Goal: Task Accomplishment & Management: Complete application form

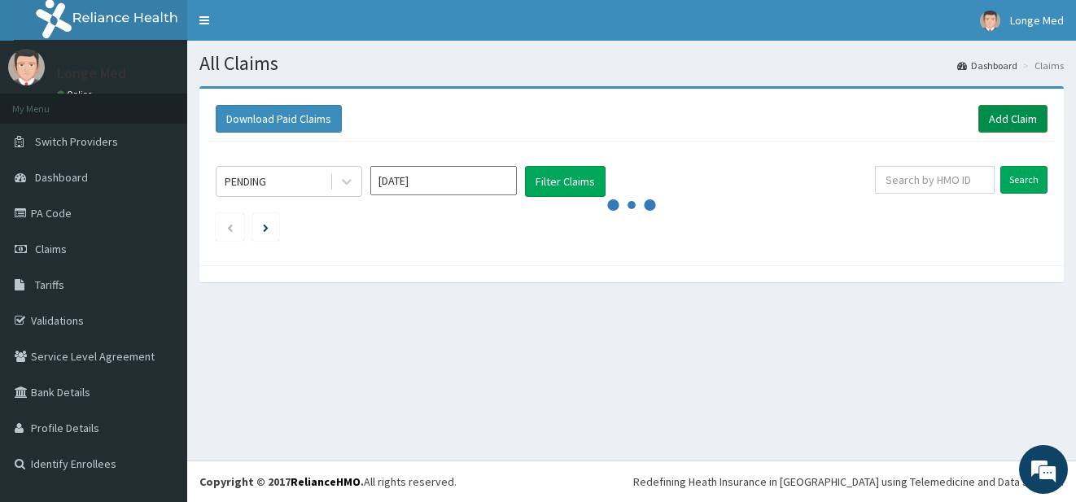
click at [1012, 120] on link "Add Claim" at bounding box center [1012, 119] width 69 height 28
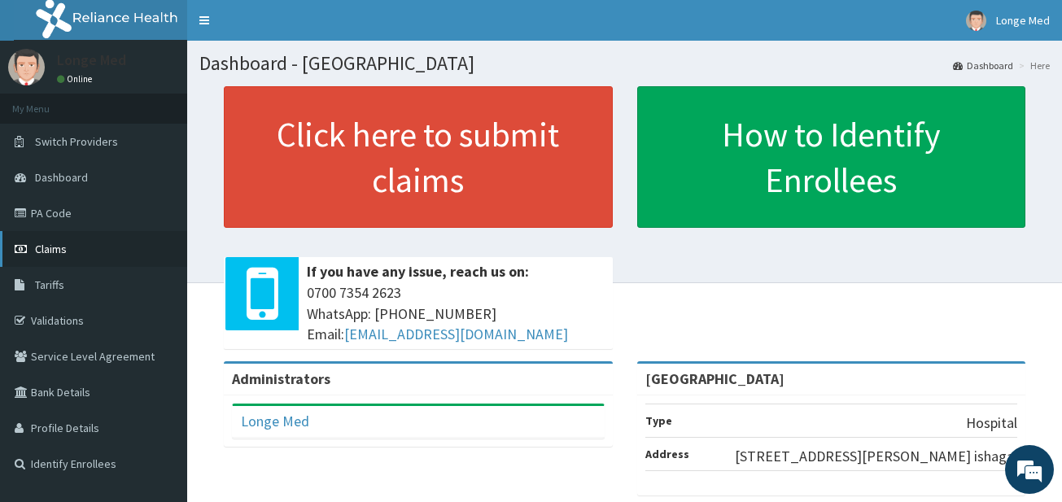
click at [55, 243] on span "Claims" at bounding box center [51, 249] width 32 height 15
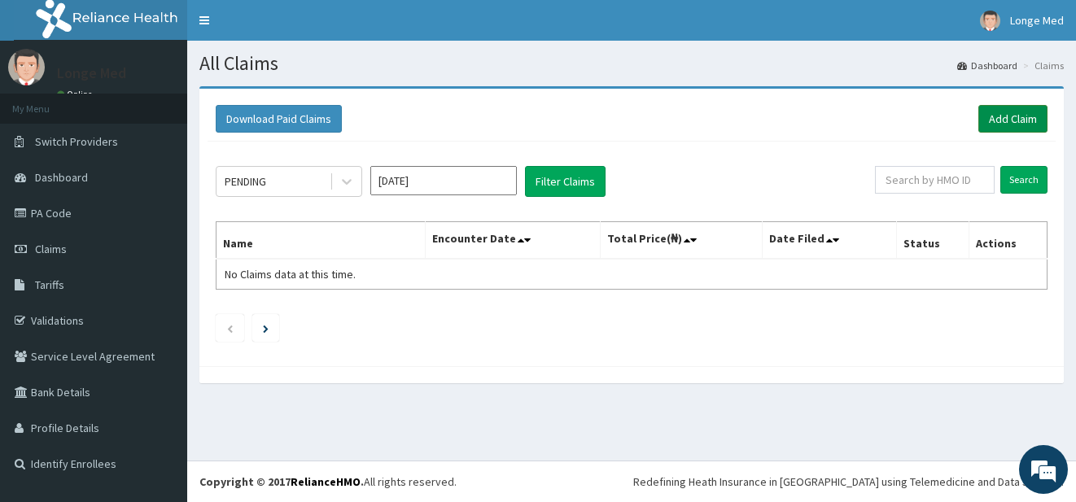
click at [1028, 125] on link "Add Claim" at bounding box center [1012, 119] width 69 height 28
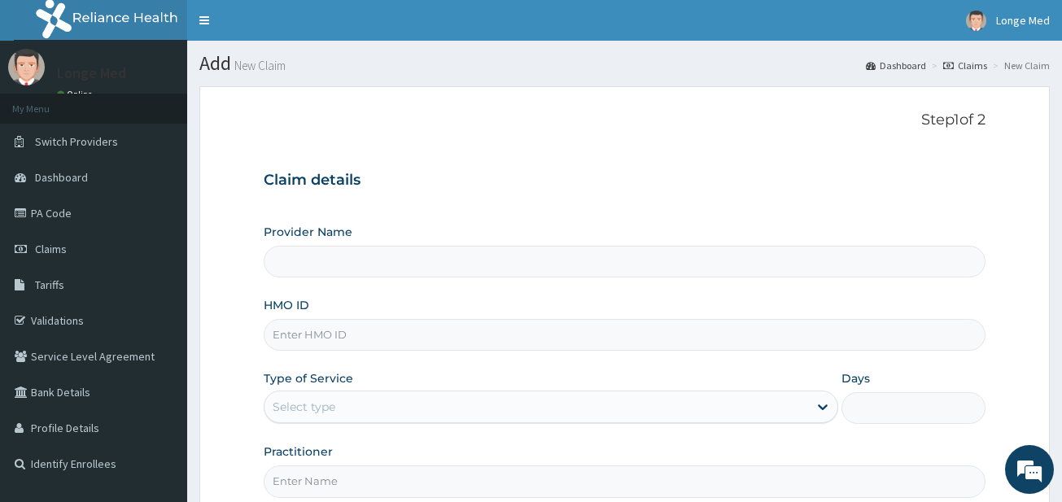
type input "Longe Medical Centre"
click at [314, 338] on input "HMO ID" at bounding box center [625, 335] width 722 height 32
type input "ELN/10154/F"
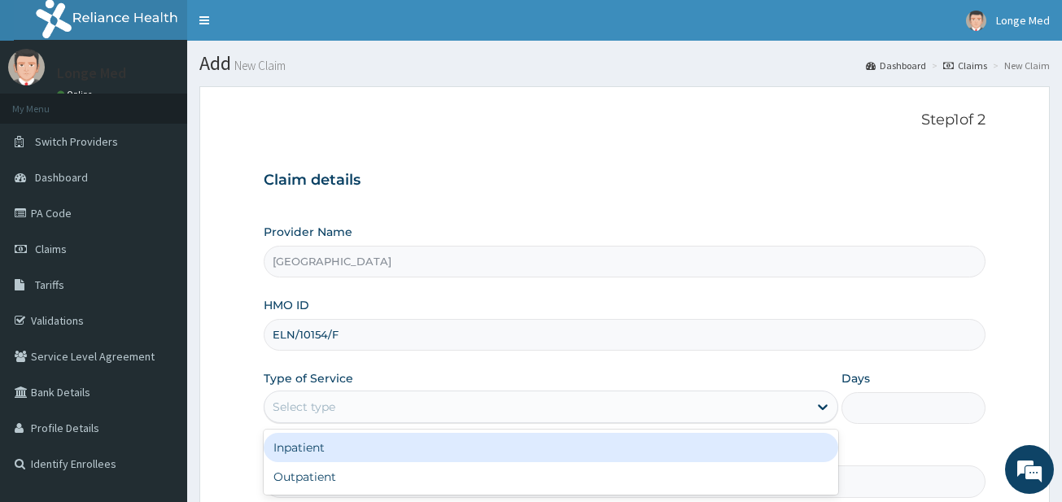
click at [309, 418] on div "Select type" at bounding box center [537, 407] width 544 height 26
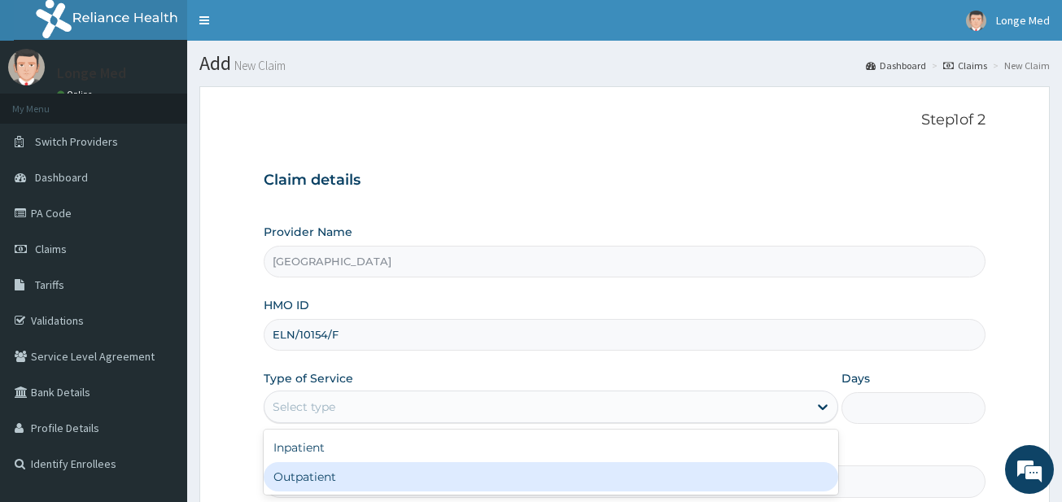
click at [315, 479] on div "Outpatient" at bounding box center [551, 476] width 575 height 29
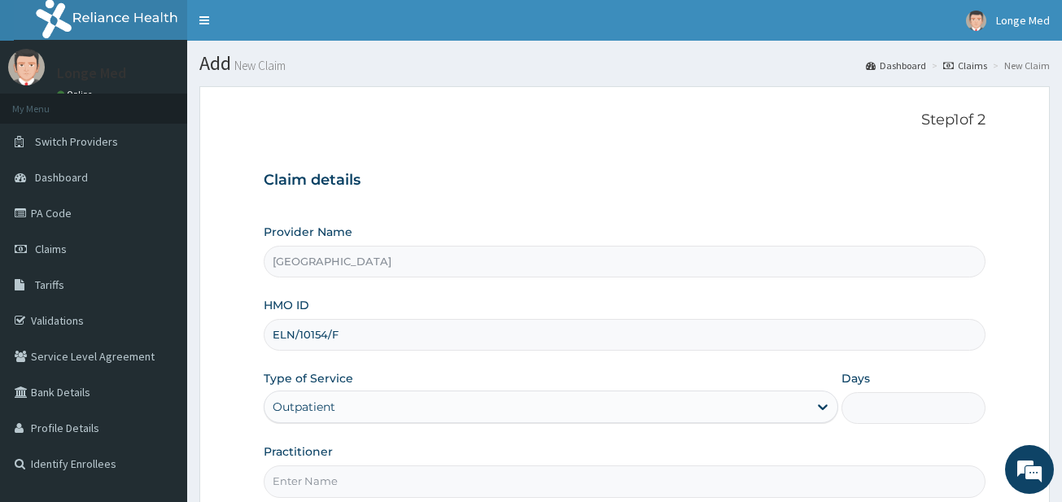
type input "1"
click at [315, 479] on input "Practitioner" at bounding box center [625, 482] width 722 height 32
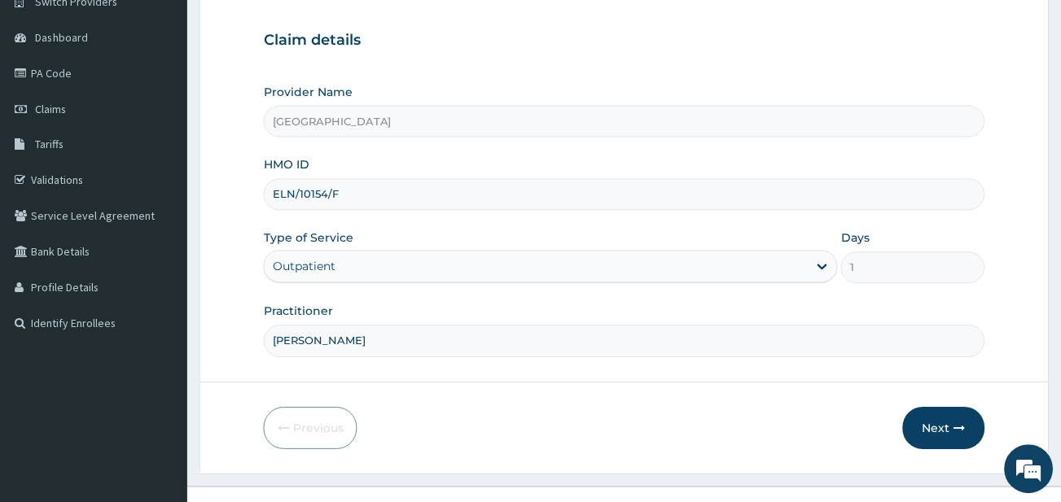
scroll to position [167, 0]
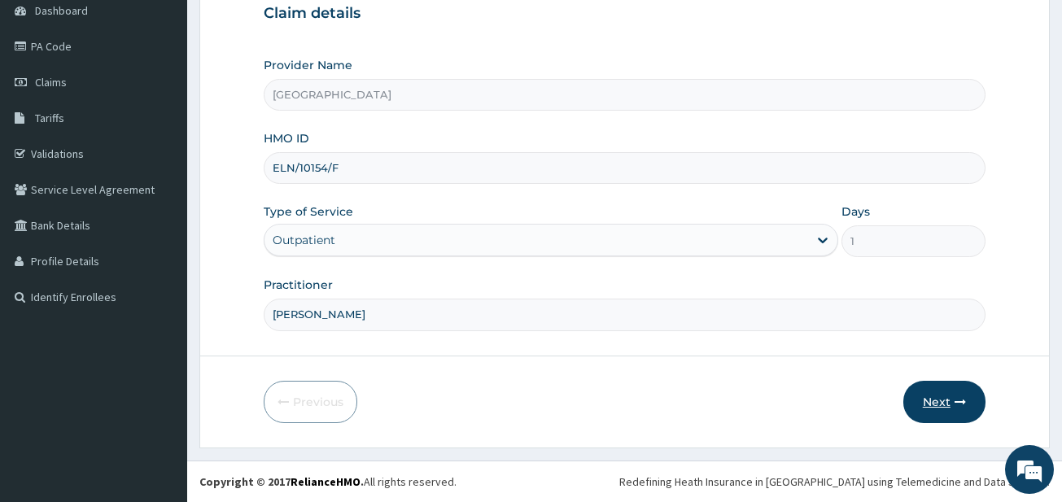
type input "DR ALFRED"
click at [946, 418] on button "Next" at bounding box center [945, 402] width 82 height 42
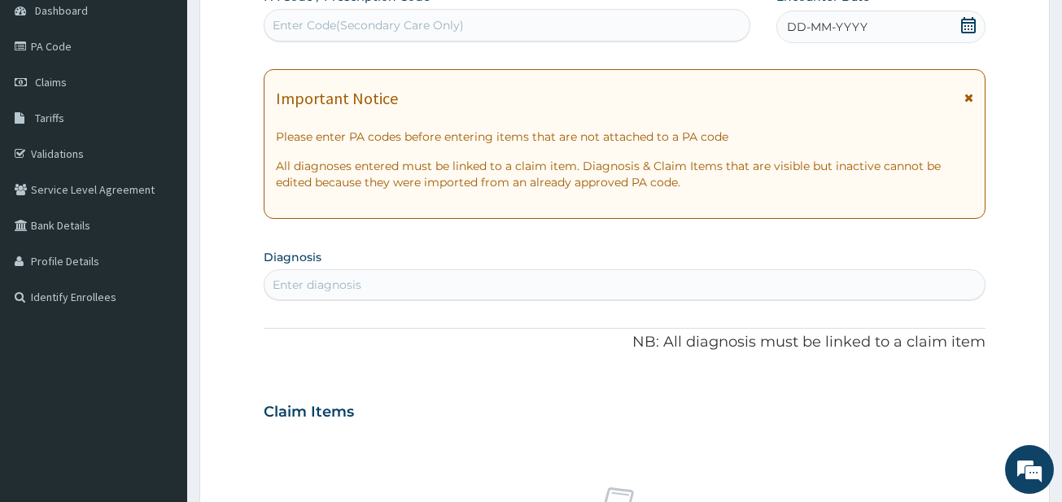
click at [972, 33] on span at bounding box center [969, 27] width 16 height 20
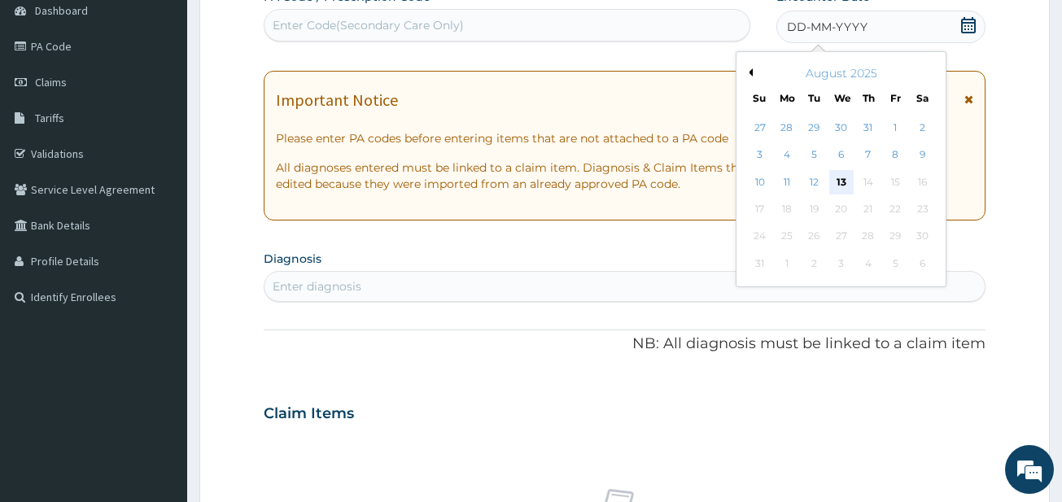
click at [847, 185] on div "13" at bounding box center [841, 182] width 24 height 24
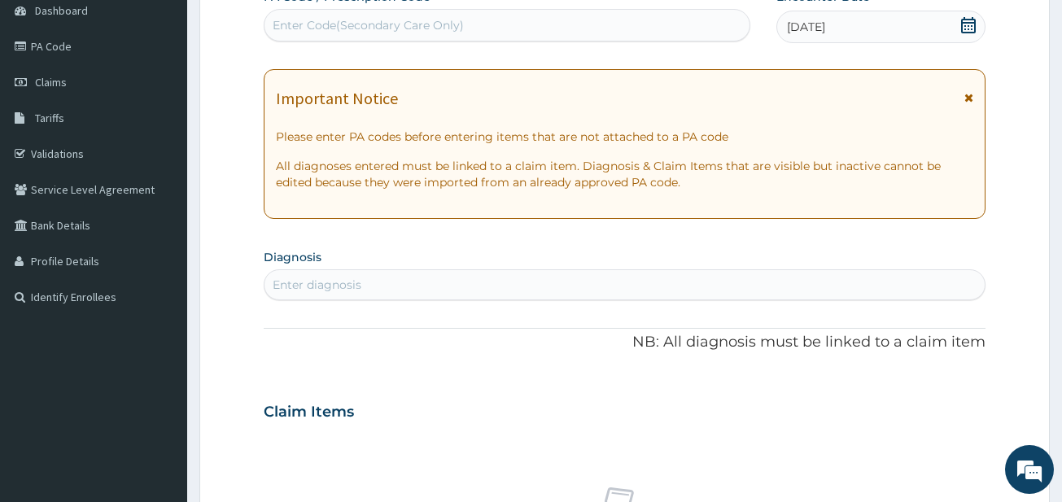
click at [384, 274] on div "Enter diagnosis" at bounding box center [625, 285] width 720 height 26
type input "PLASMO"
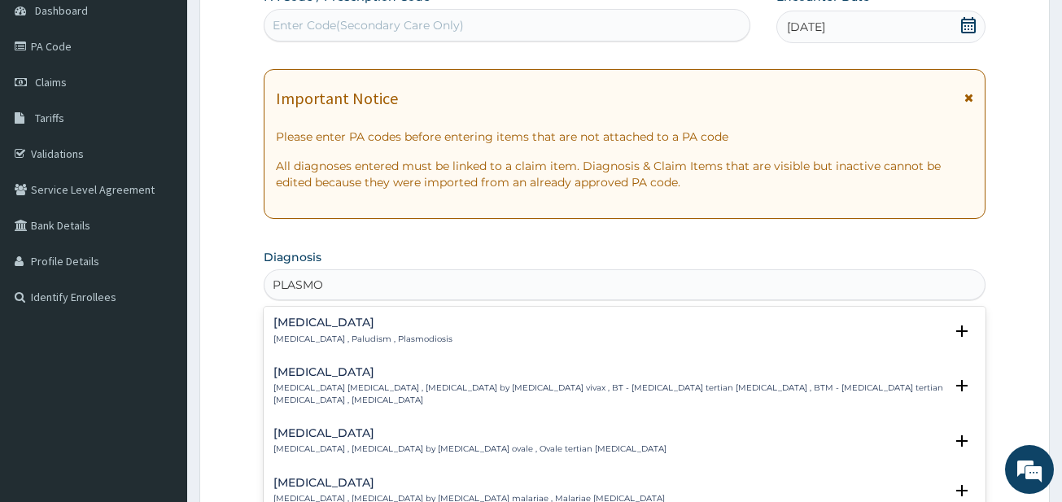
click at [369, 338] on p "[MEDICAL_DATA] , Paludism , Plasmodiosis" at bounding box center [363, 339] width 179 height 11
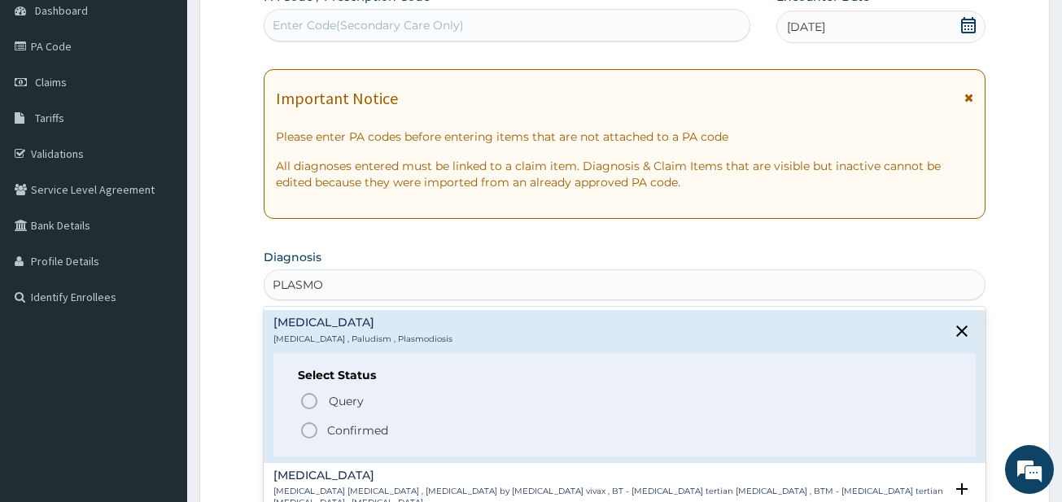
click at [300, 433] on icon "status option filled" at bounding box center [310, 431] width 20 height 20
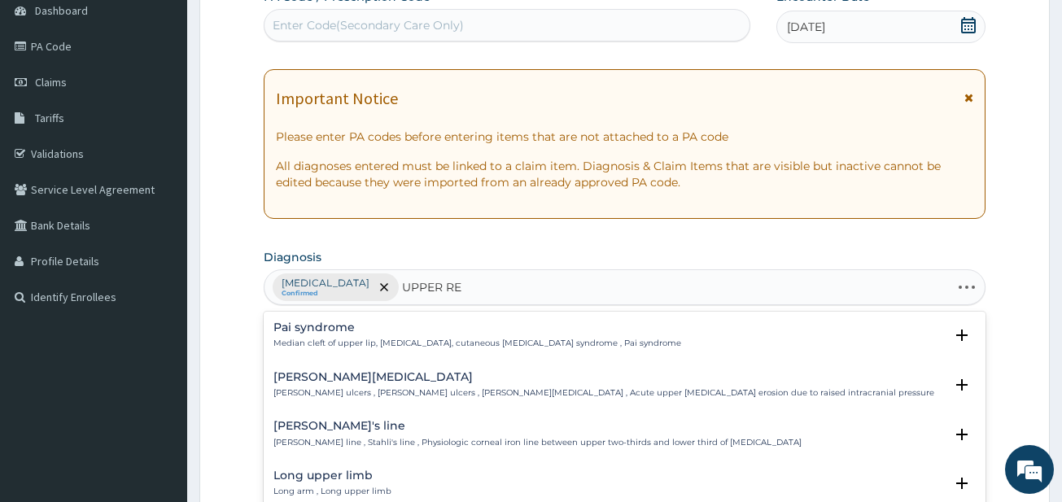
type input "UPPER RES"
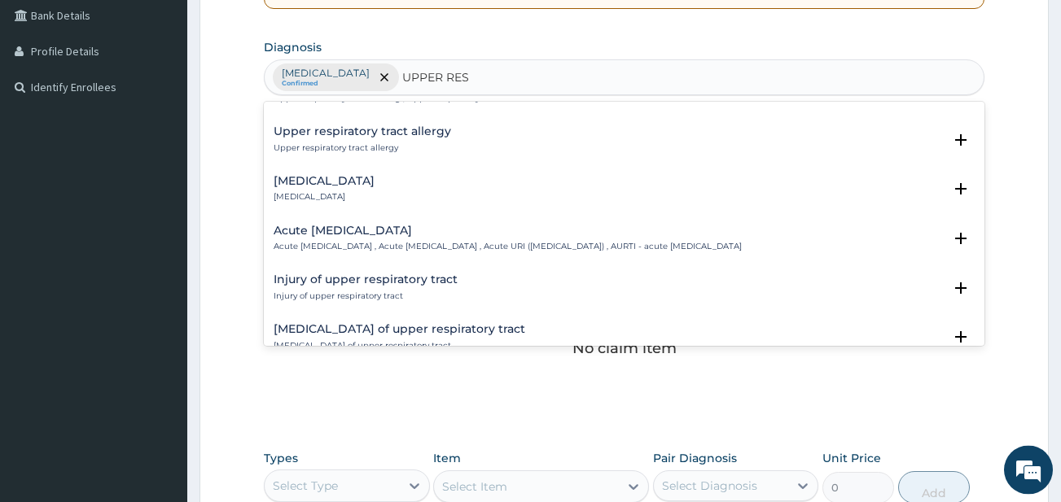
scroll to position [88, 0]
click at [483, 232] on h4 "Acute upper respiratory infection" at bounding box center [508, 227] width 468 height 12
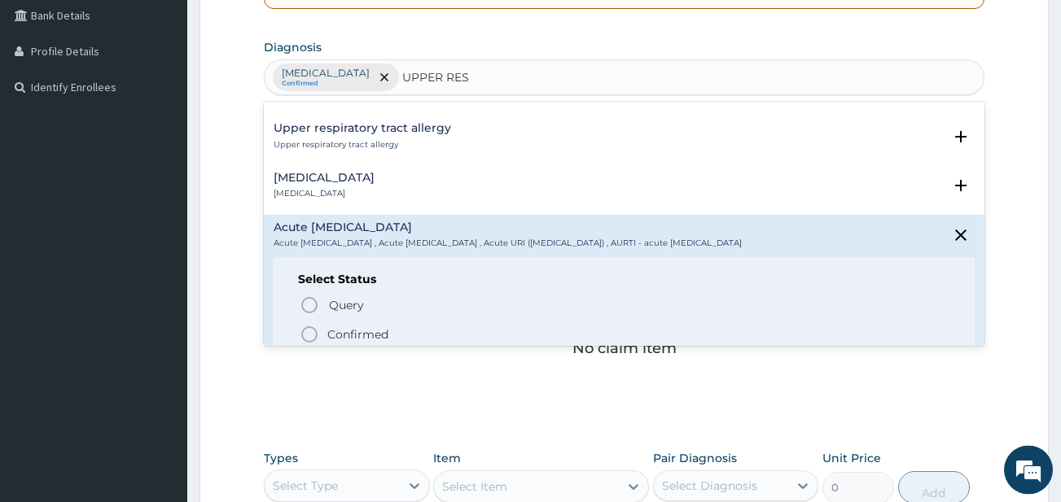
click at [317, 338] on circle "status option filled" at bounding box center [309, 334] width 15 height 15
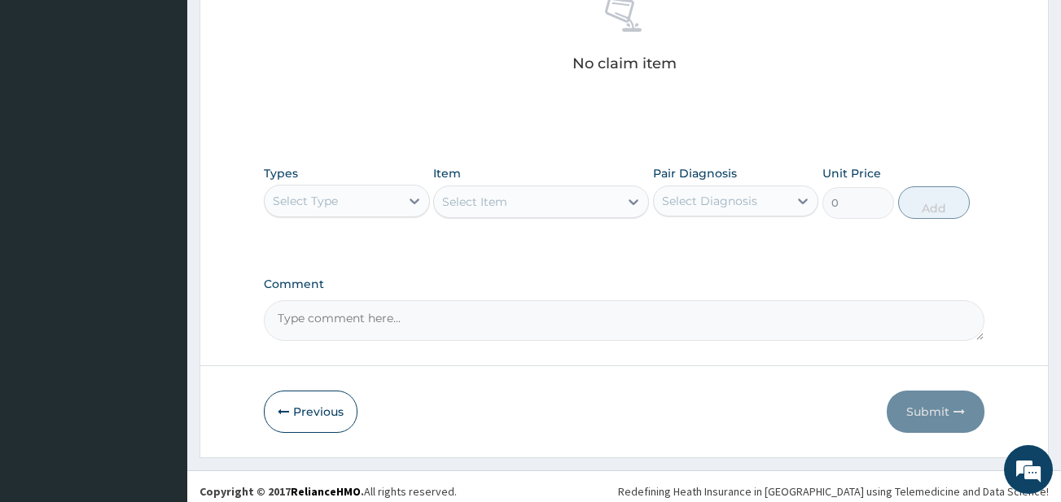
scroll to position [667, 0]
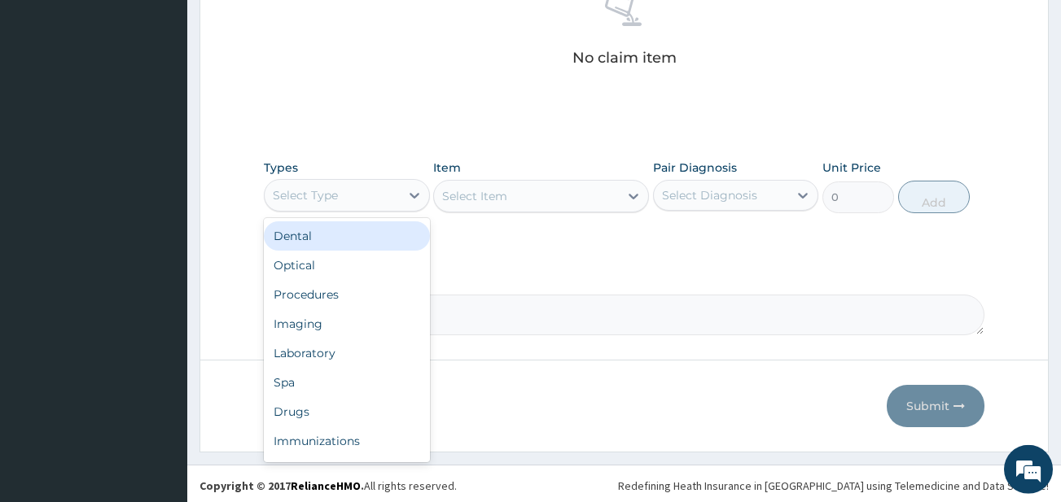
click at [360, 206] on div "Select Type" at bounding box center [332, 195] width 135 height 26
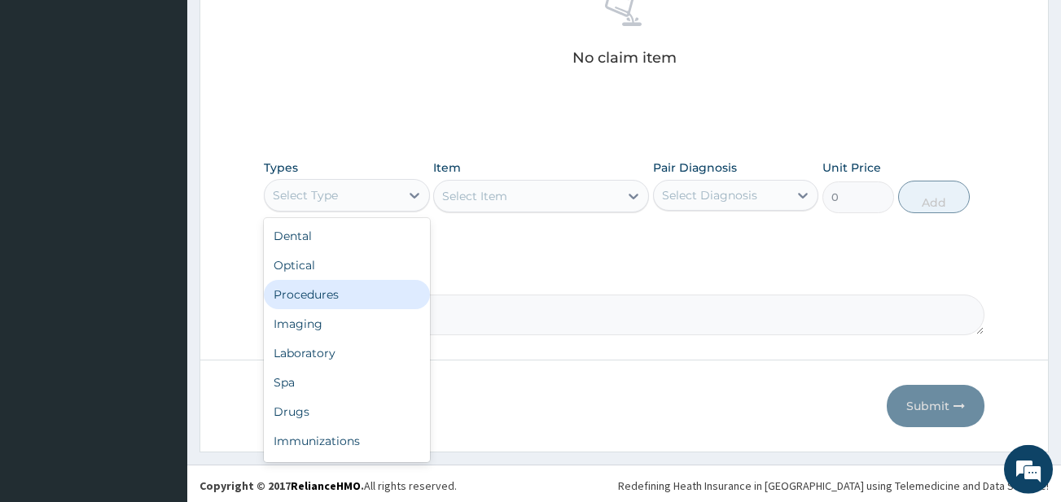
click at [363, 298] on div "Procedures" at bounding box center [347, 294] width 166 height 29
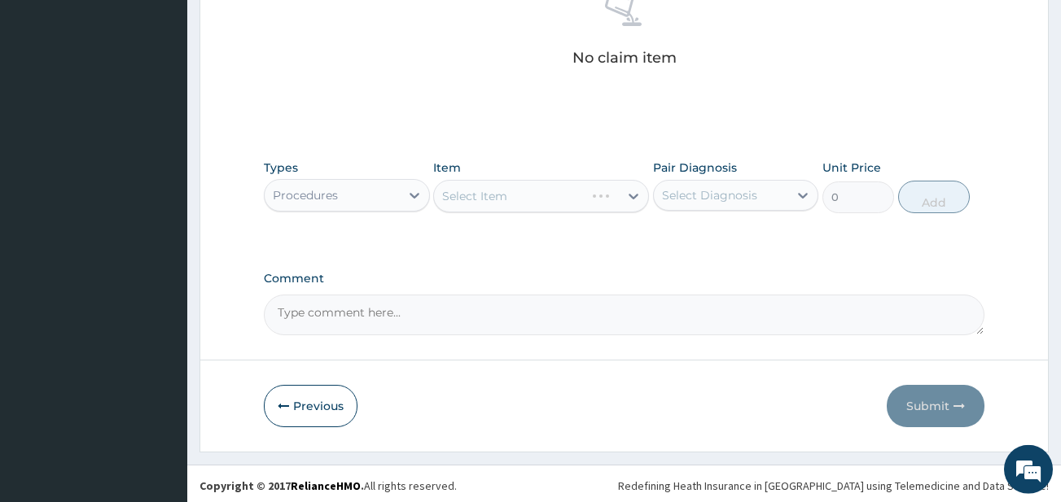
click at [538, 184] on div "Select Item" at bounding box center [541, 196] width 216 height 33
click at [538, 190] on div "Select Item" at bounding box center [541, 196] width 216 height 33
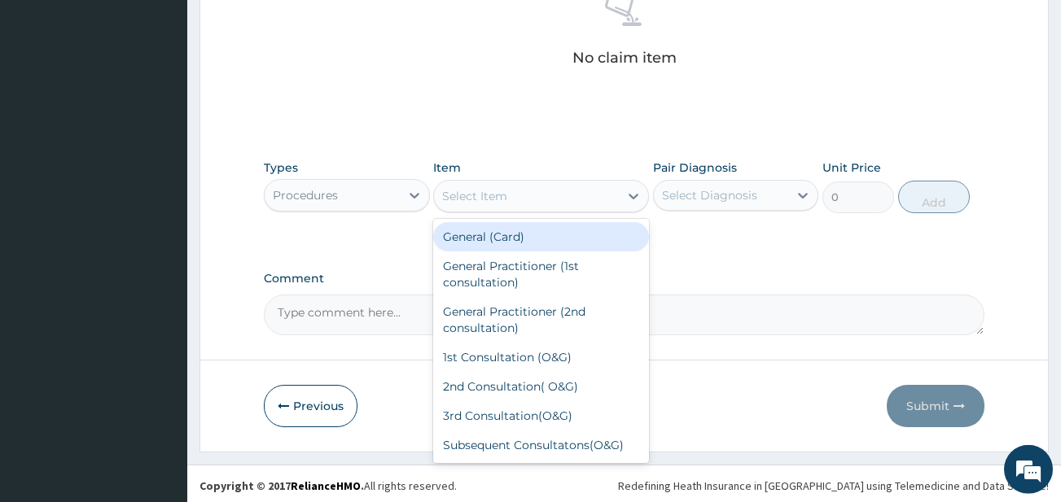
click at [538, 190] on div "Select Item" at bounding box center [526, 196] width 185 height 26
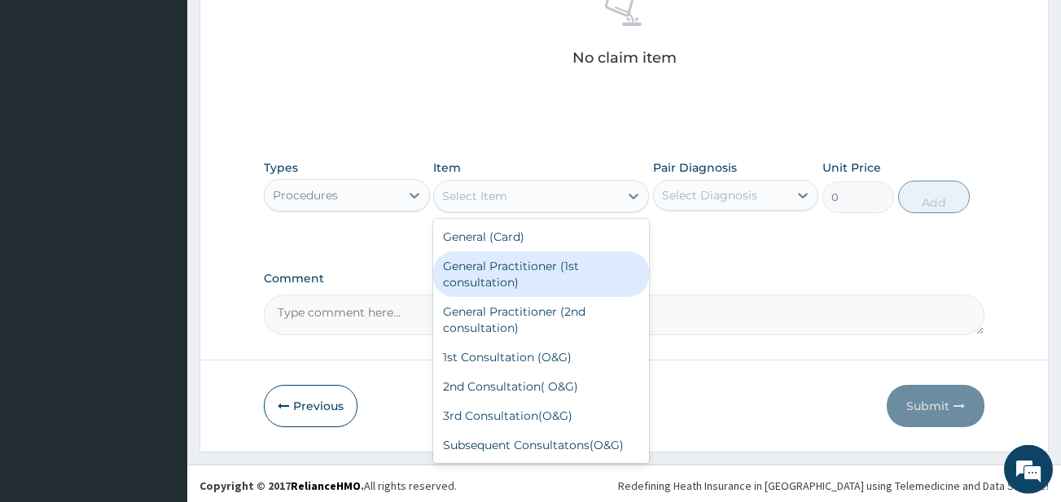
click at [535, 277] on div "General Practitioner (1st consultation)" at bounding box center [541, 275] width 216 height 46
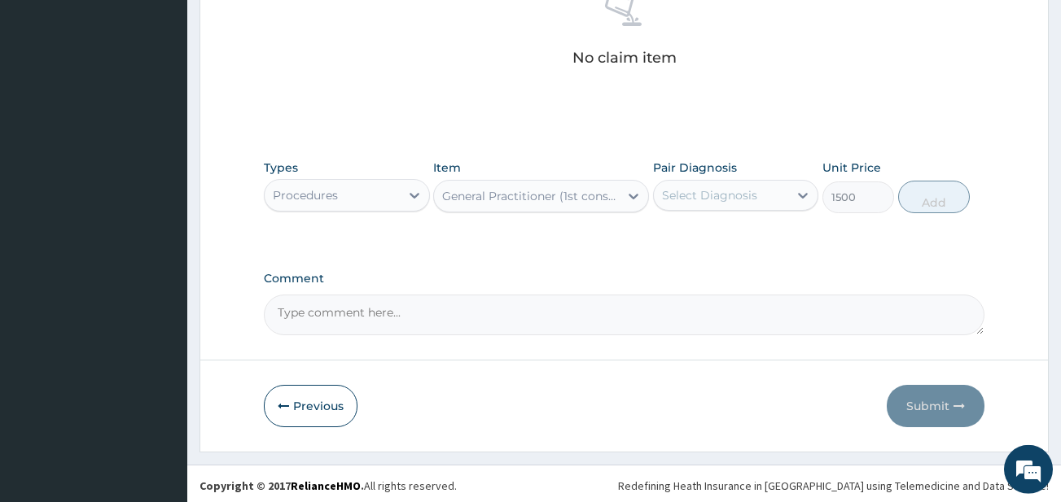
type input "1500"
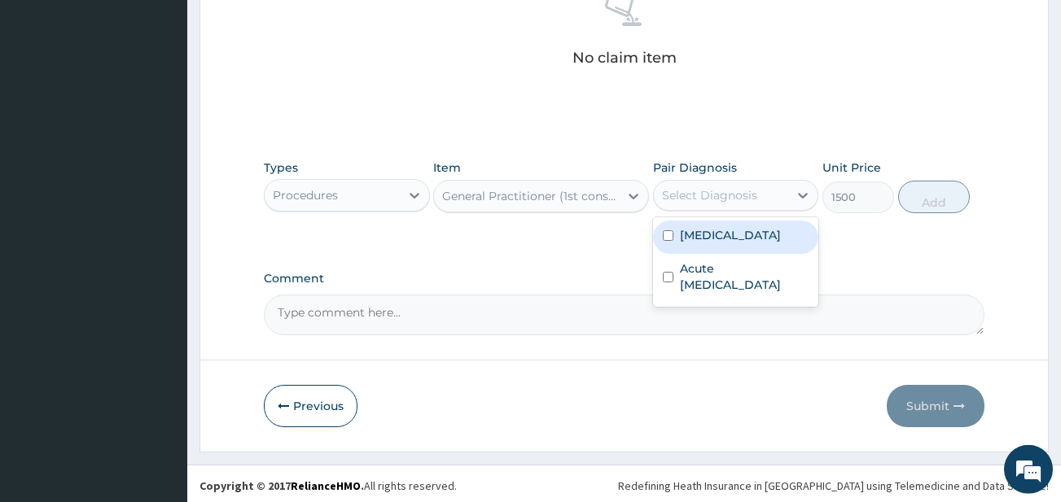
click at [713, 195] on div "Select Diagnosis" at bounding box center [709, 195] width 95 height 16
click at [708, 245] on div "Malaria" at bounding box center [736, 237] width 166 height 33
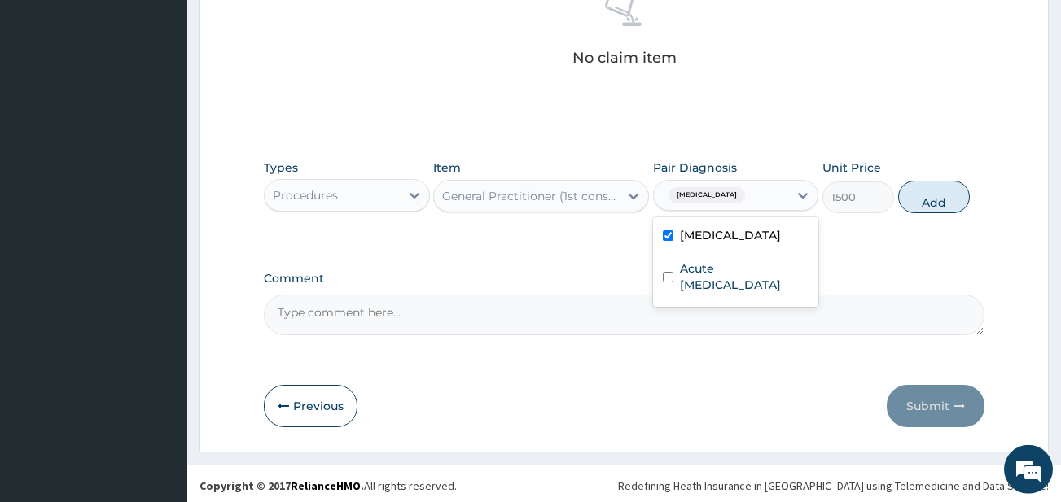
checkbox input "true"
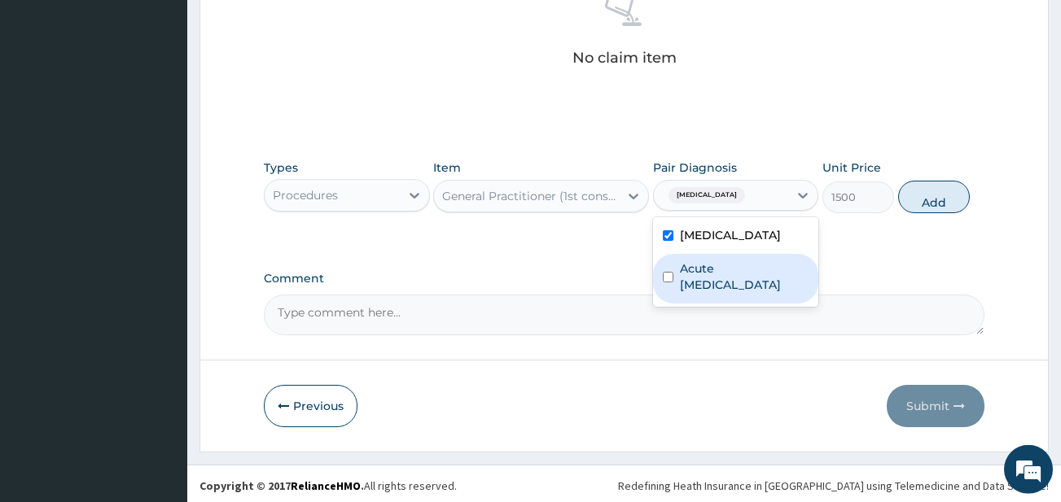
click at [698, 286] on label "Acute upper respiratory infection" at bounding box center [744, 276] width 129 height 33
checkbox input "true"
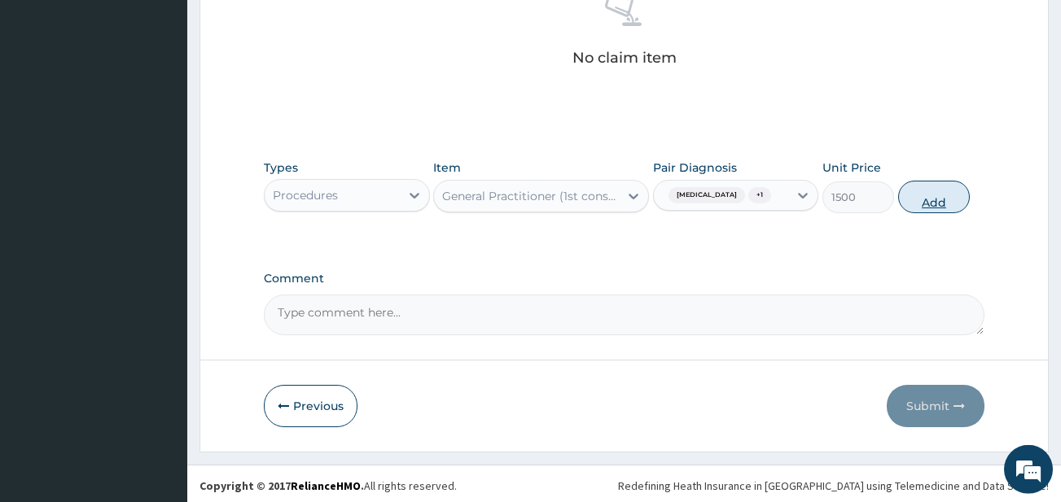
click at [908, 187] on button "Add" at bounding box center [934, 197] width 72 height 33
type input "0"
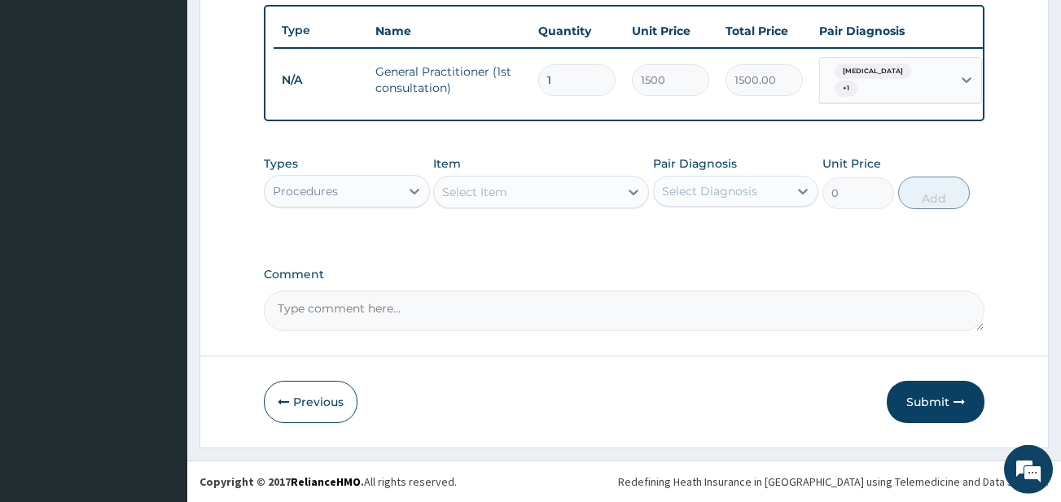
scroll to position [608, 0]
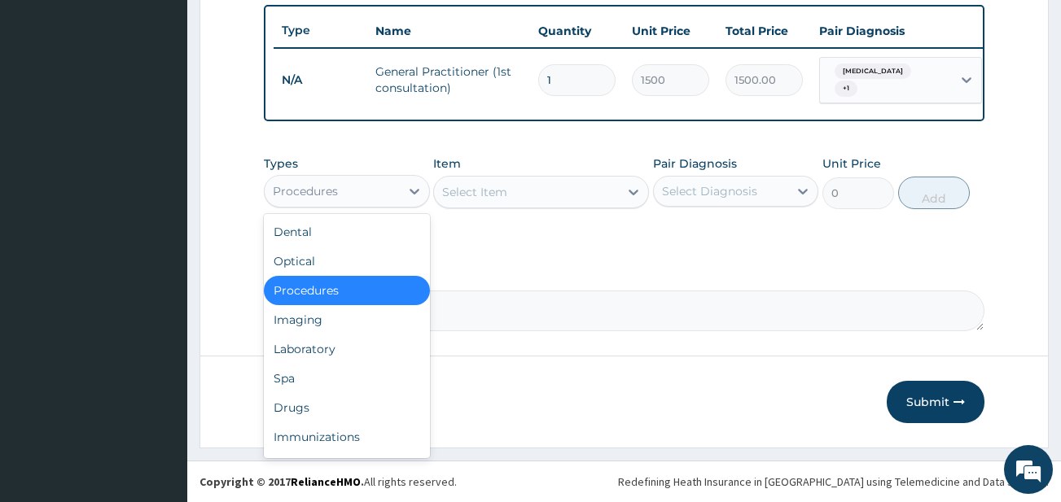
click at [321, 182] on div "Procedures" at bounding box center [332, 191] width 135 height 26
click at [358, 338] on div "Laboratory" at bounding box center [347, 349] width 166 height 29
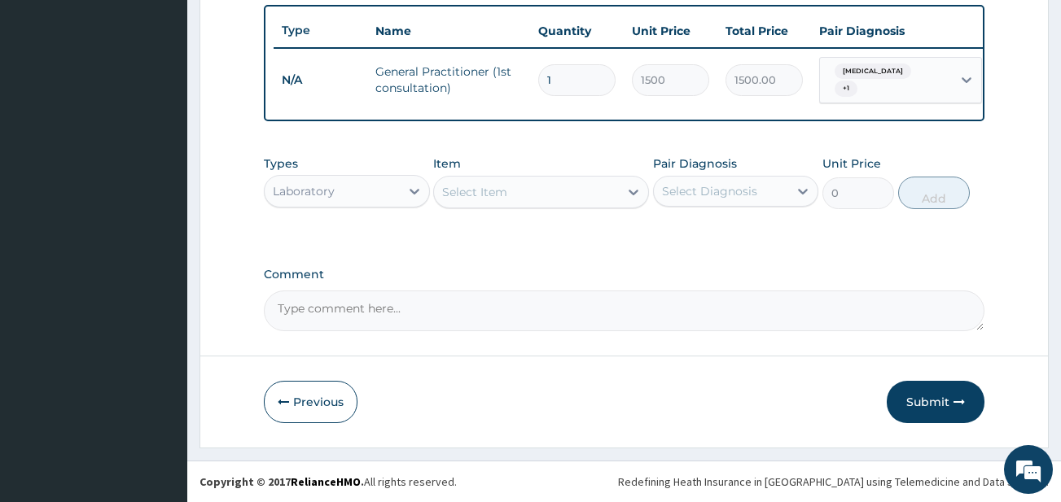
click at [526, 186] on div "Select Item" at bounding box center [526, 192] width 185 height 26
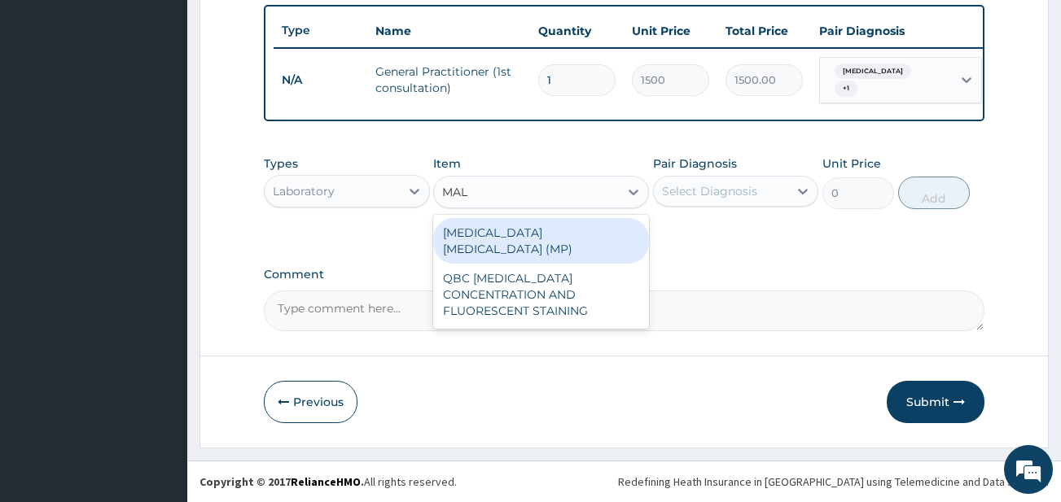
type input "MALA"
click at [568, 237] on div "MALARIA PARASITE (MP)" at bounding box center [541, 241] width 216 height 46
type input "728"
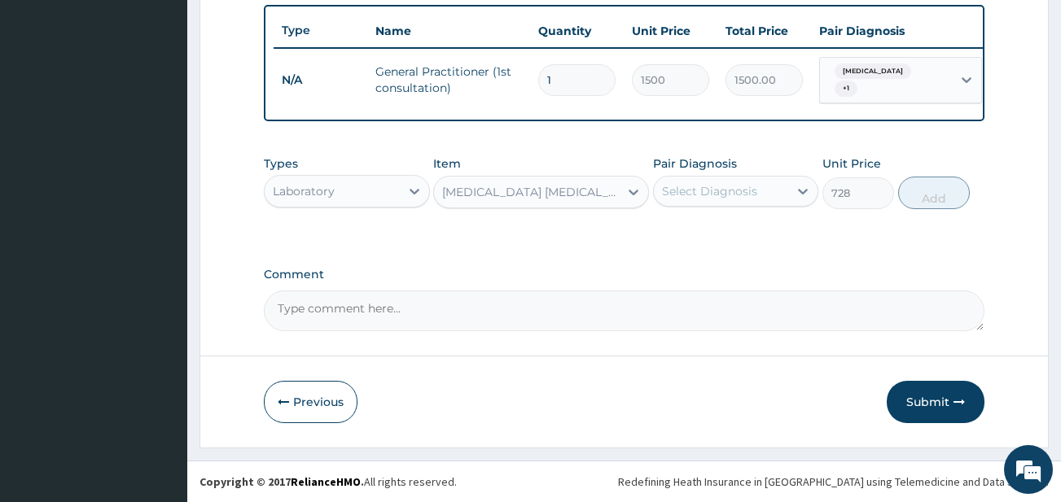
click at [730, 186] on div "Select Diagnosis" at bounding box center [709, 191] width 95 height 16
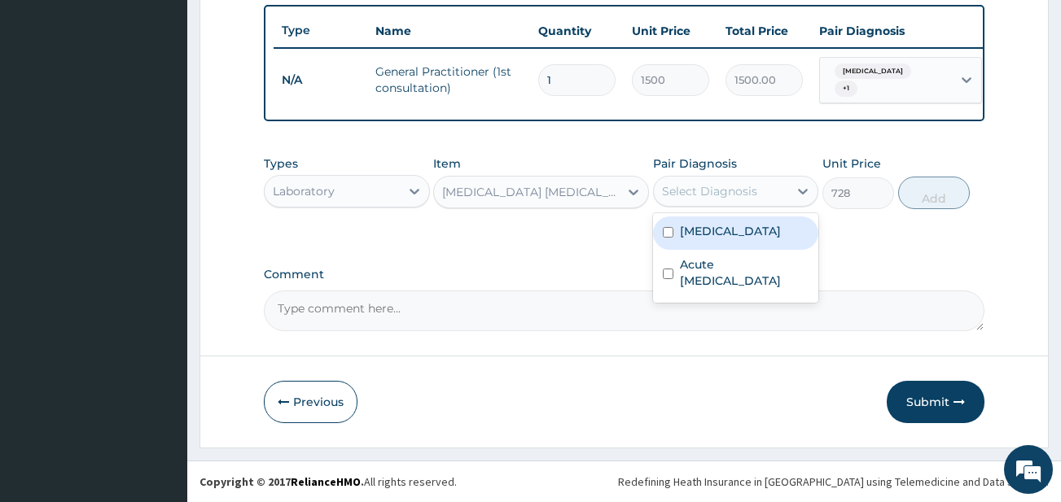
click at [731, 229] on div "Malaria" at bounding box center [736, 233] width 166 height 33
checkbox input "true"
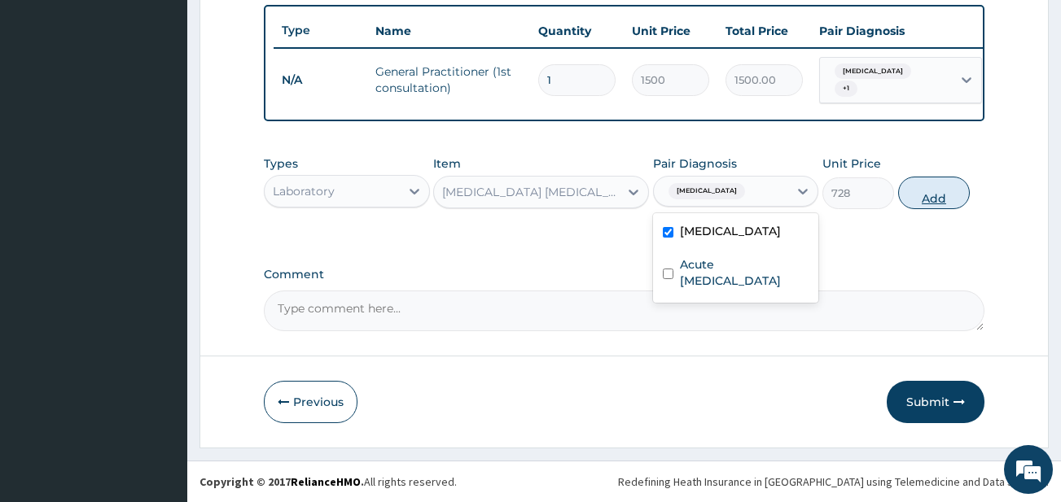
click at [913, 189] on button "Add" at bounding box center [934, 193] width 72 height 33
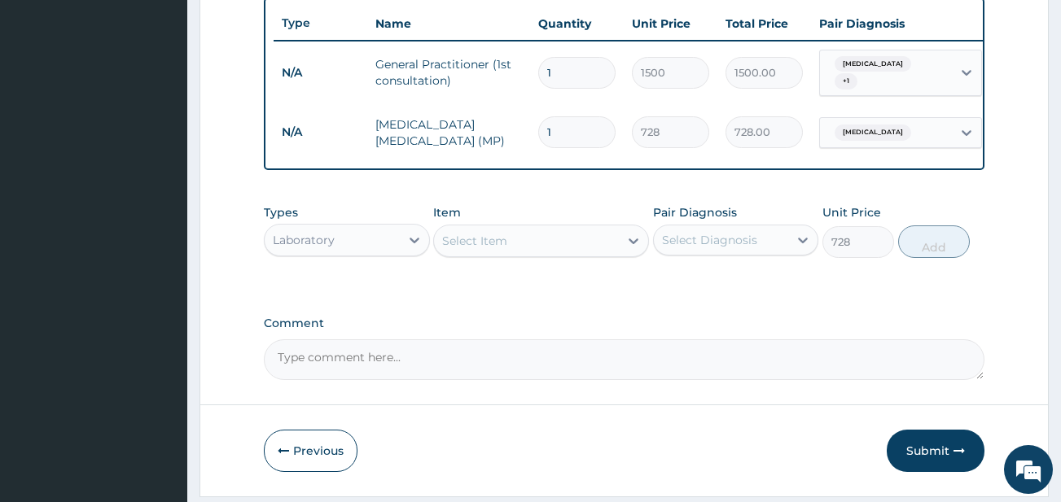
type input "0"
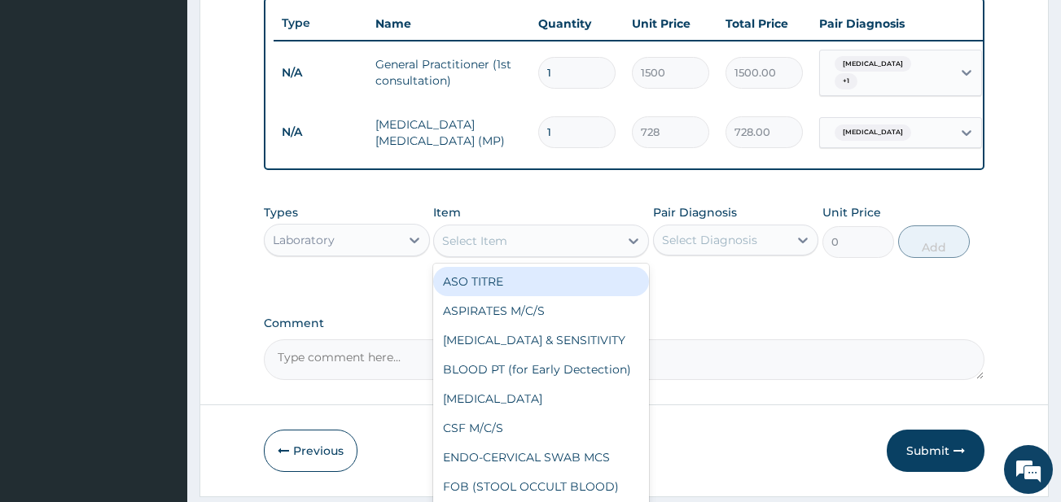
click at [505, 246] on div "Select Item" at bounding box center [474, 241] width 65 height 16
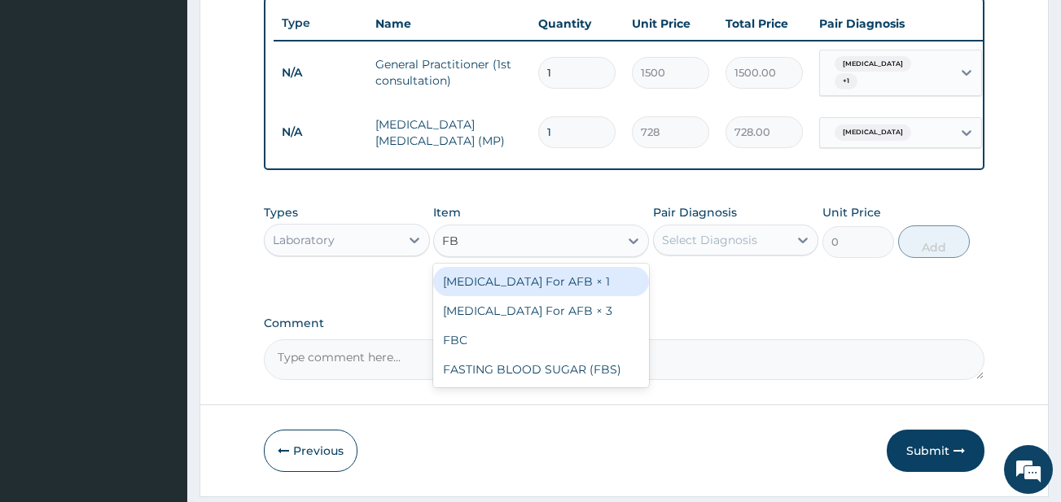
type input "FBC"
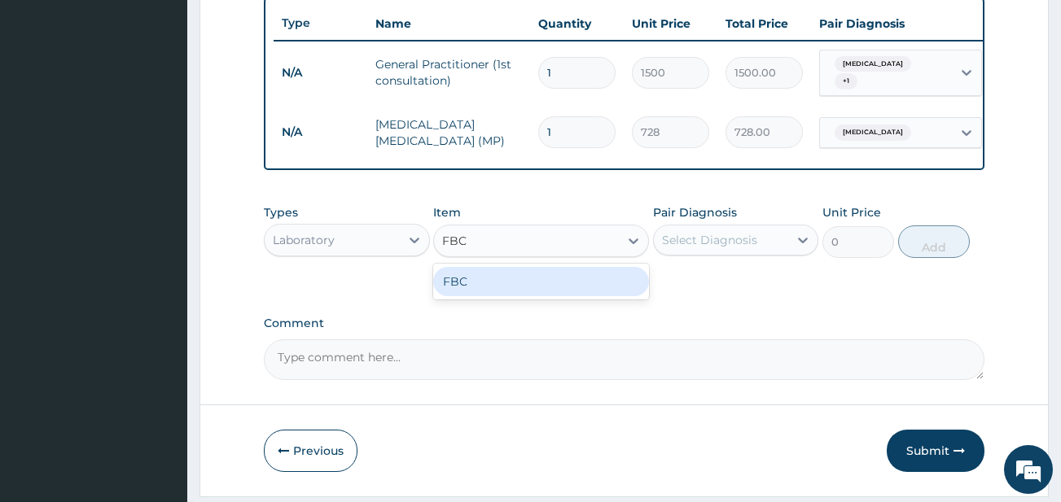
click at [518, 285] on div "FBC" at bounding box center [541, 281] width 216 height 29
type input "2080"
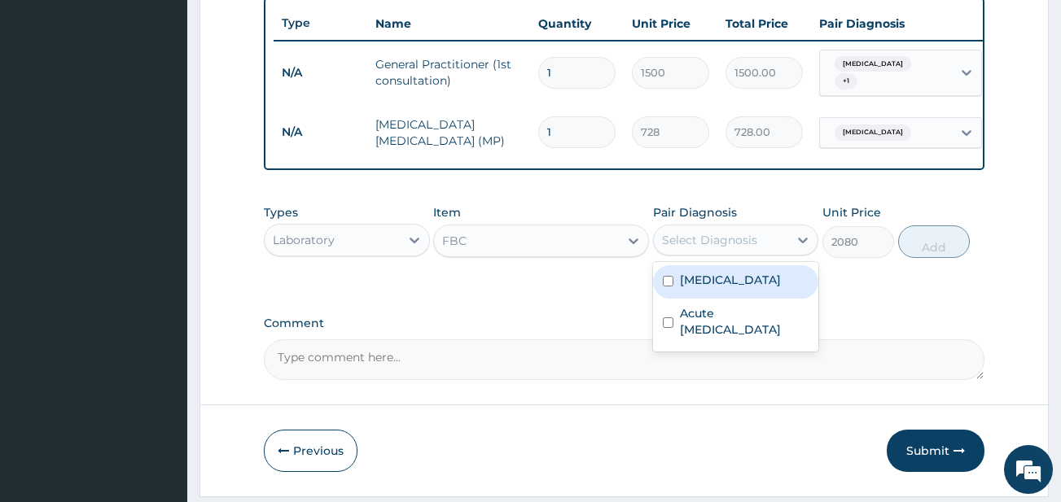
click at [759, 247] on div "Select Diagnosis" at bounding box center [721, 240] width 135 height 26
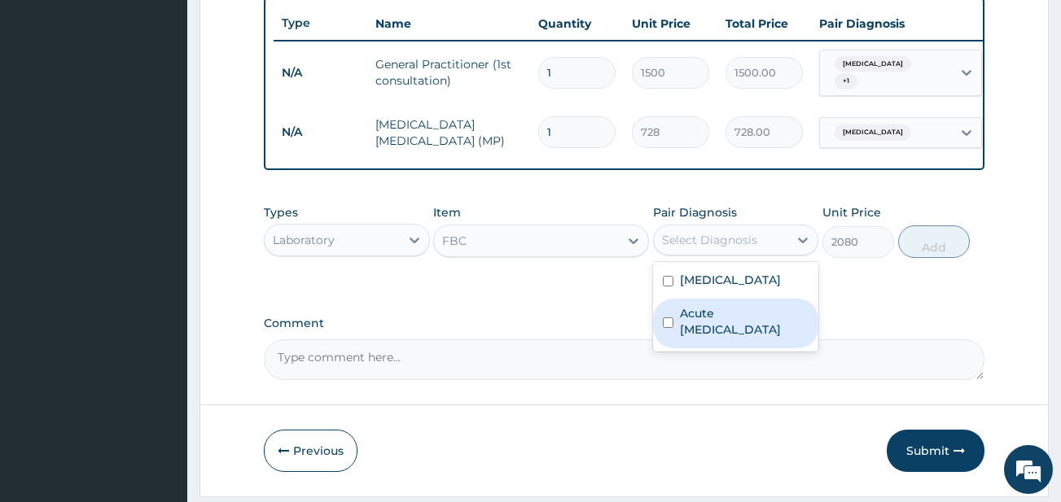
click at [728, 325] on label "Acute upper respiratory infection" at bounding box center [744, 321] width 129 height 33
checkbox input "true"
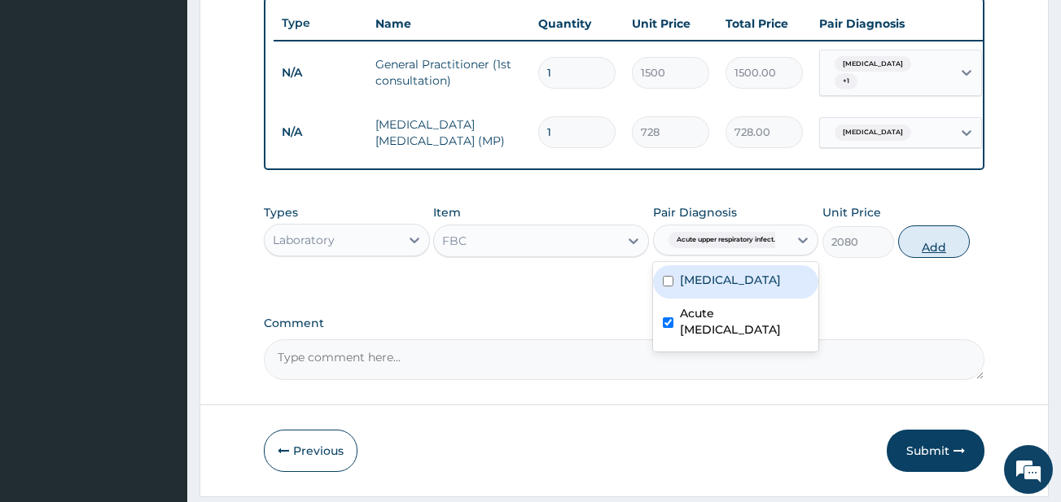
click at [944, 243] on button "Add" at bounding box center [934, 241] width 72 height 33
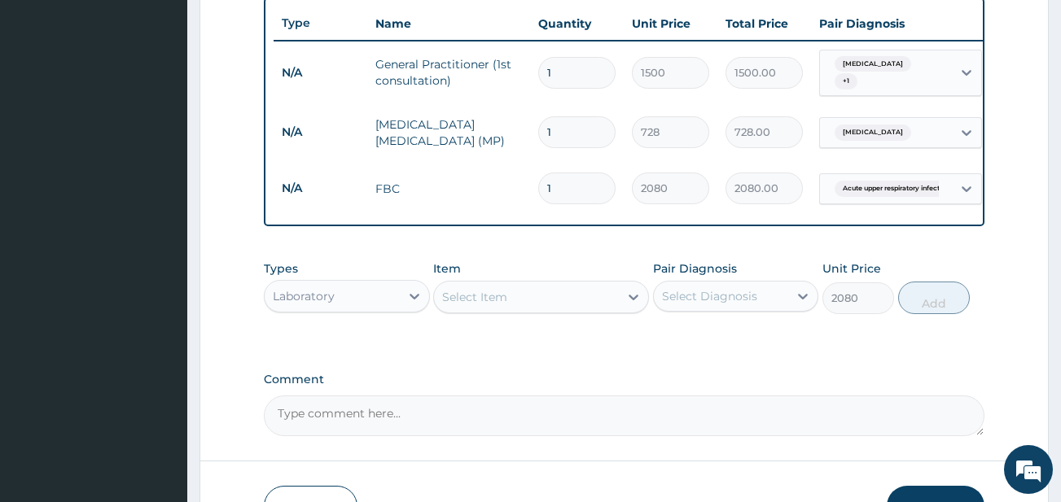
type input "0"
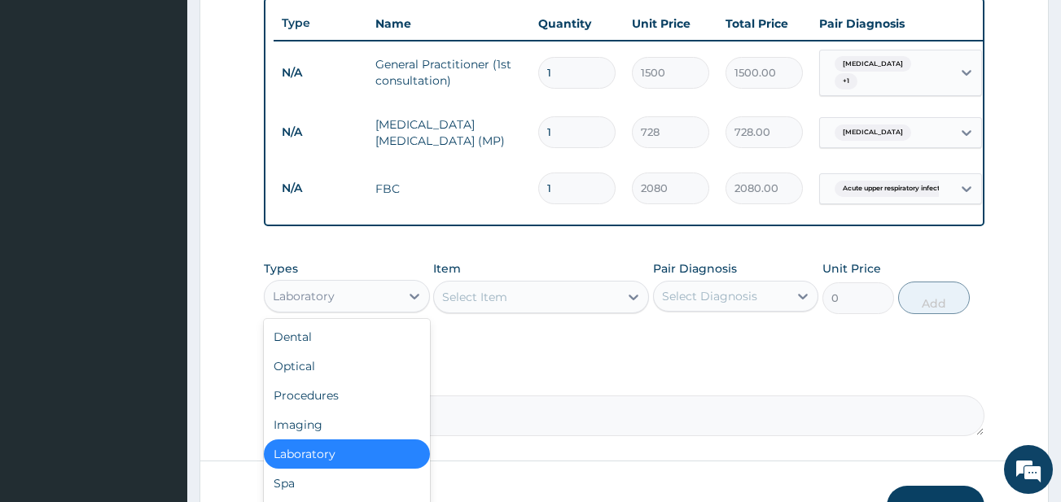
click at [305, 304] on div "Laboratory" at bounding box center [304, 296] width 62 height 16
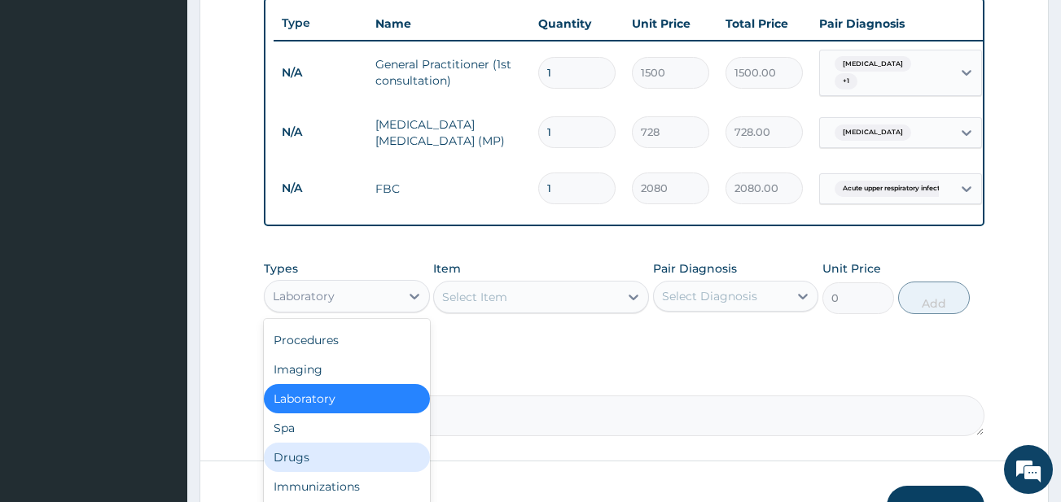
click at [376, 467] on div "Drugs" at bounding box center [347, 457] width 166 height 29
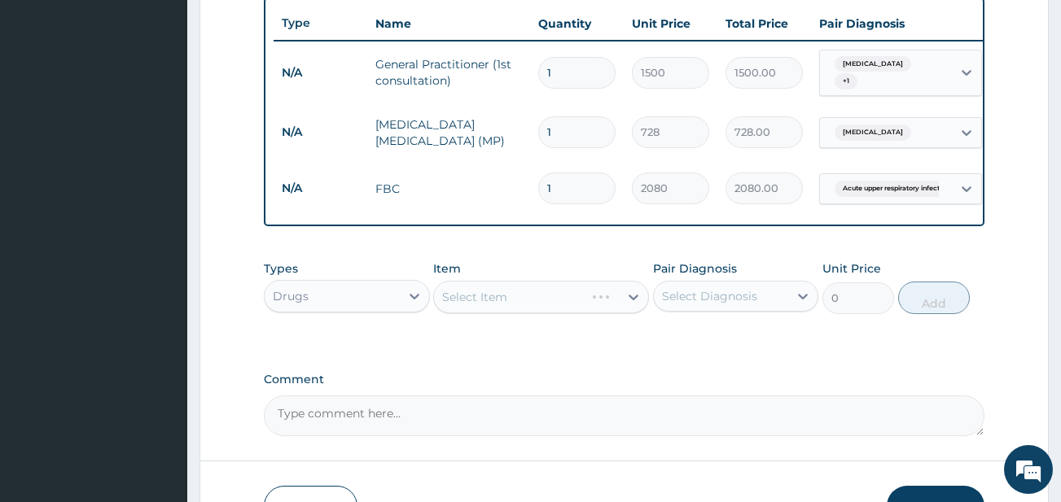
click at [513, 302] on div "Select Item" at bounding box center [541, 297] width 216 height 33
click at [501, 305] on div "Select Item" at bounding box center [474, 297] width 65 height 16
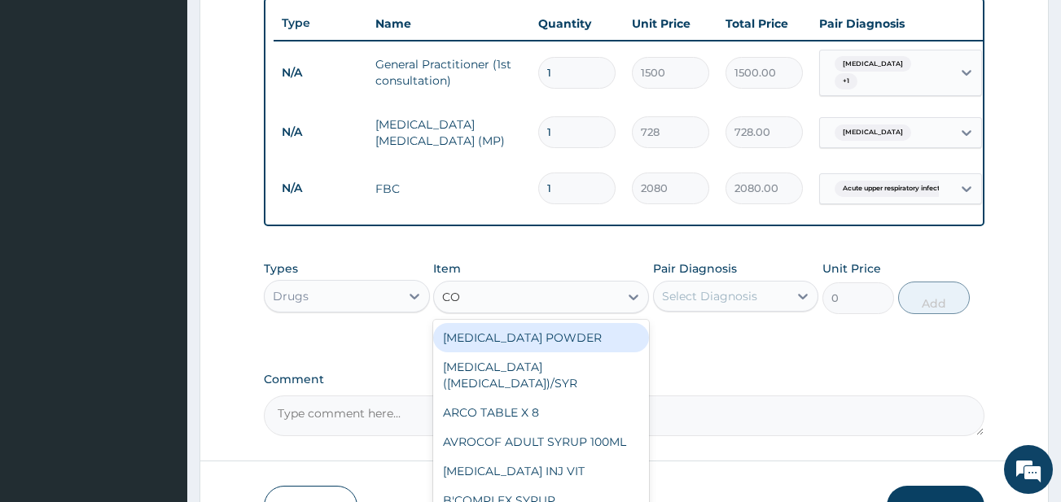
type input "COU"
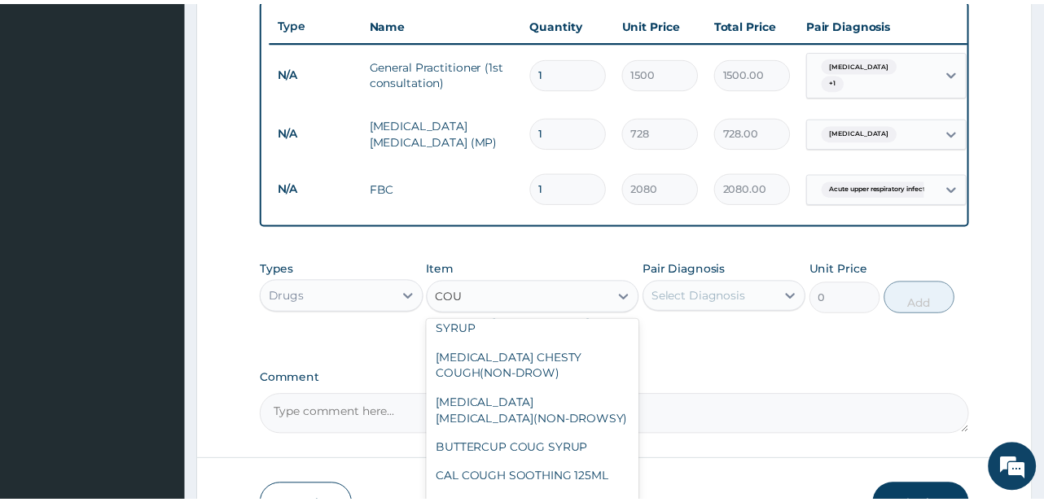
scroll to position [117, 0]
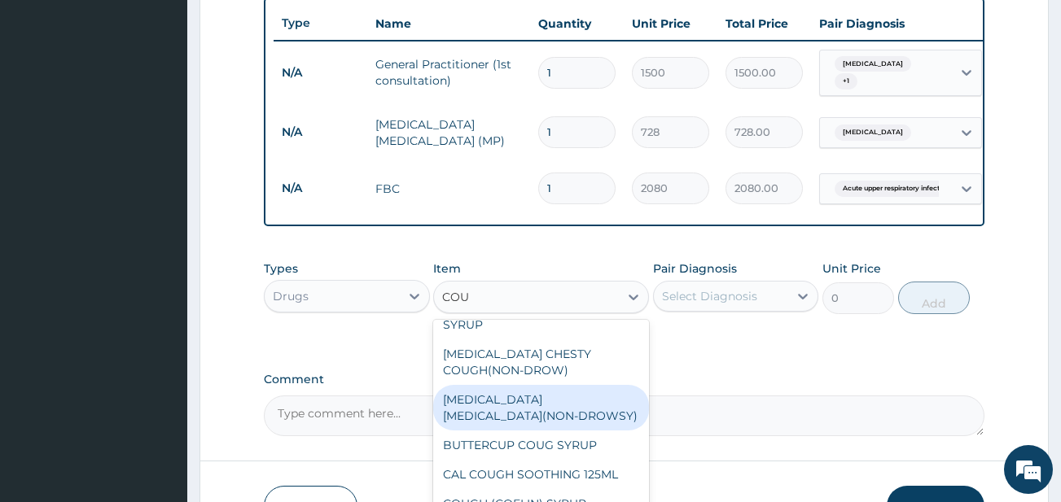
click at [552, 407] on div "BENYLIN DRY COUGH(NON-DROWSY)" at bounding box center [541, 408] width 216 height 46
type input "921.37"
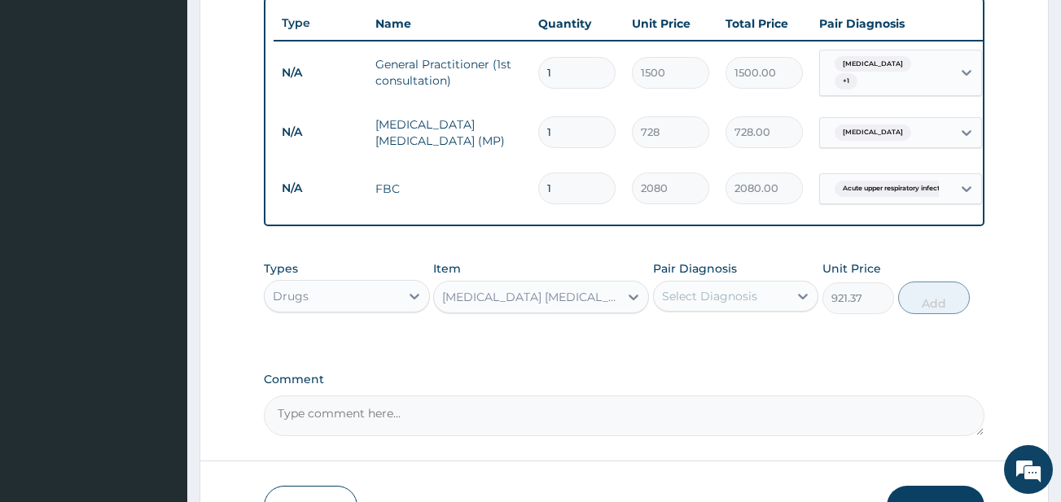
click at [781, 304] on div "Select Diagnosis" at bounding box center [721, 296] width 135 height 26
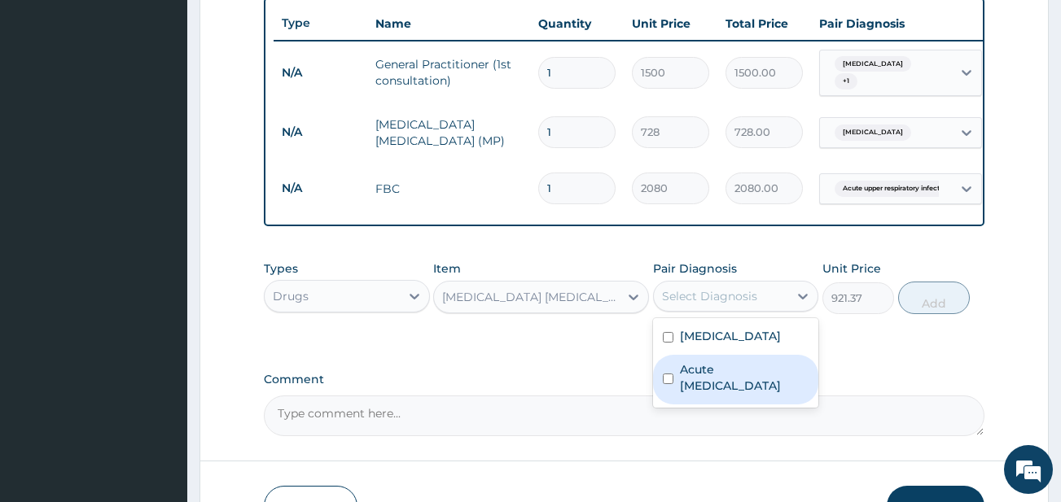
click at [724, 381] on label "Acute upper respiratory infection" at bounding box center [744, 377] width 129 height 33
checkbox input "true"
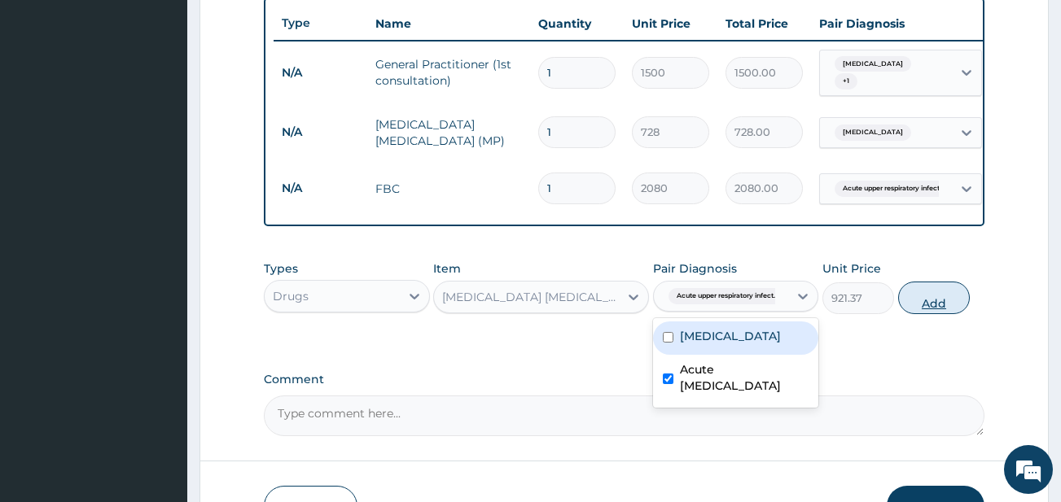
click at [947, 304] on button "Add" at bounding box center [934, 298] width 72 height 33
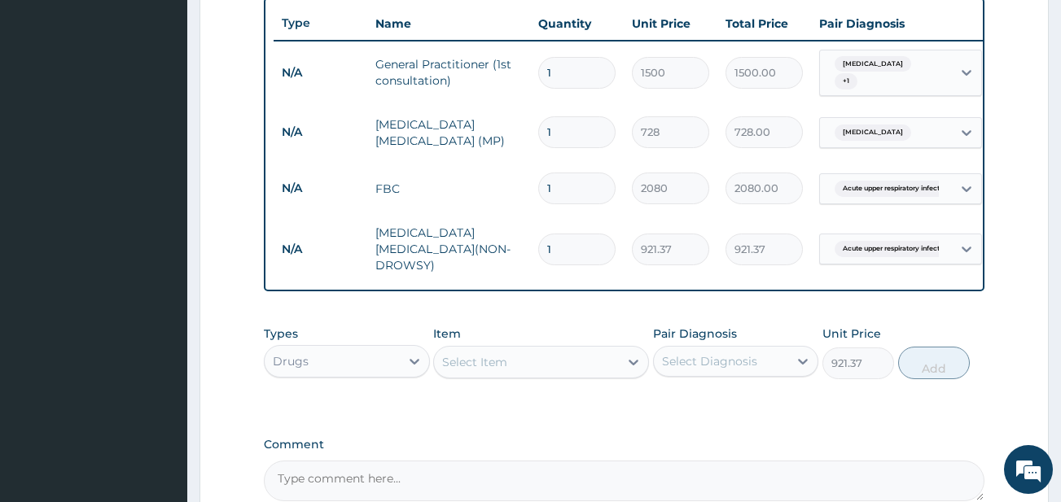
type input "0"
click at [536, 361] on div "Select Item" at bounding box center [526, 362] width 185 height 26
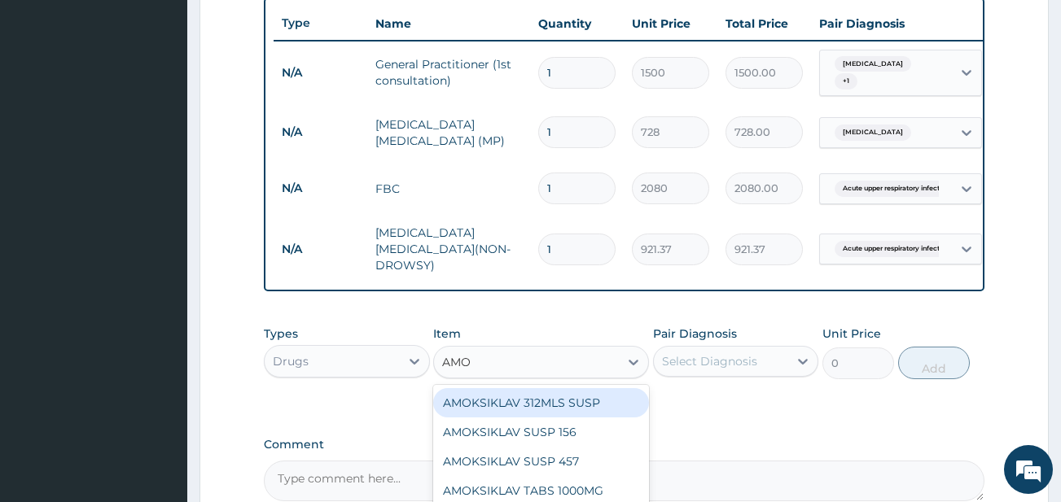
type input "AMOX"
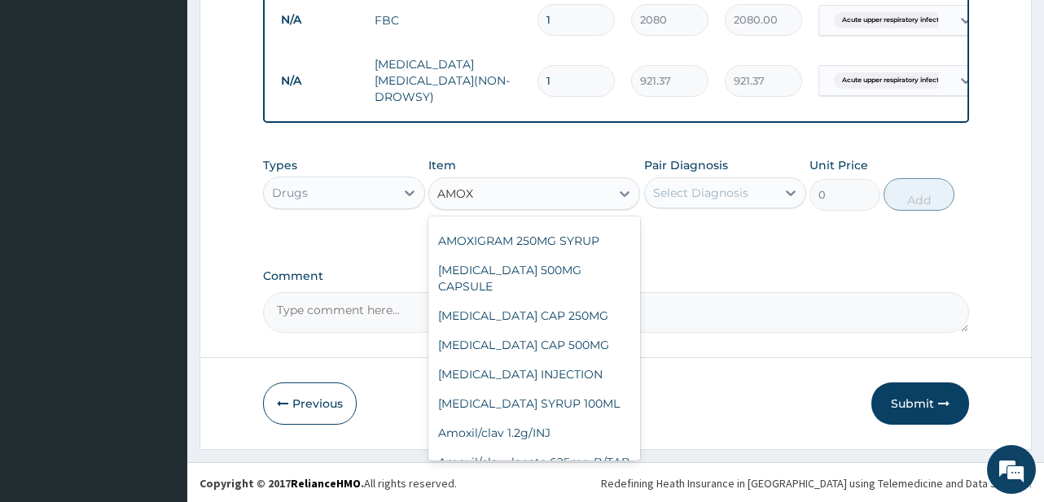
scroll to position [252, 0]
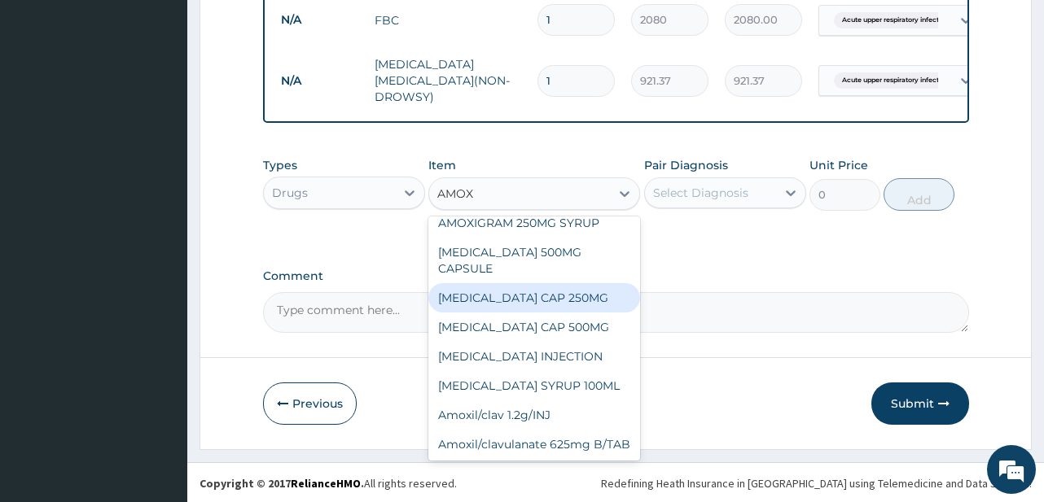
click at [502, 283] on div "AMOXIL CAP 250MG" at bounding box center [534, 297] width 212 height 29
type input "68.25"
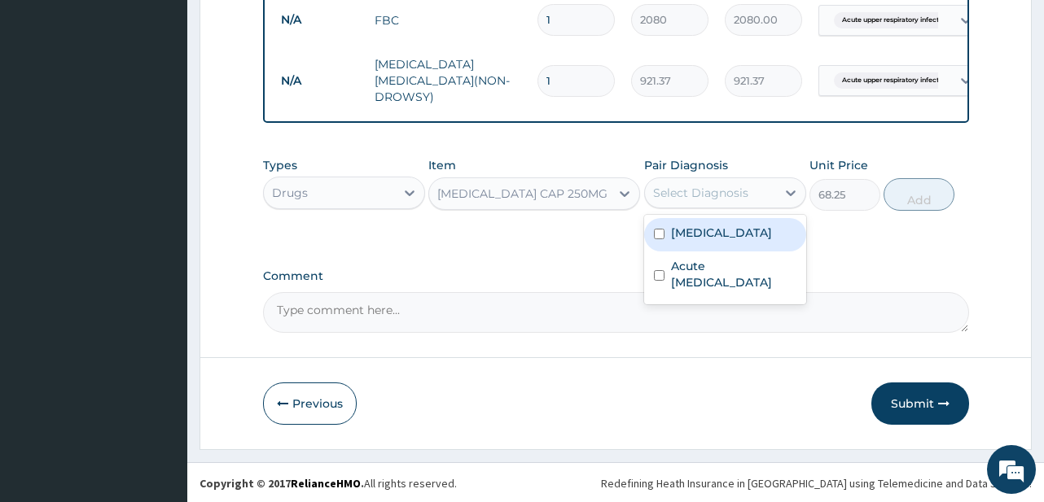
click at [748, 185] on div "Select Diagnosis" at bounding box center [710, 193] width 131 height 26
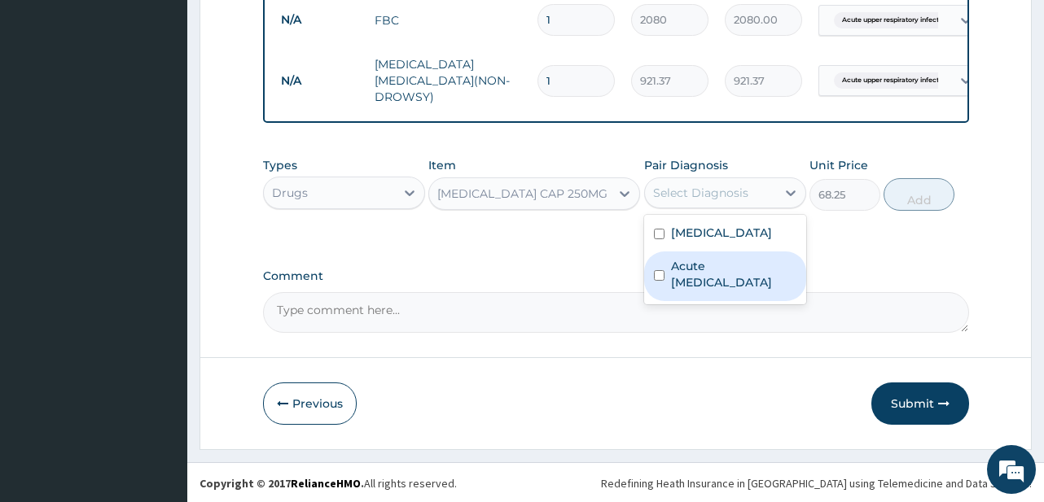
click at [713, 271] on label "Acute upper respiratory infection" at bounding box center [733, 274] width 125 height 33
checkbox input "true"
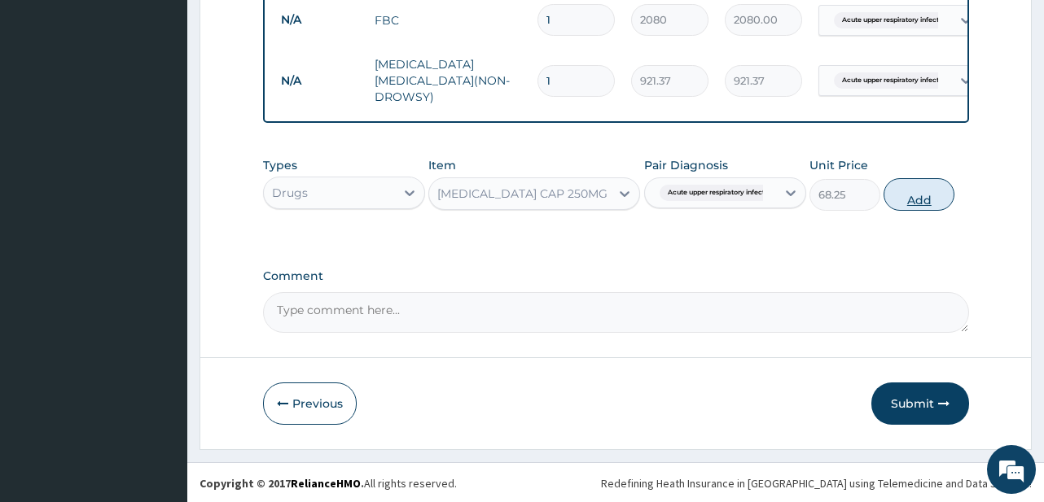
click at [912, 206] on button "Add" at bounding box center [918, 194] width 71 height 33
type input "0"
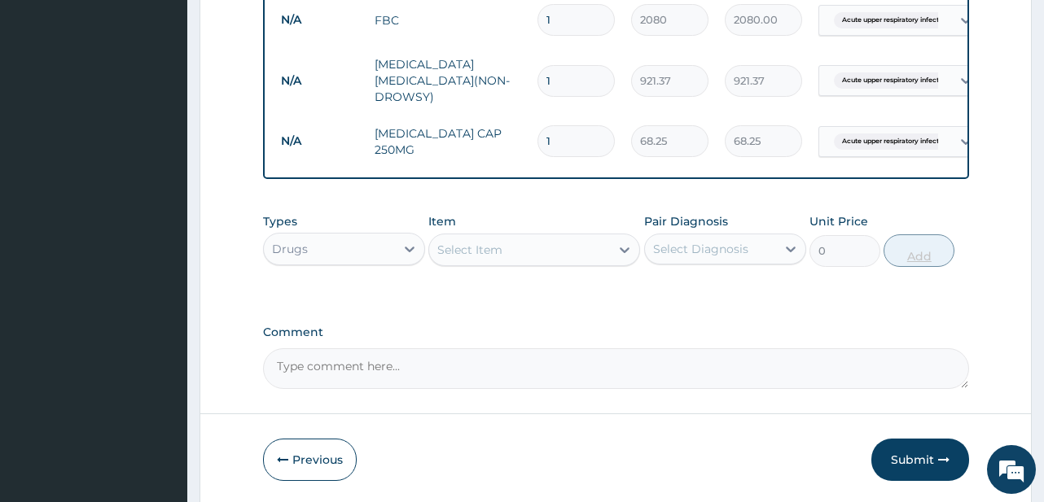
type input "10"
type input "682.50"
type input "10"
click at [514, 243] on div "Select Item" at bounding box center [519, 250] width 181 height 26
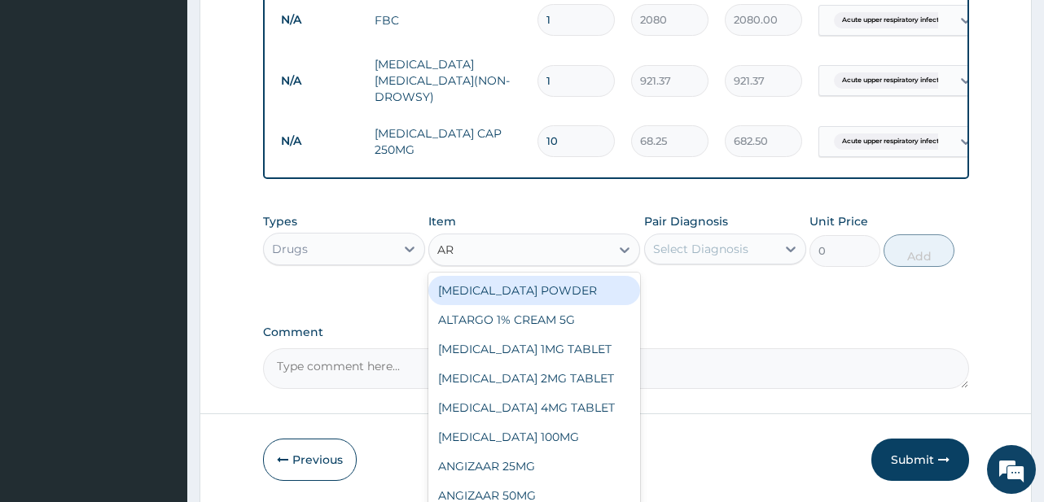
type input "ART"
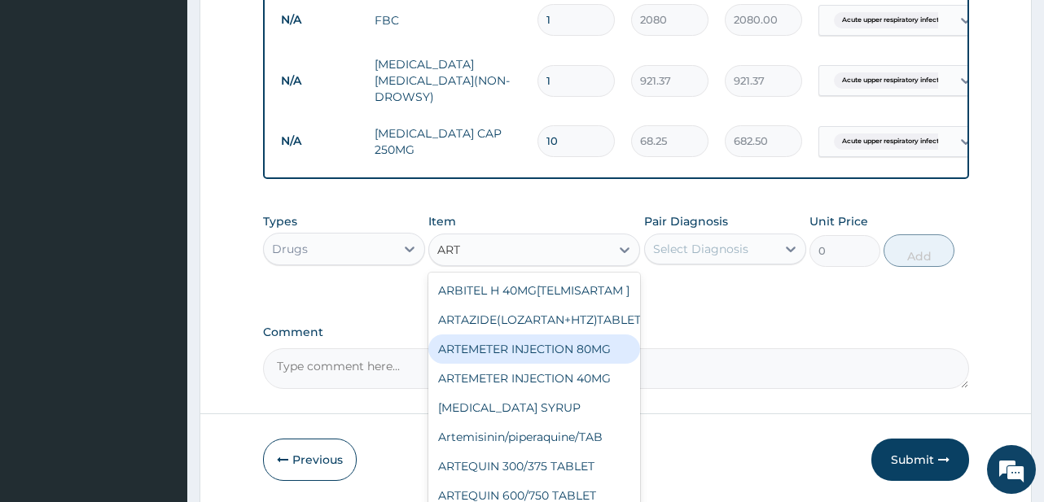
click at [594, 364] on div "ARTEMETER INJECTION 80MG" at bounding box center [534, 349] width 212 height 29
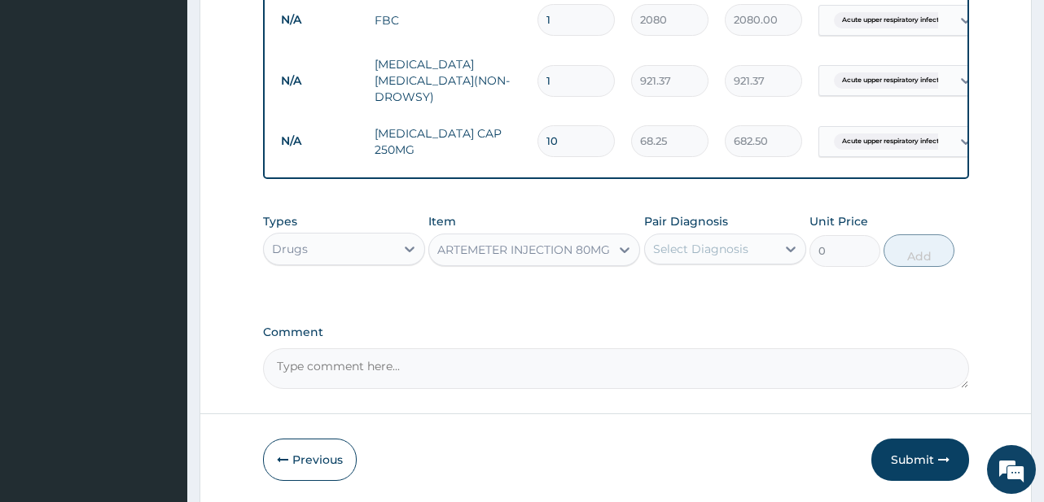
type input "273"
click at [762, 248] on div "Select Diagnosis" at bounding box center [710, 249] width 131 height 26
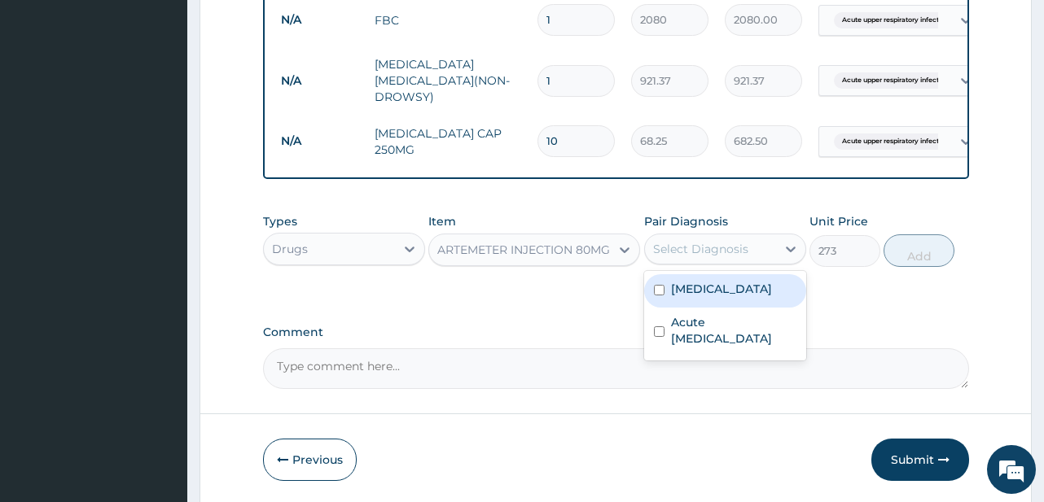
click at [705, 281] on label "[MEDICAL_DATA]" at bounding box center [721, 289] width 101 height 16
checkbox input "true"
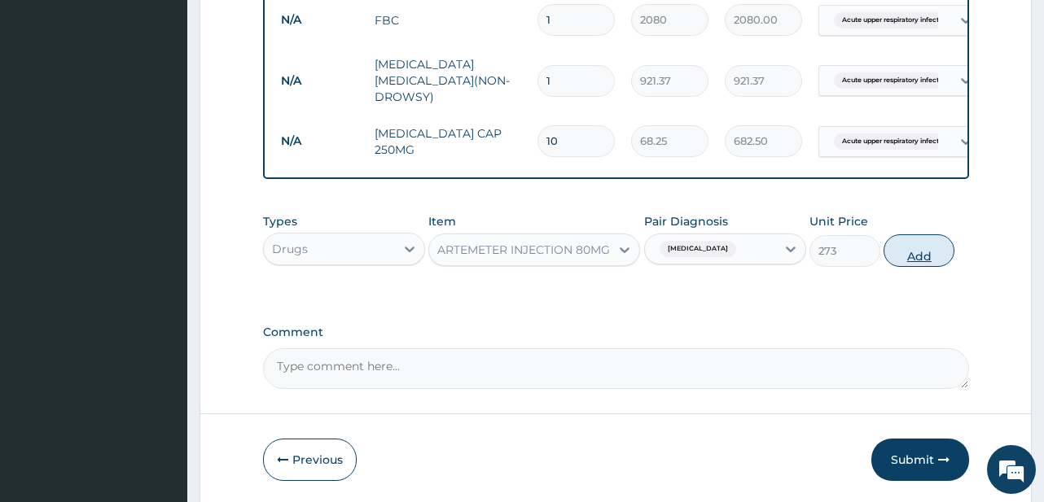
click at [930, 256] on button "Add" at bounding box center [918, 250] width 71 height 33
type input "0"
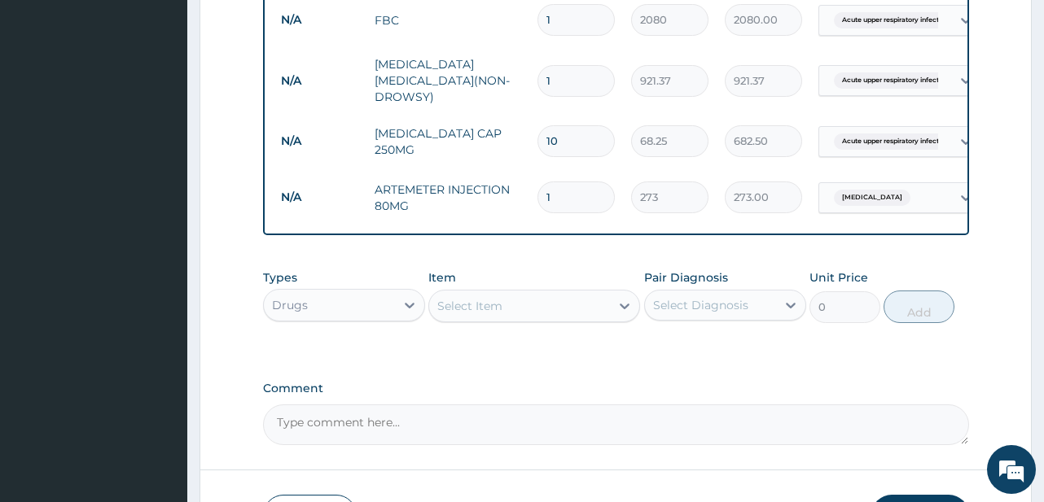
type input "13"
type input "3549.00"
type input "1"
type input "273.00"
type input "0.00"
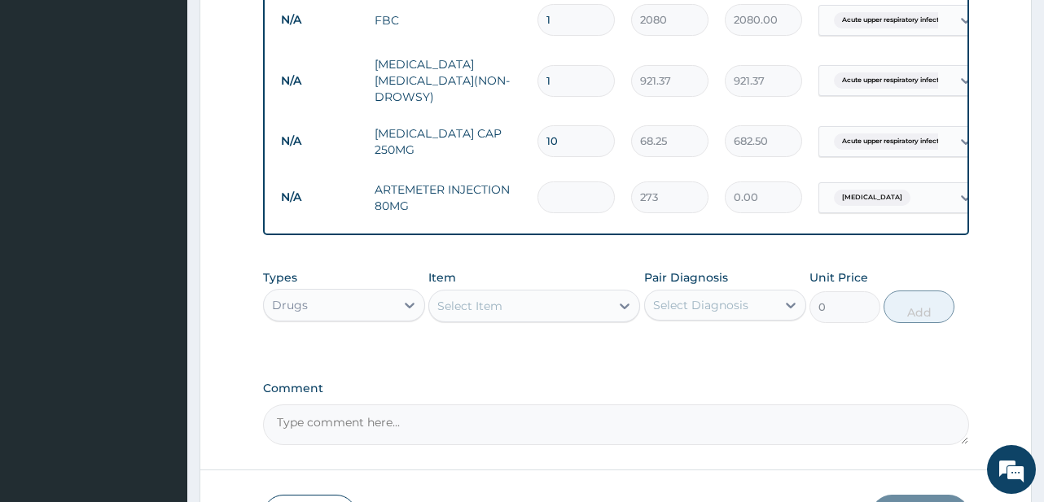
type input "3"
type input "819.00"
type input "3"
click at [523, 308] on div "Select Item" at bounding box center [519, 306] width 181 height 26
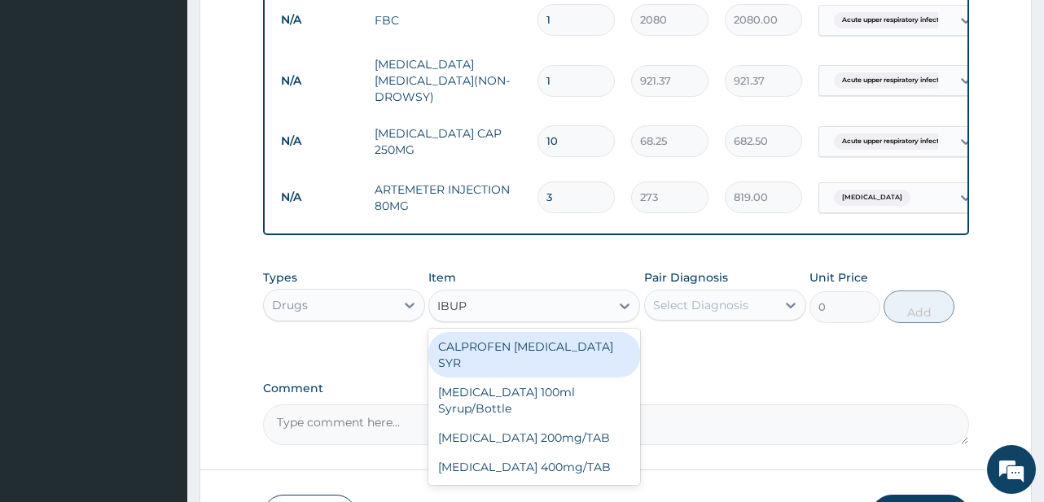
type input "IBUPR"
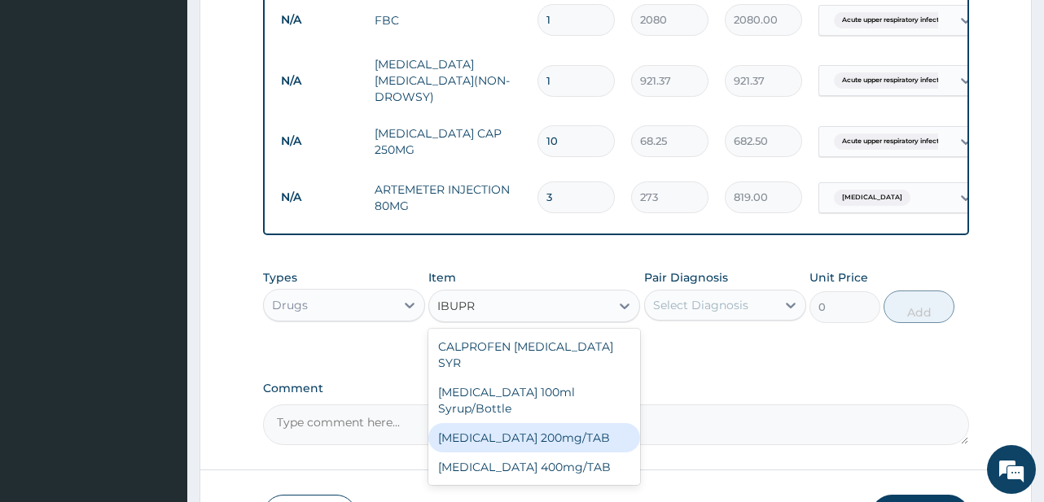
click at [563, 423] on div "IBUPROFEN 200mg/TAB" at bounding box center [534, 437] width 212 height 29
type input "27.3"
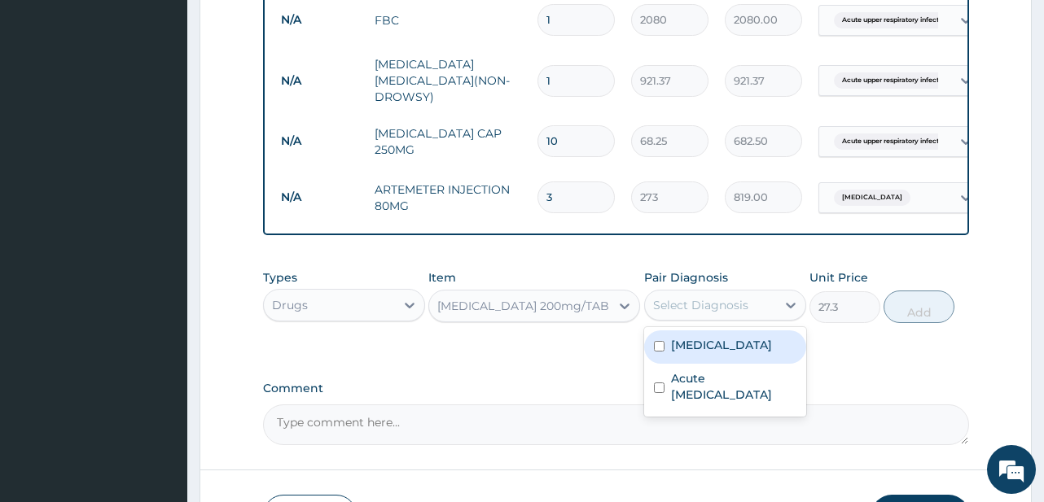
click at [755, 300] on div "Select Diagnosis" at bounding box center [710, 305] width 131 height 26
click at [726, 353] on div "[MEDICAL_DATA]" at bounding box center [725, 346] width 162 height 33
checkbox input "true"
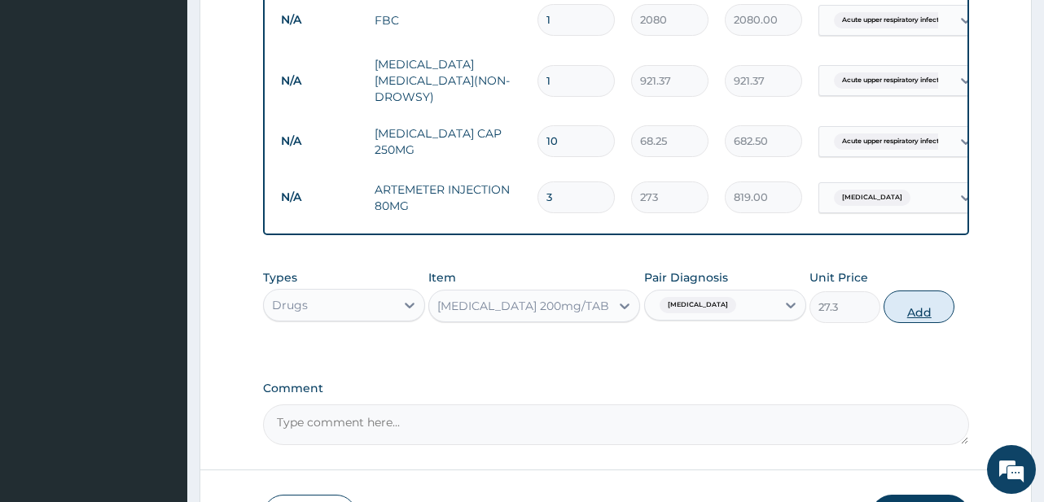
click at [921, 304] on button "Add" at bounding box center [918, 307] width 71 height 33
type input "0"
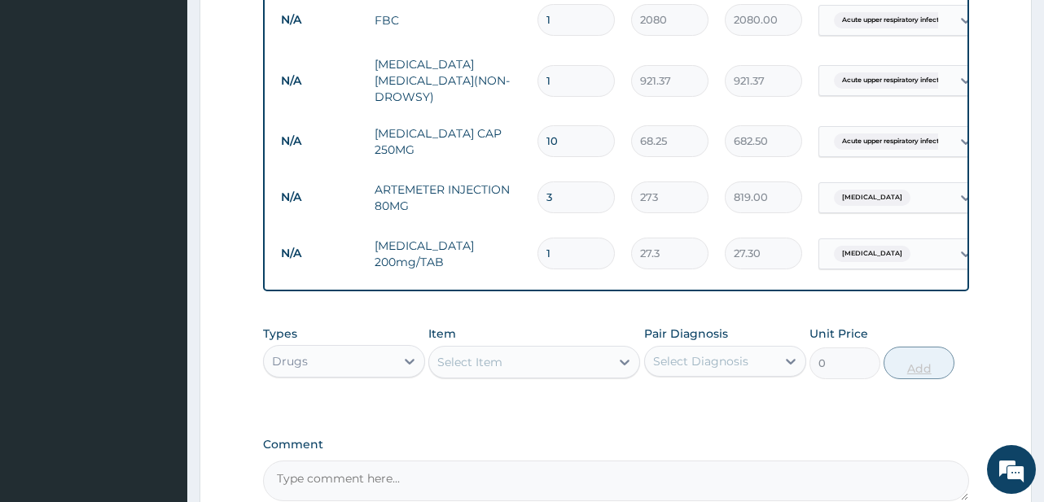
type input "10"
type input "273.00"
type input "10"
click at [479, 362] on div "Select Item" at bounding box center [469, 362] width 65 height 16
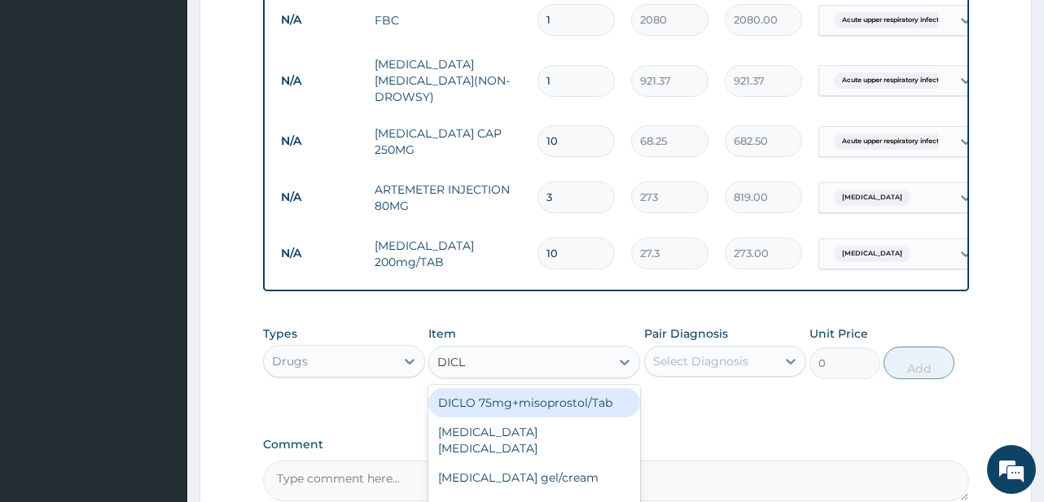
type input "DICLO"
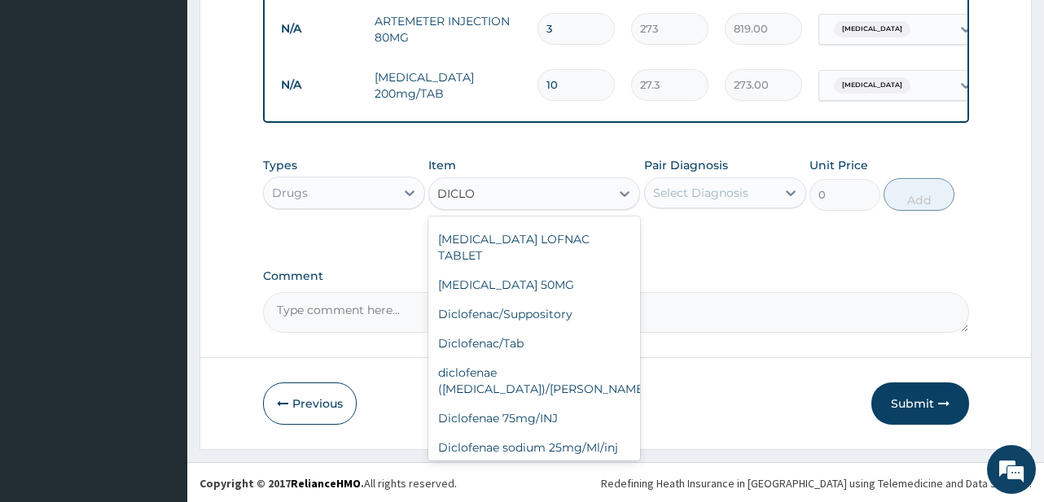
scroll to position [221, 0]
click at [525, 402] on div "Diclofenae 75mg/INJ" at bounding box center [534, 416] width 212 height 29
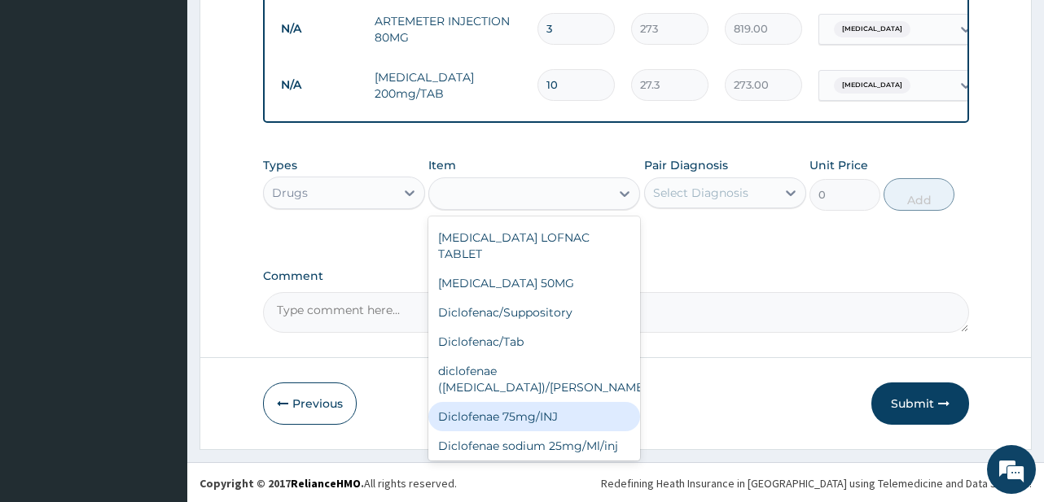
type input "51.19"
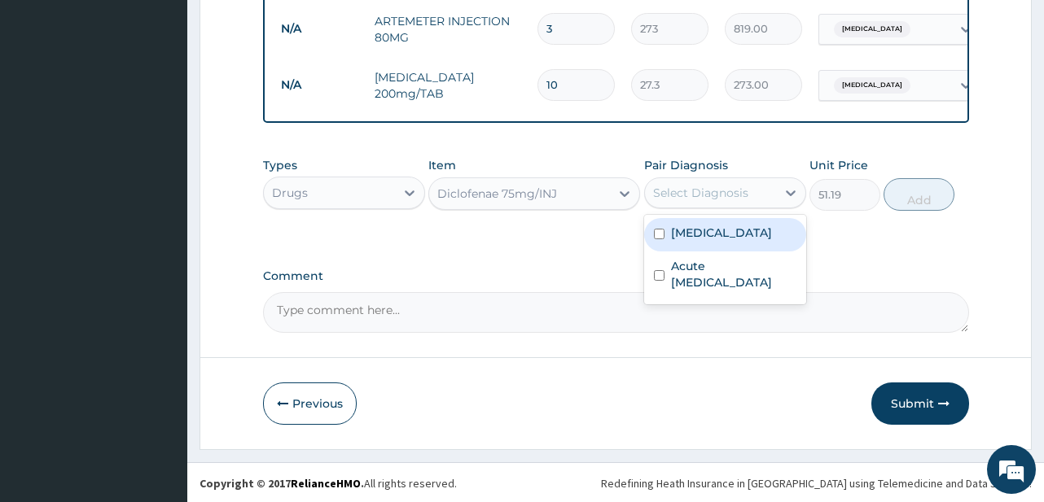
click at [740, 195] on div "Select Diagnosis" at bounding box center [700, 193] width 95 height 16
click at [566, 203] on div "Diclofenae 75mg/INJ" at bounding box center [519, 194] width 181 height 26
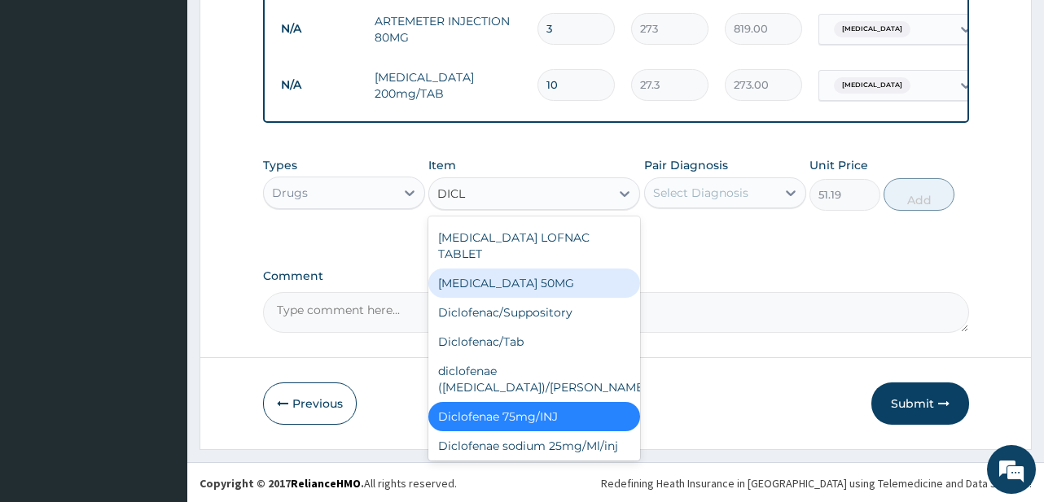
type input "DICLO"
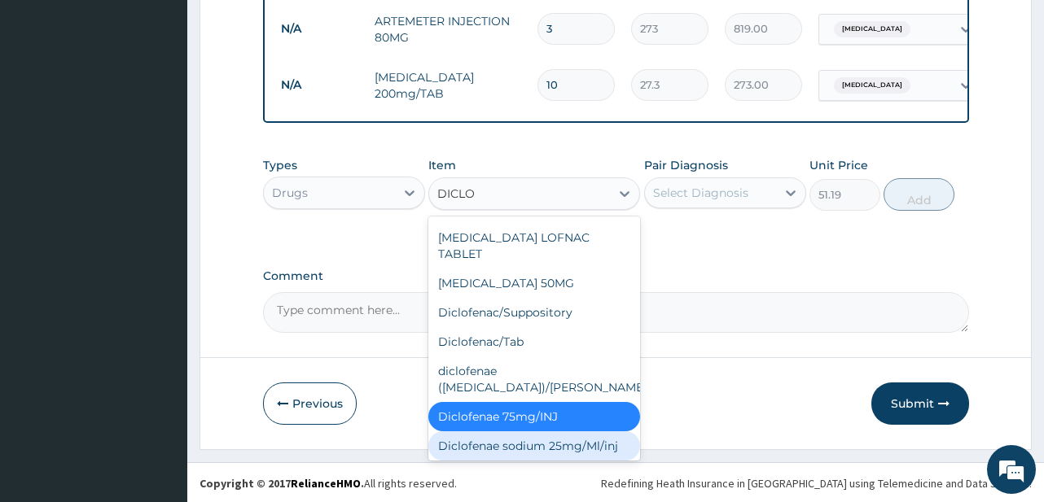
click at [514, 431] on div "Diclofenae sodium 25mg/Ml/inj" at bounding box center [534, 445] width 212 height 29
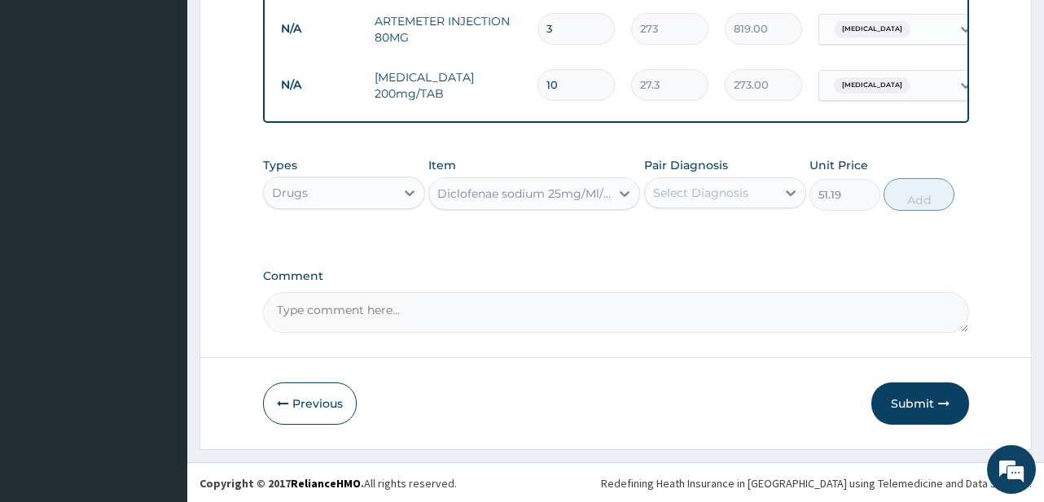
type input "238.87"
click at [712, 195] on div "Select Diagnosis" at bounding box center [700, 193] width 95 height 16
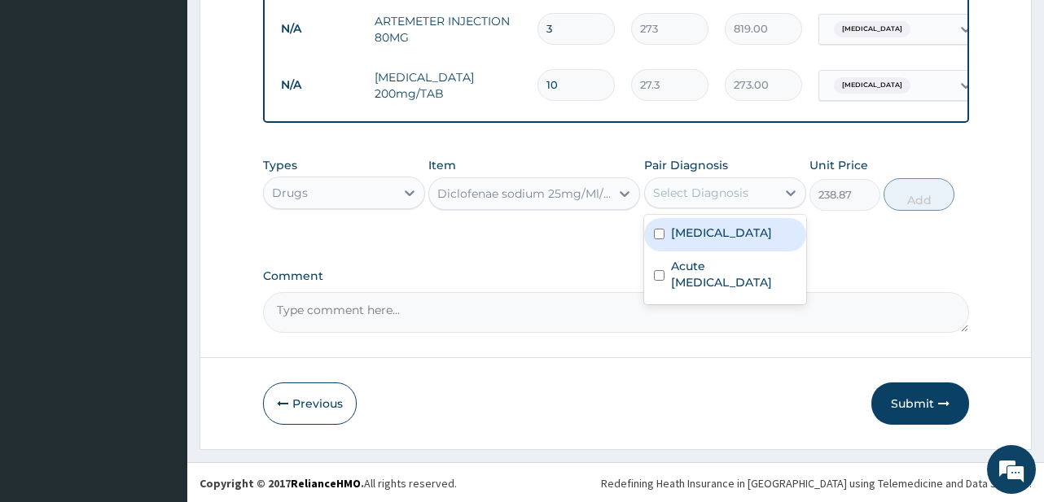
click at [719, 238] on div "[MEDICAL_DATA]" at bounding box center [725, 234] width 162 height 33
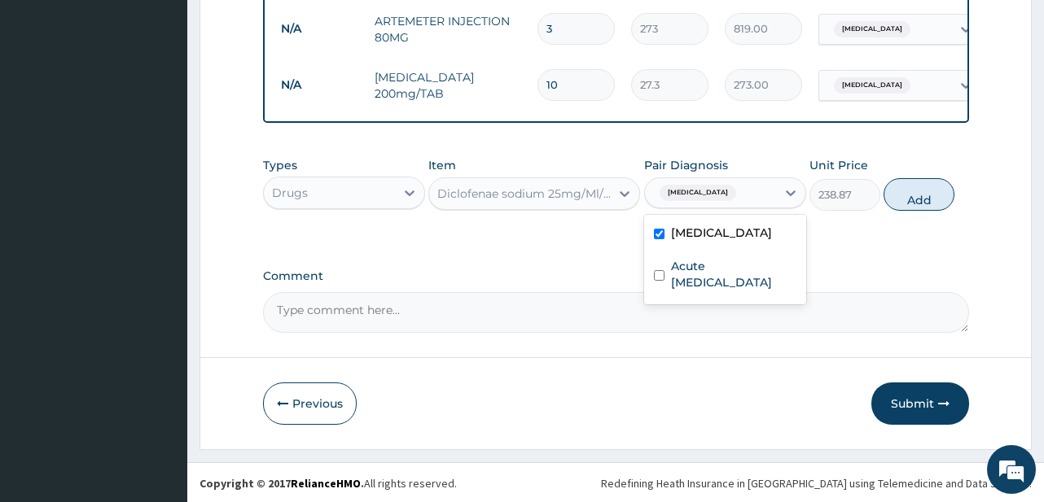
checkbox input "true"
click at [914, 195] on button "Add" at bounding box center [918, 194] width 71 height 33
type input "0"
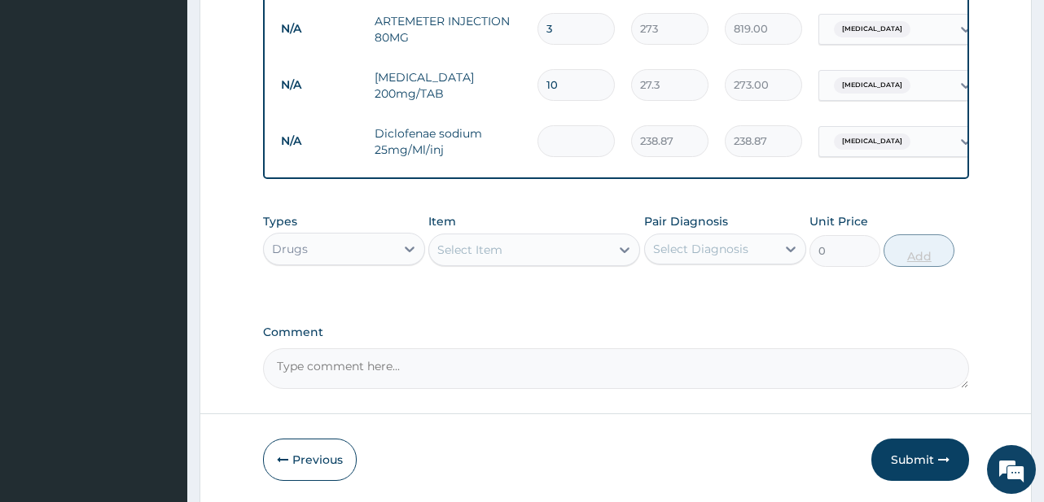
type input "0.00"
type input "2"
type input "477.74"
type input "2"
click at [503, 249] on div "Select Item" at bounding box center [519, 250] width 181 height 26
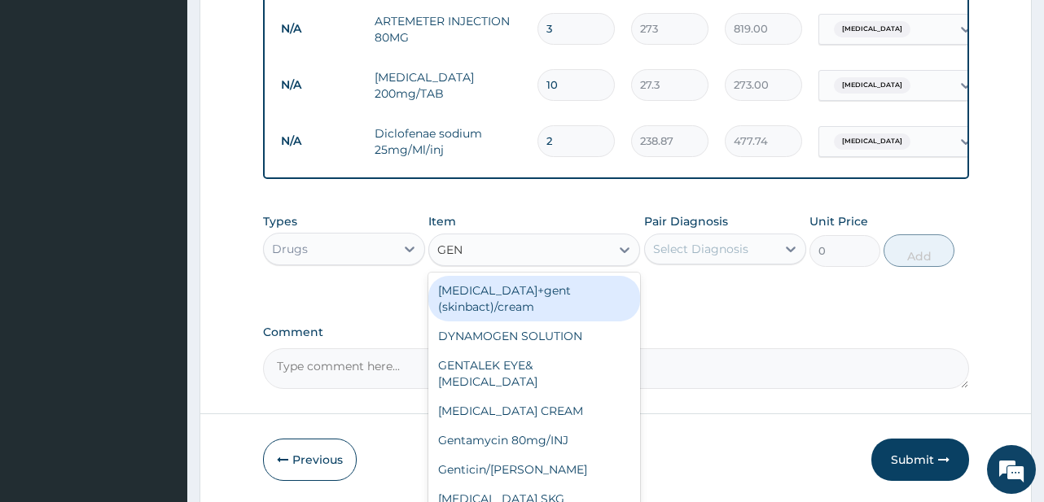
type input "GENT"
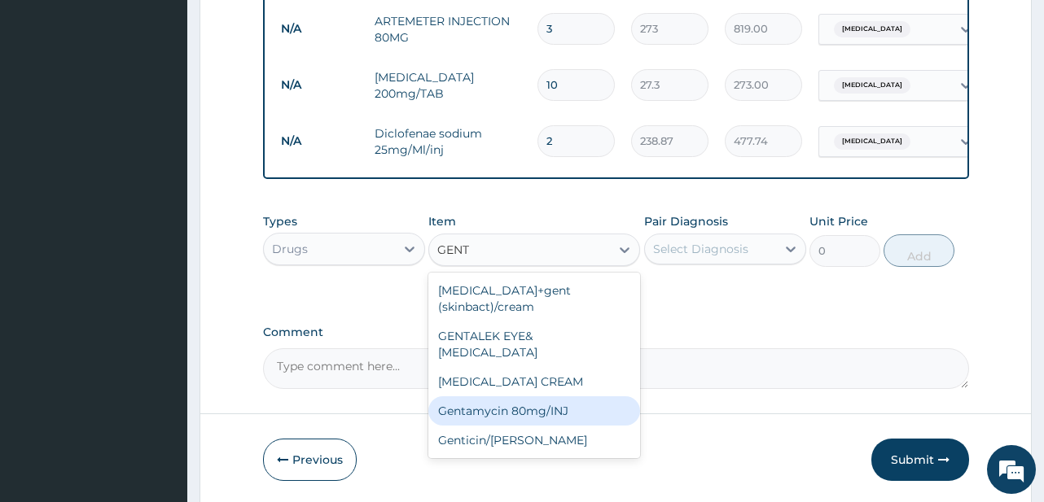
click at [577, 396] on div "Gentamycin 80mg/INJ" at bounding box center [534, 410] width 212 height 29
type input "68.25"
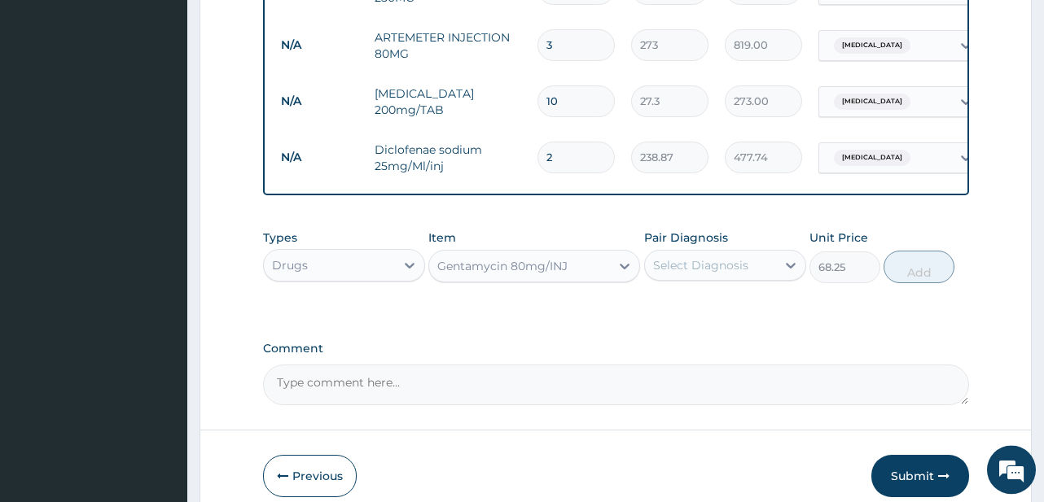
scroll to position [966, 0]
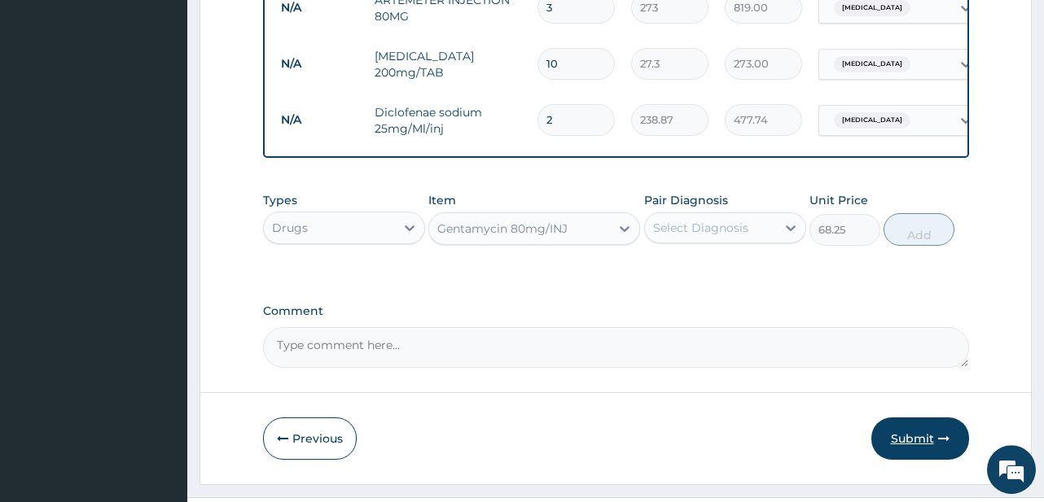
click at [911, 437] on button "Submit" at bounding box center [920, 439] width 98 height 42
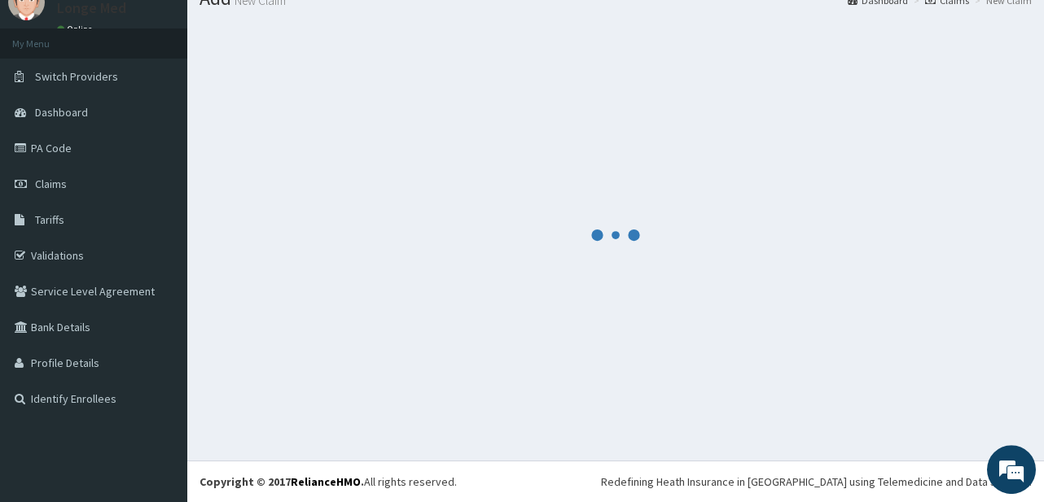
scroll to position [65, 0]
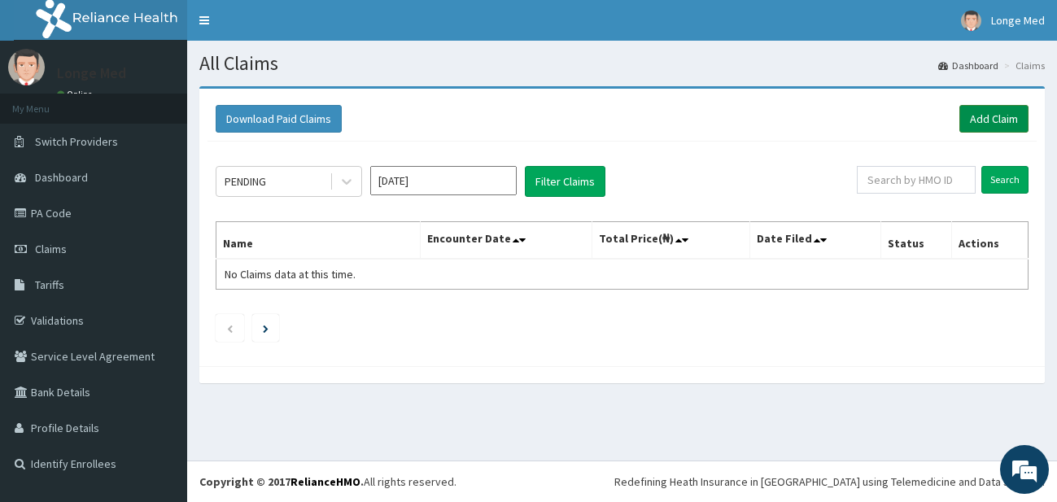
click at [1000, 112] on link "Add Claim" at bounding box center [994, 119] width 69 height 28
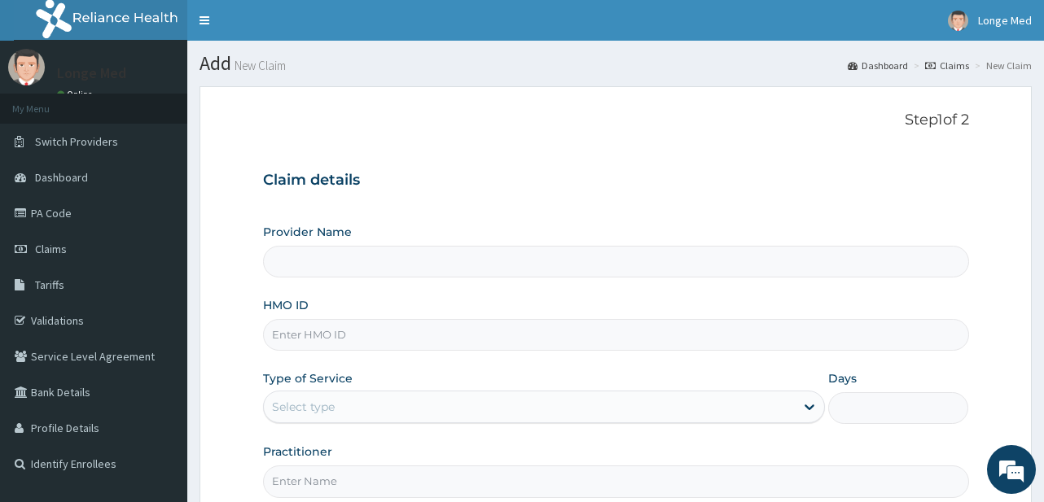
click at [324, 336] on input "HMO ID" at bounding box center [616, 335] width 706 height 32
type input "[GEOGRAPHIC_DATA]"
type input "ELN/10154/E"
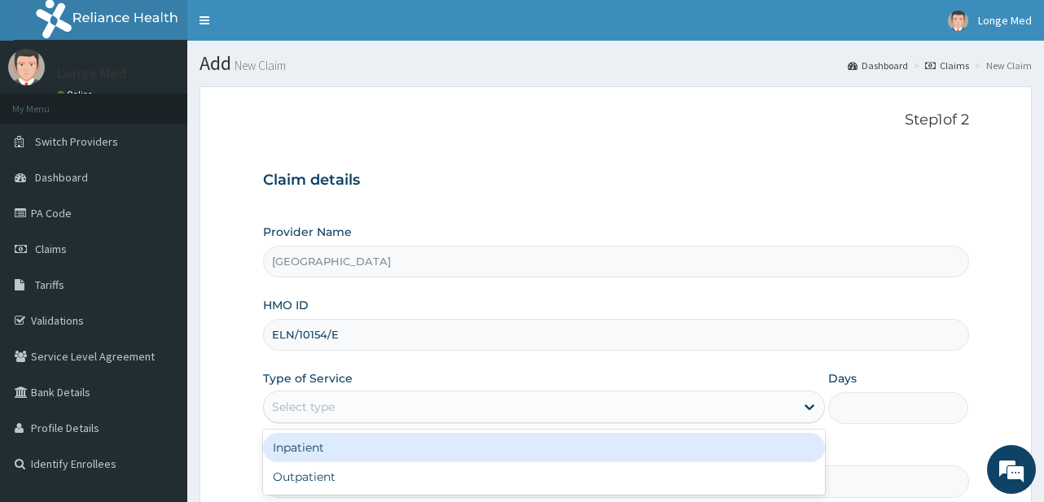
click at [300, 409] on div "Select type" at bounding box center [303, 407] width 63 height 16
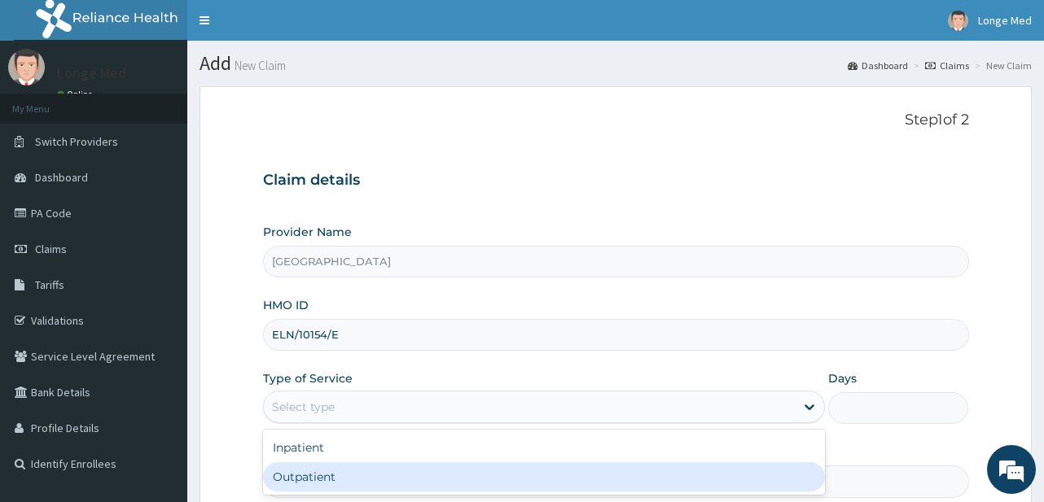
click at [308, 487] on div "Outpatient" at bounding box center [544, 476] width 562 height 29
type input "1"
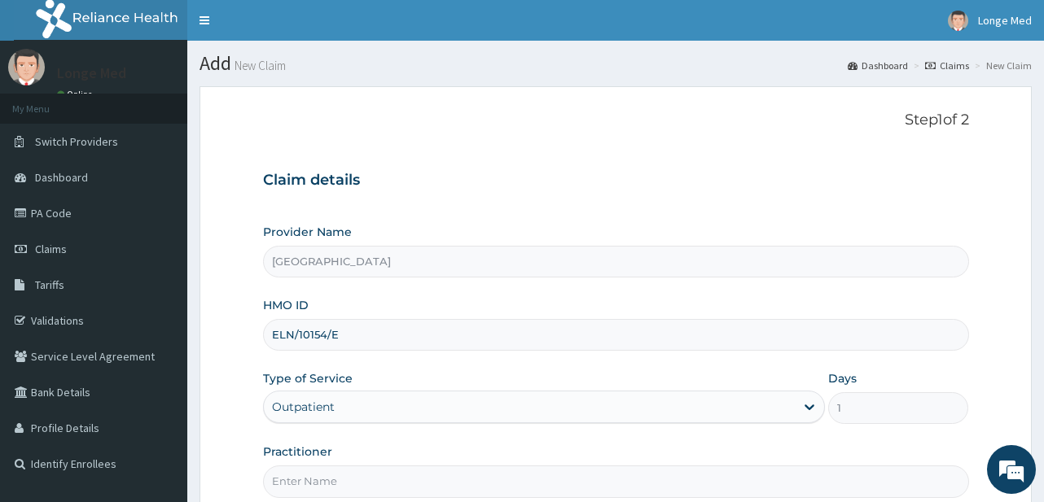
click at [308, 487] on input "Practitioner" at bounding box center [616, 482] width 706 height 32
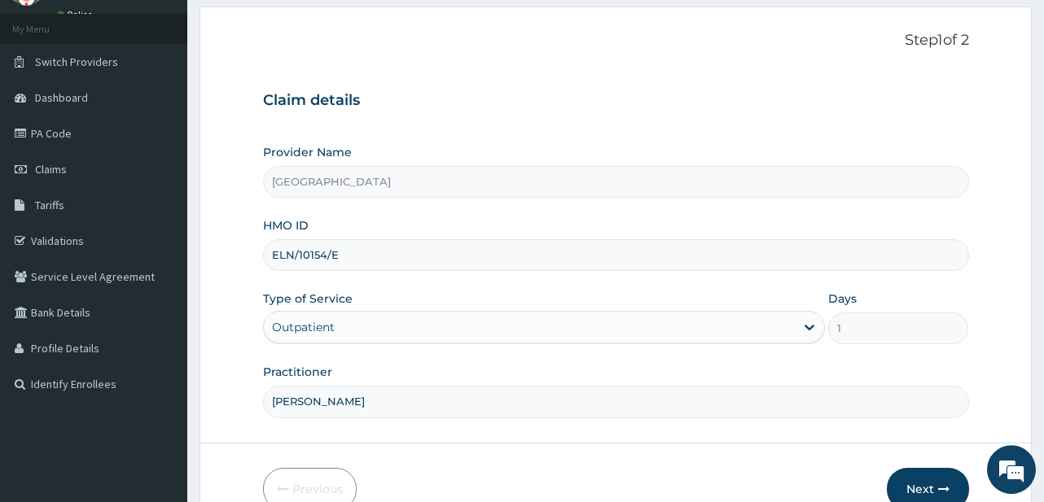
scroll to position [91, 0]
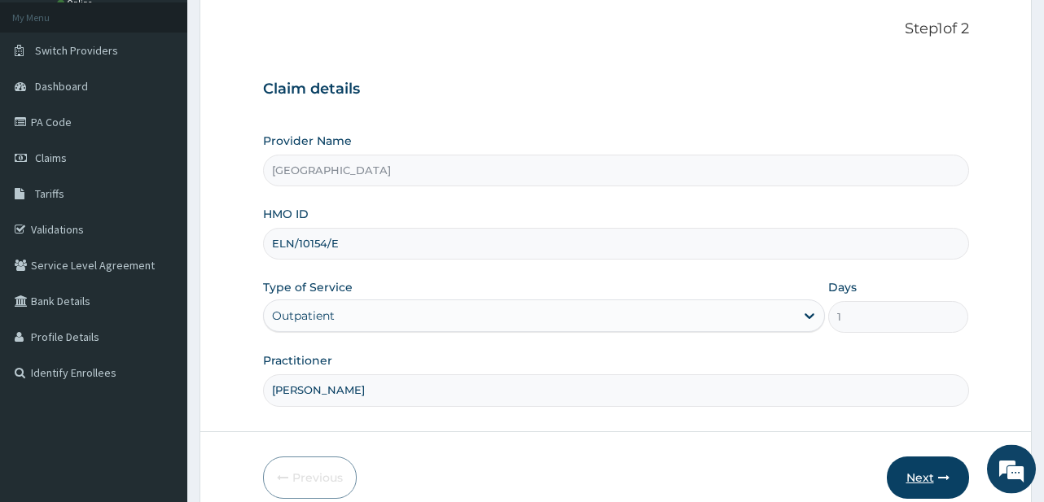
type input "DR ALFRED"
click at [922, 479] on button "Next" at bounding box center [927, 478] width 82 height 42
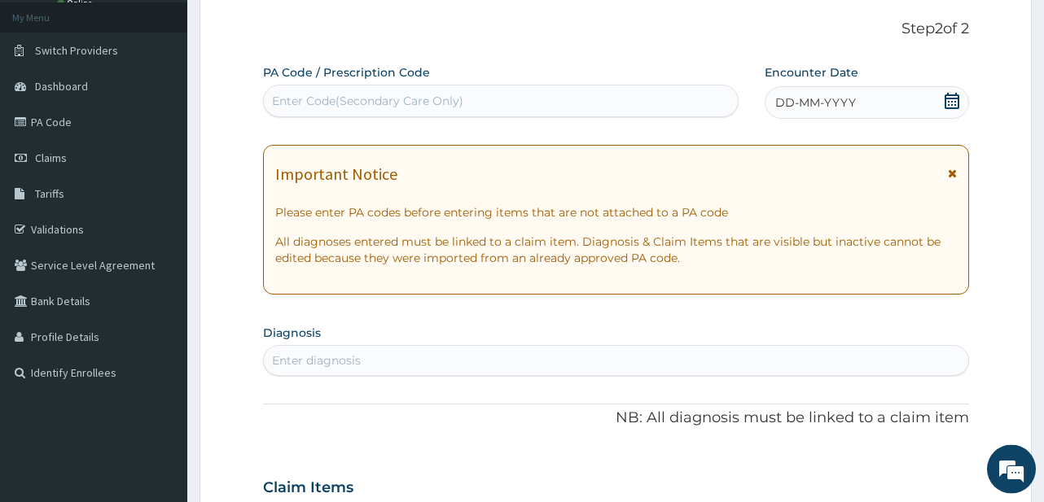
click at [948, 99] on icon at bounding box center [951, 101] width 16 height 16
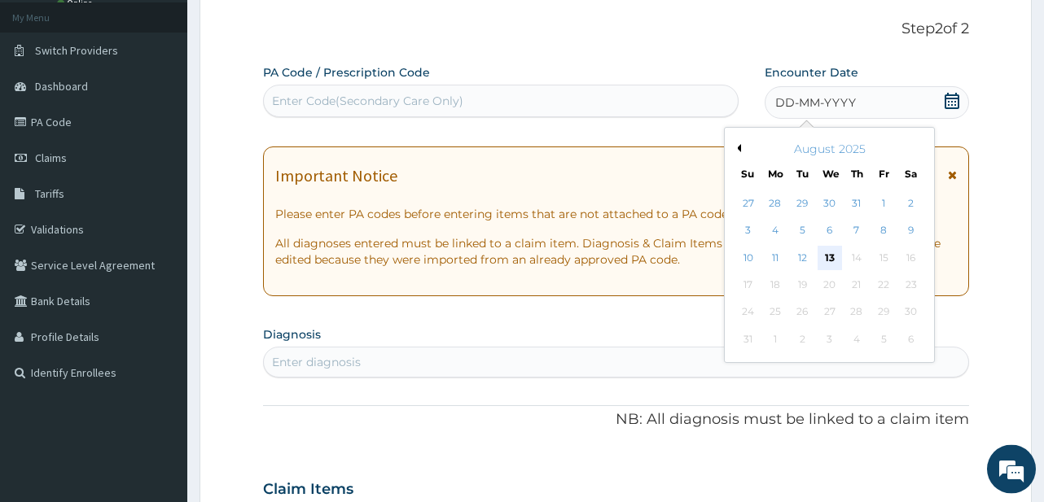
click at [834, 261] on div "13" at bounding box center [829, 258] width 24 height 24
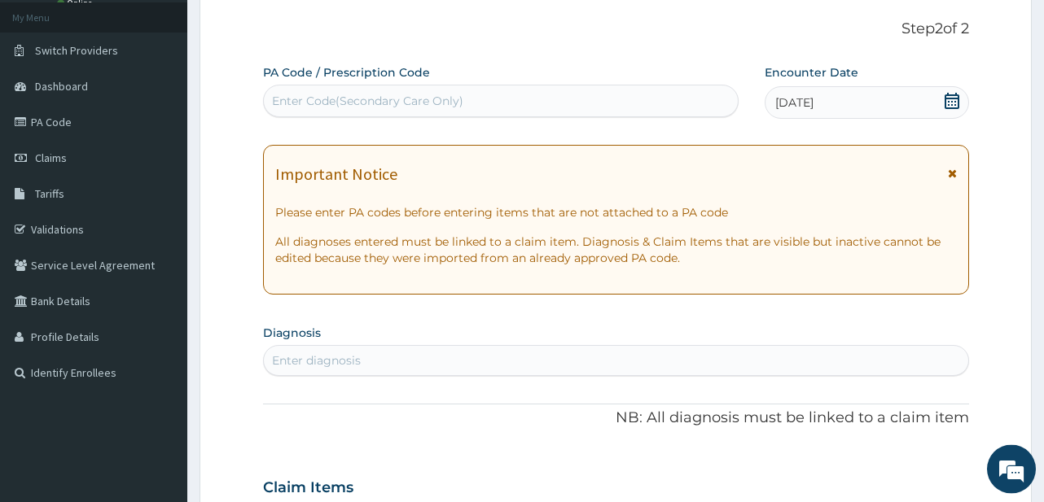
click at [362, 354] on div "Enter diagnosis" at bounding box center [616, 361] width 704 height 26
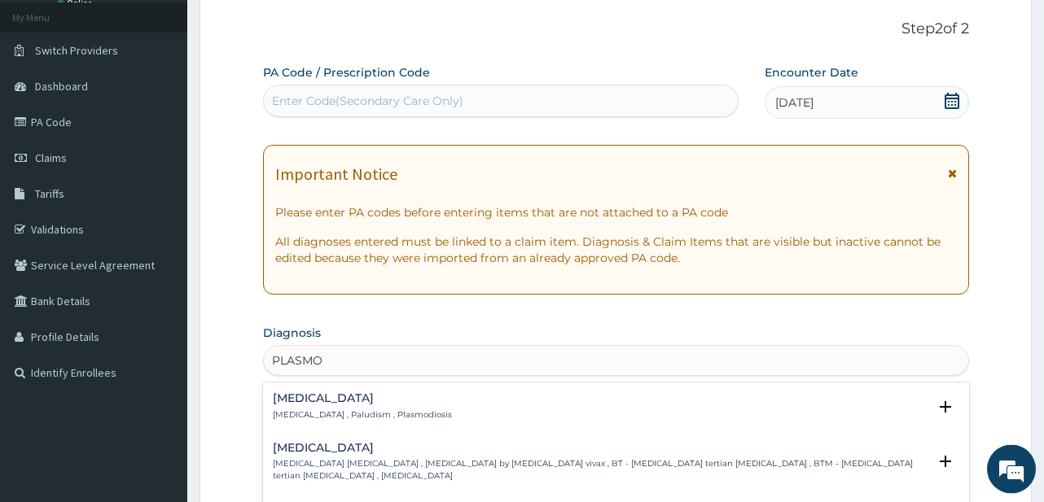
type input "PLASMOD"
click at [330, 409] on p "Malaria , Paludism , Plasmodiosis" at bounding box center [362, 414] width 179 height 11
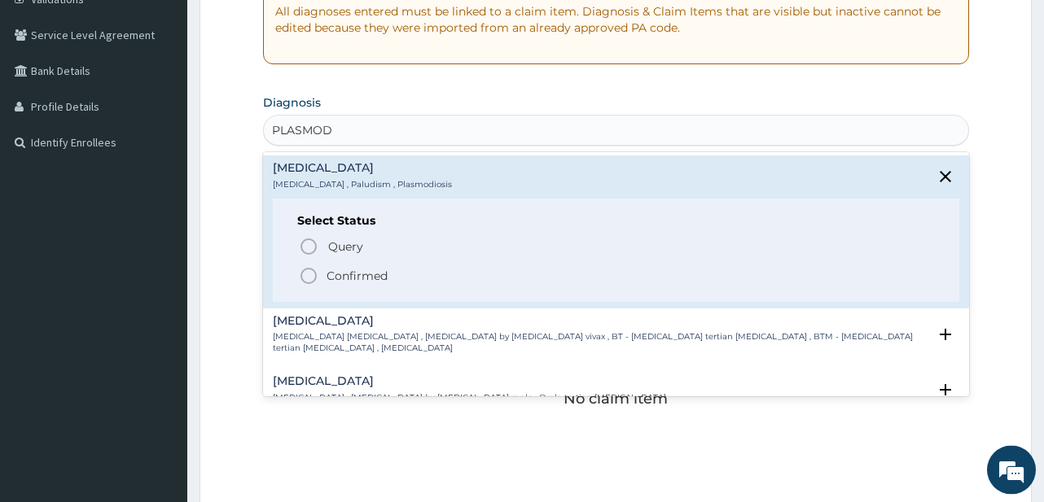
scroll to position [325, 0]
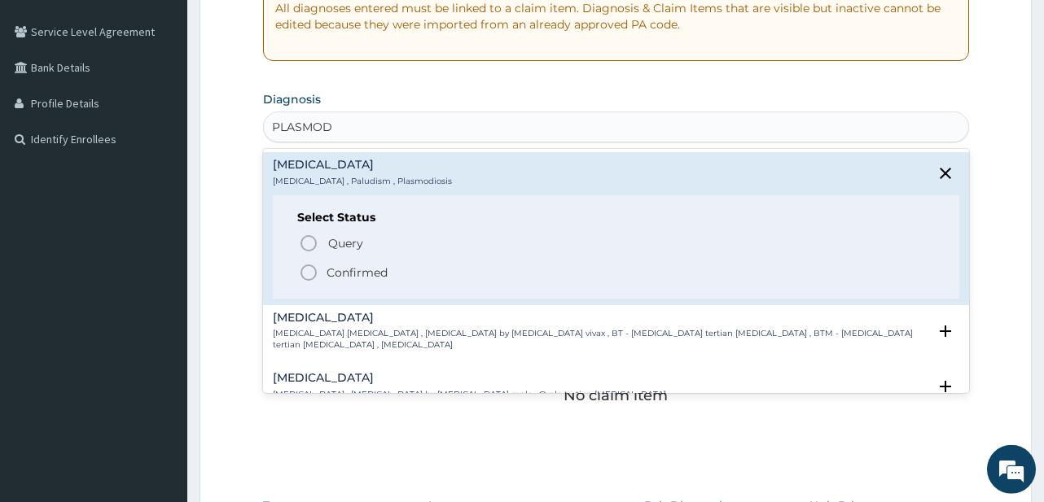
click at [300, 270] on icon "status option filled" at bounding box center [309, 273] width 20 height 20
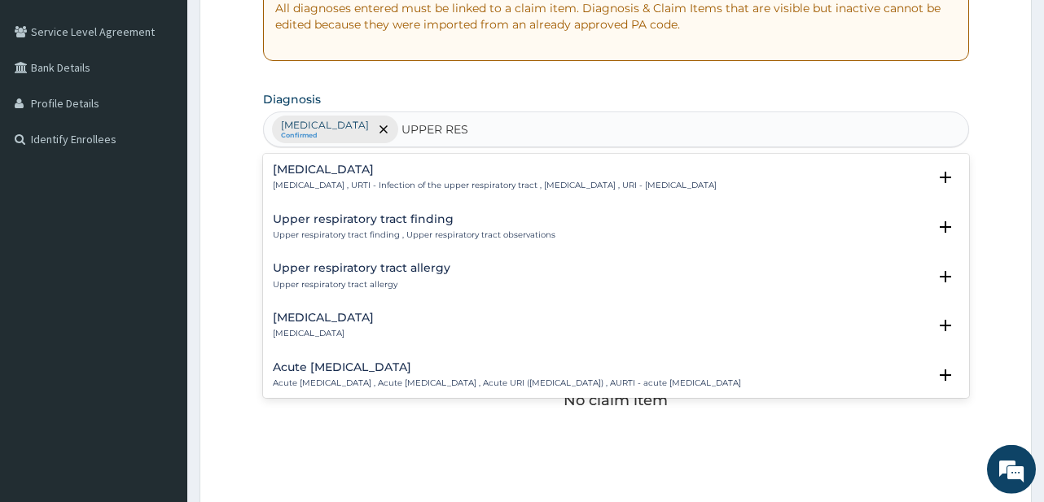
type input "UPPER RESP"
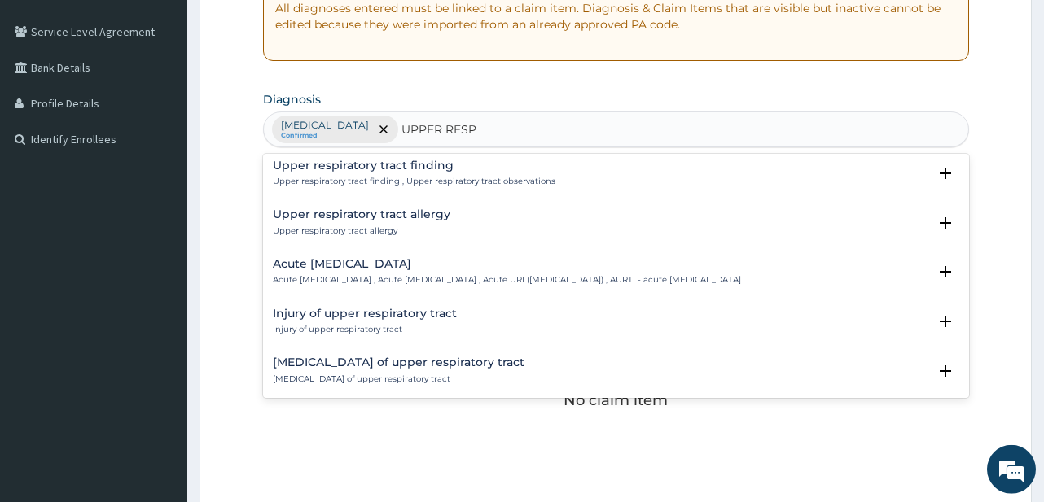
scroll to position [88, 0]
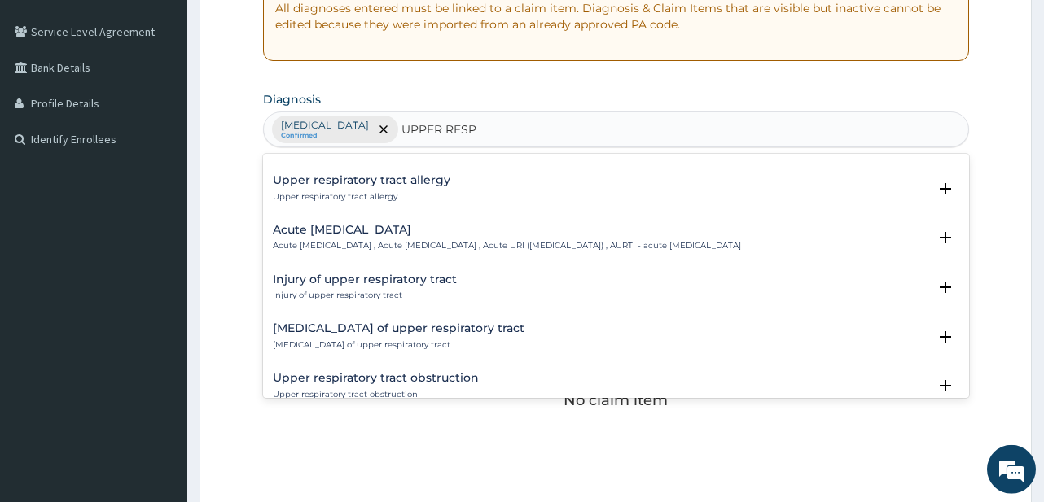
click at [348, 234] on h4 "Acute upper respiratory infection" at bounding box center [507, 230] width 468 height 12
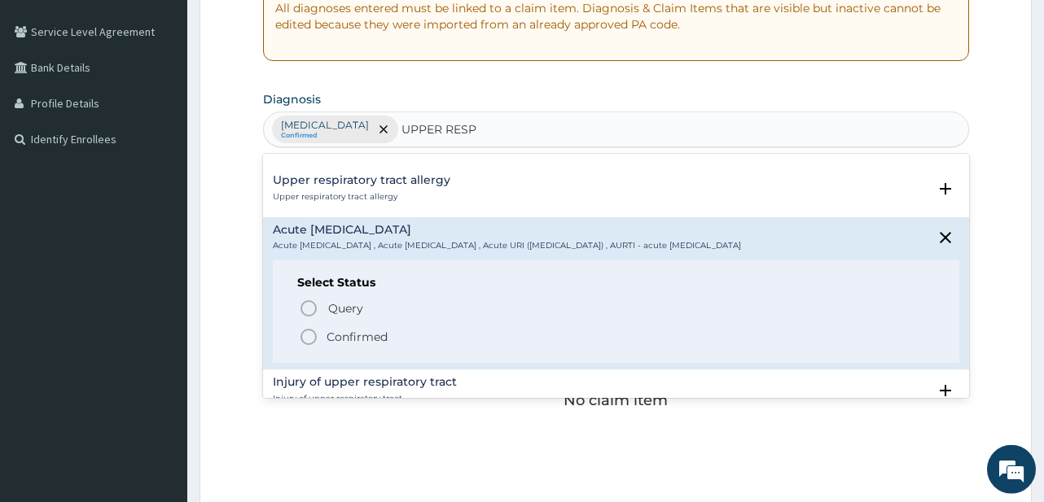
click at [306, 347] on icon "status option filled" at bounding box center [309, 337] width 20 height 20
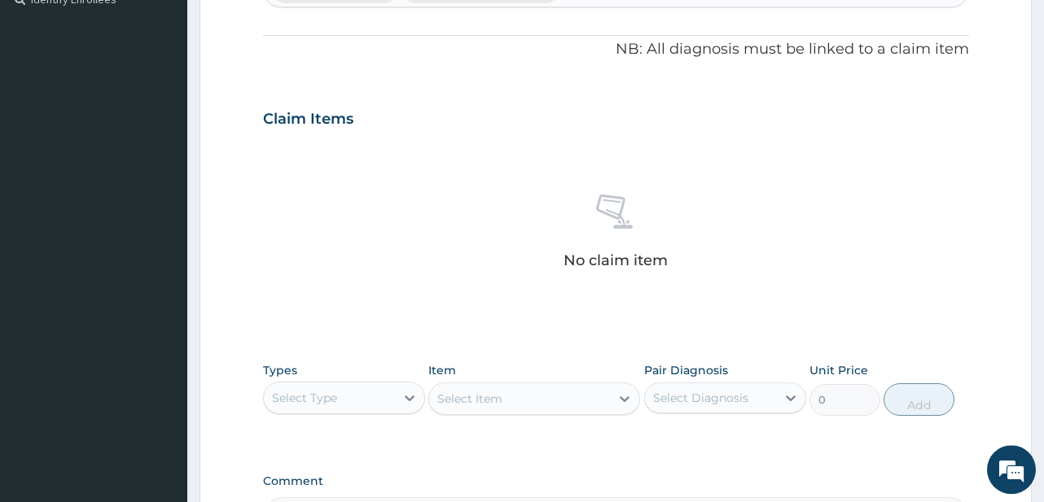
scroll to position [476, 0]
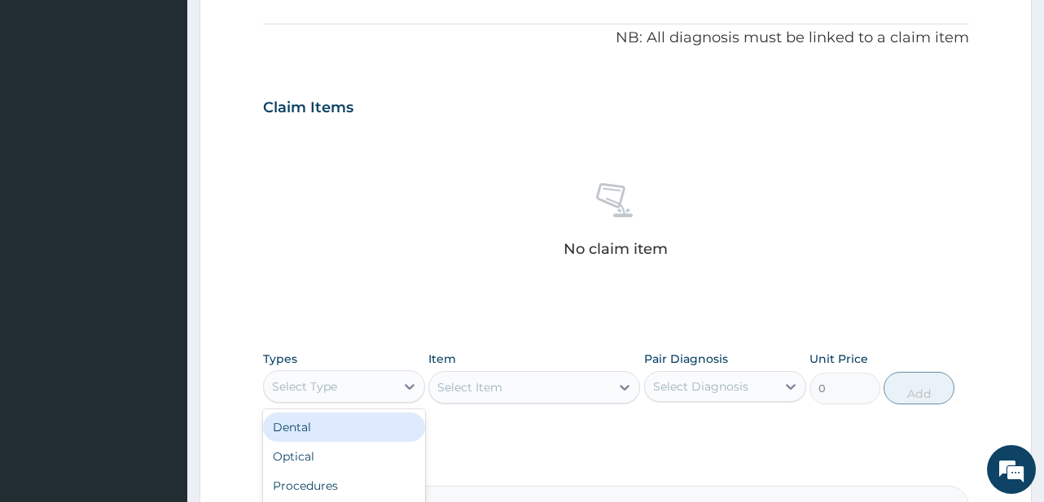
click at [363, 377] on div "Select Type" at bounding box center [329, 387] width 131 height 26
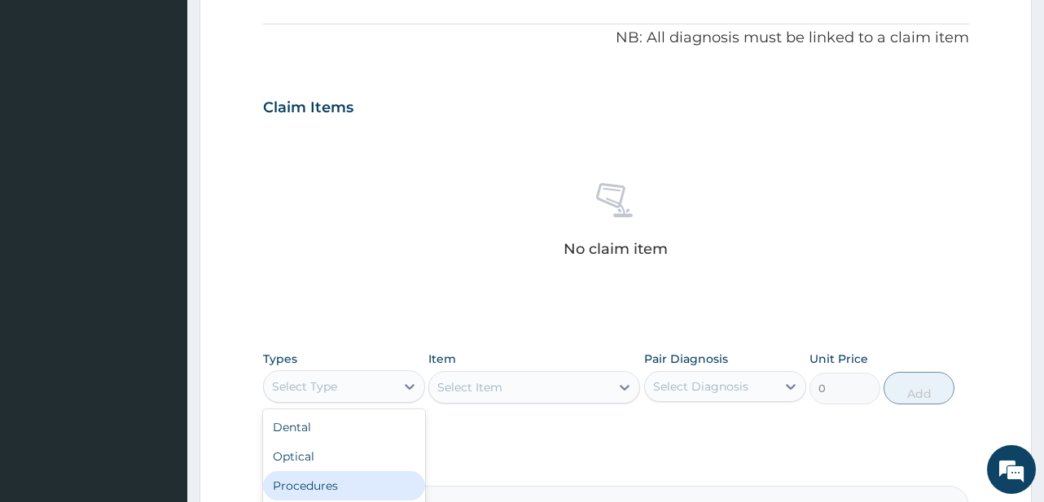
click at [355, 486] on div "Procedures" at bounding box center [344, 485] width 162 height 29
click at [532, 388] on div "Select Item" at bounding box center [534, 387] width 212 height 33
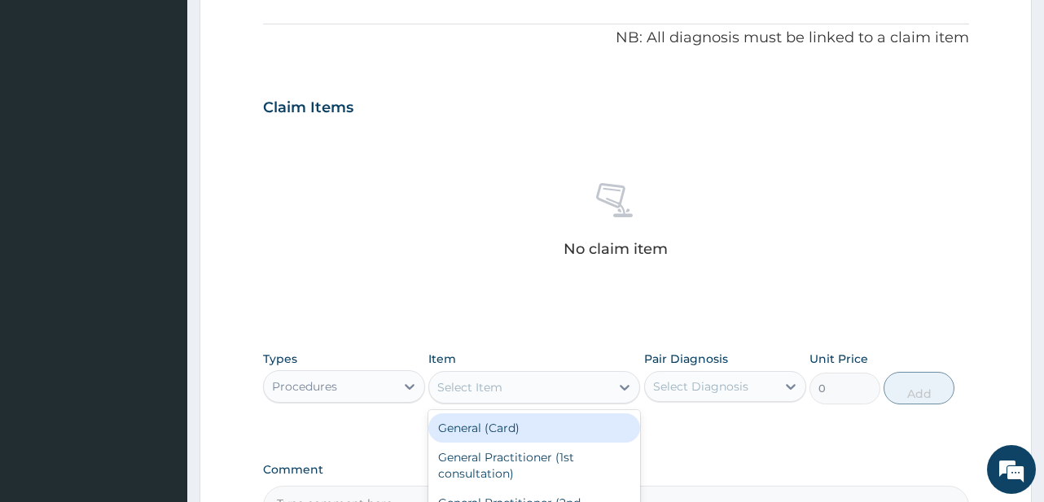
click at [532, 388] on div "Select Item" at bounding box center [519, 387] width 181 height 26
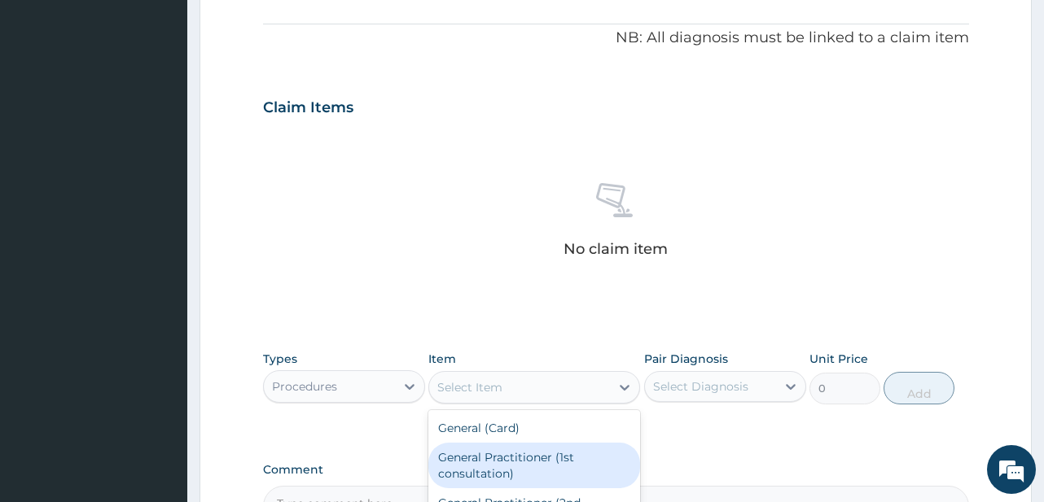
click at [527, 455] on div "General Practitioner (1st consultation)" at bounding box center [534, 466] width 212 height 46
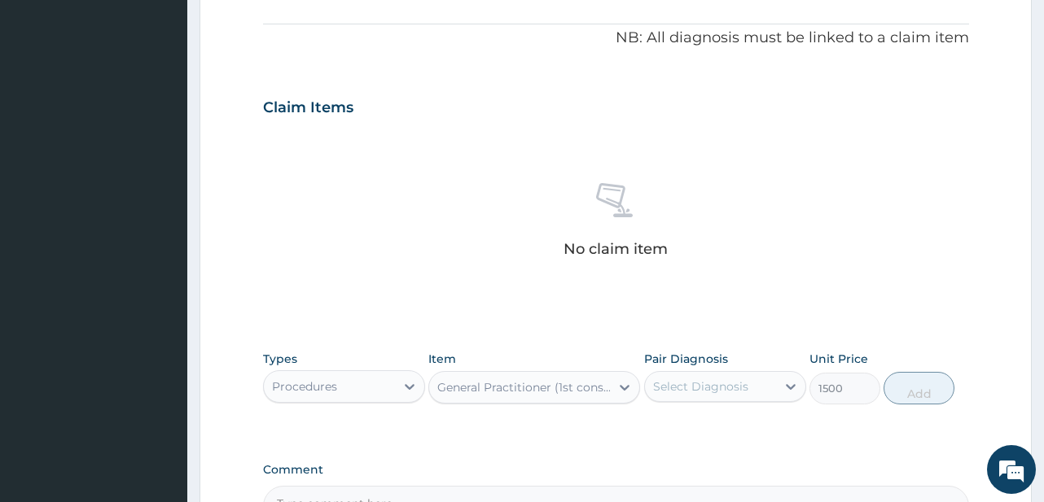
type input "1500"
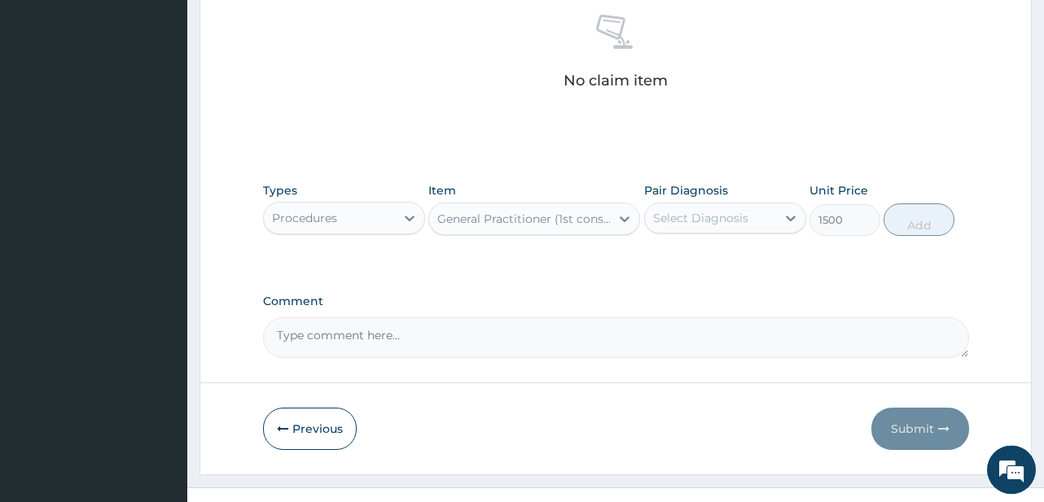
scroll to position [672, 0]
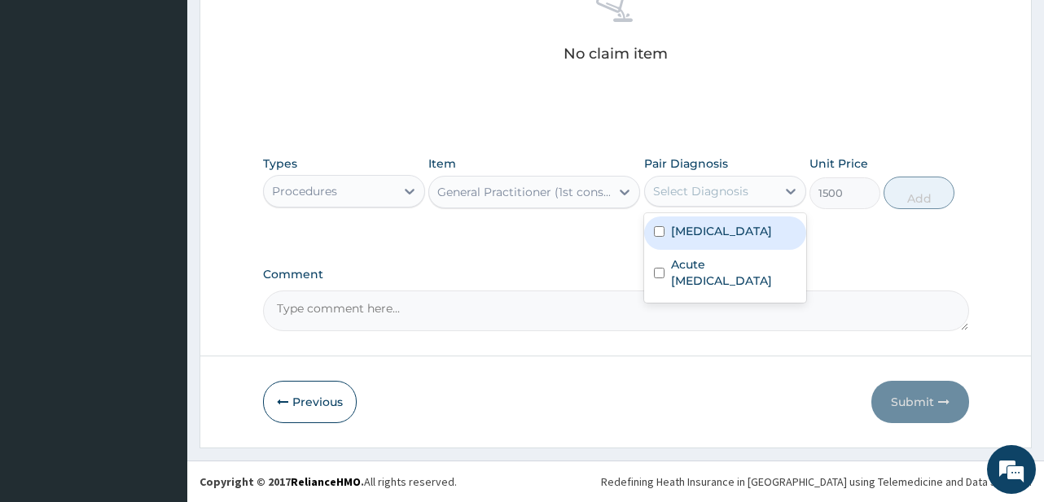
click at [695, 197] on div "Select Diagnosis" at bounding box center [700, 191] width 95 height 16
click at [672, 230] on label "[MEDICAL_DATA]" at bounding box center [721, 231] width 101 height 16
checkbox input "true"
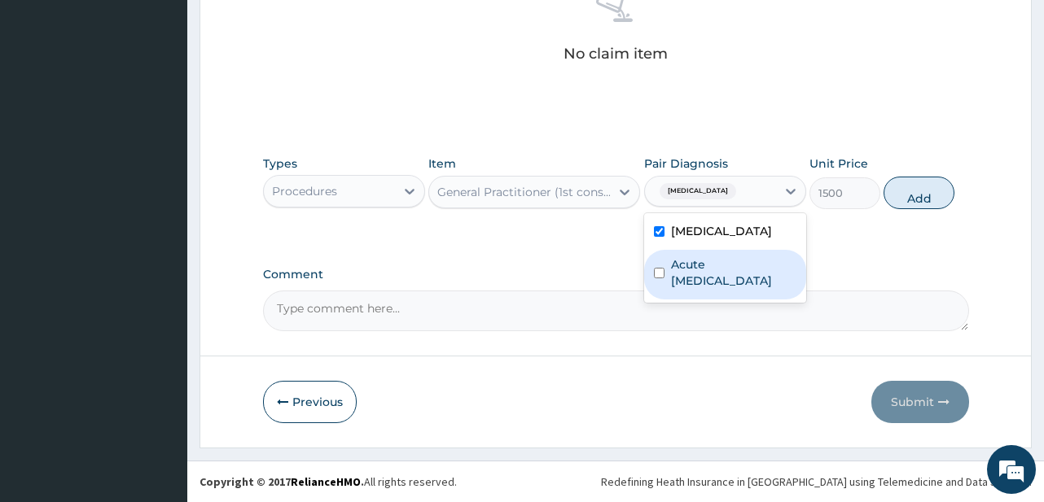
click at [676, 281] on label "Acute upper respiratory infection" at bounding box center [733, 272] width 125 height 33
checkbox input "true"
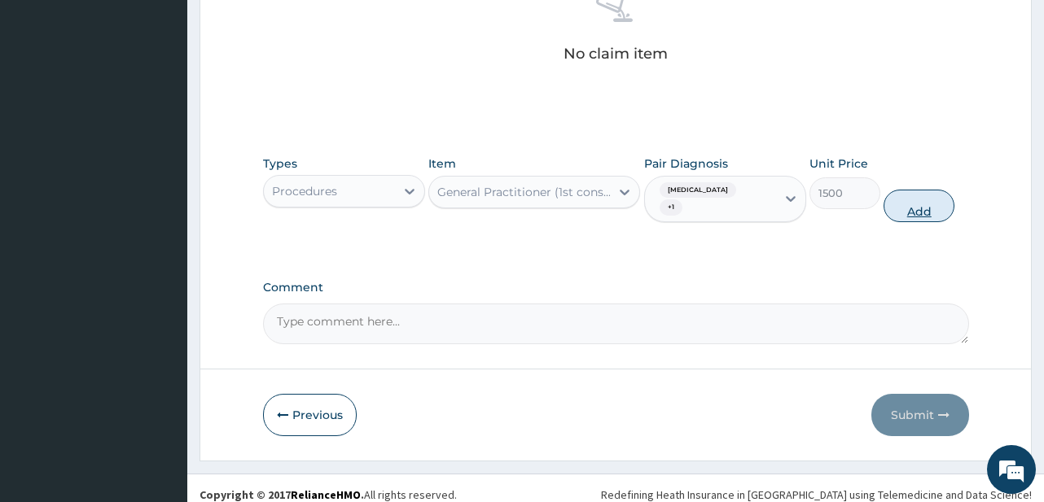
click at [917, 199] on button "Add" at bounding box center [918, 206] width 71 height 33
type input "0"
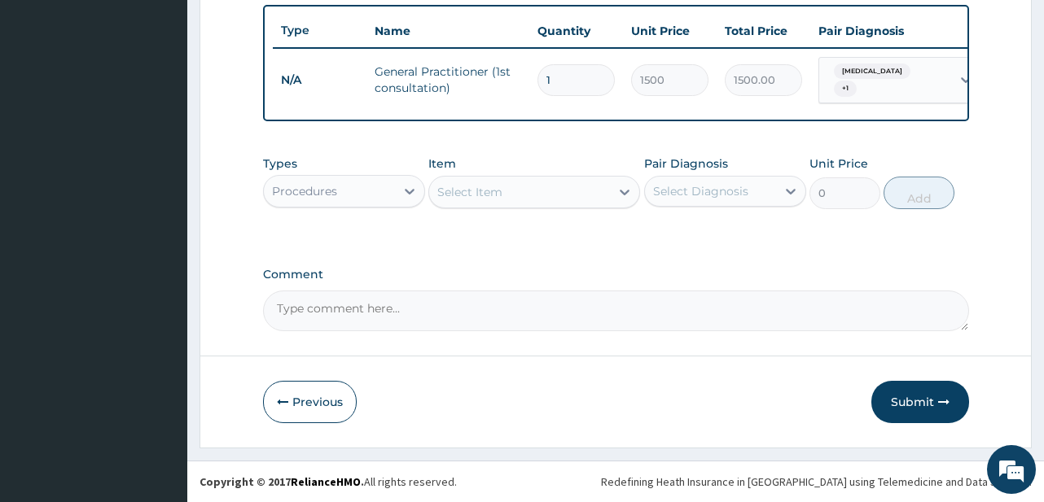
click at [384, 195] on div "Procedures" at bounding box center [329, 191] width 131 height 26
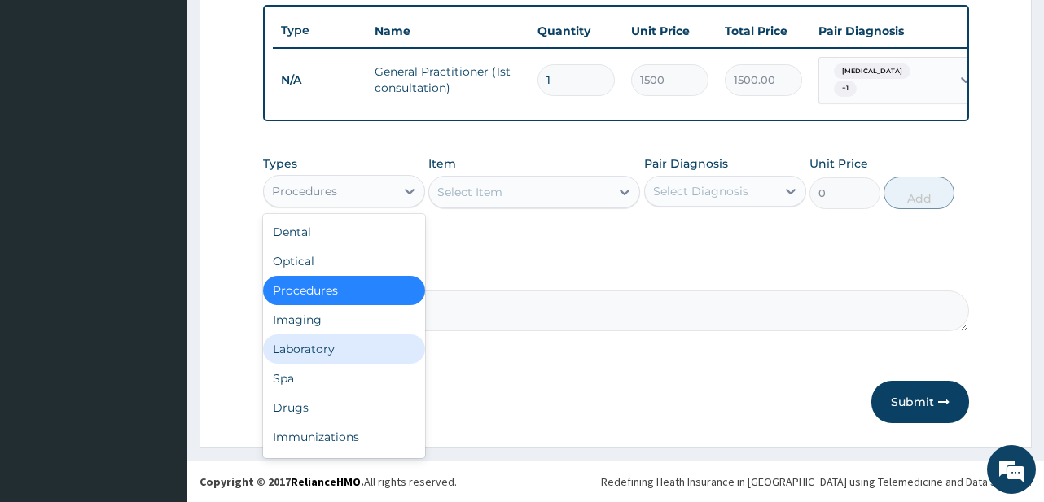
click at [363, 339] on div "Laboratory" at bounding box center [344, 349] width 162 height 29
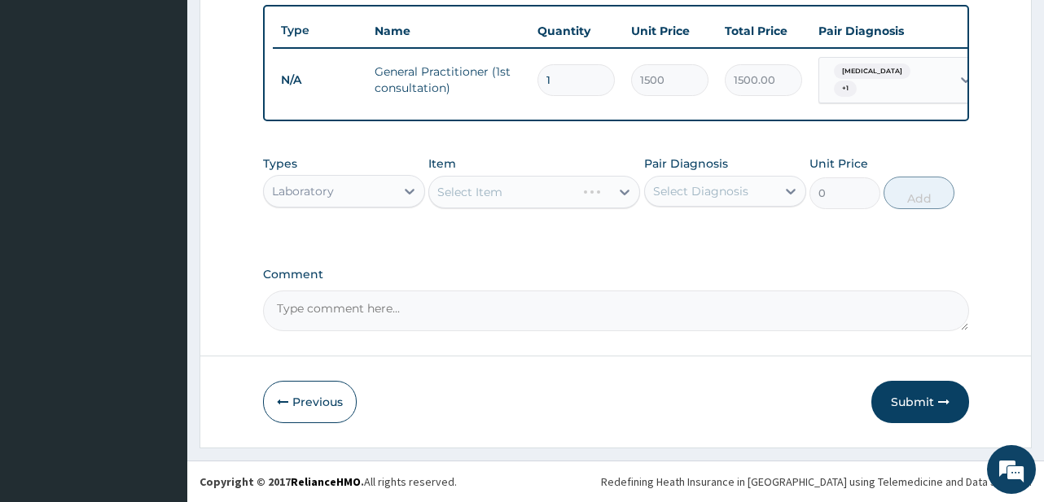
click at [514, 199] on div "Select Item" at bounding box center [534, 192] width 212 height 33
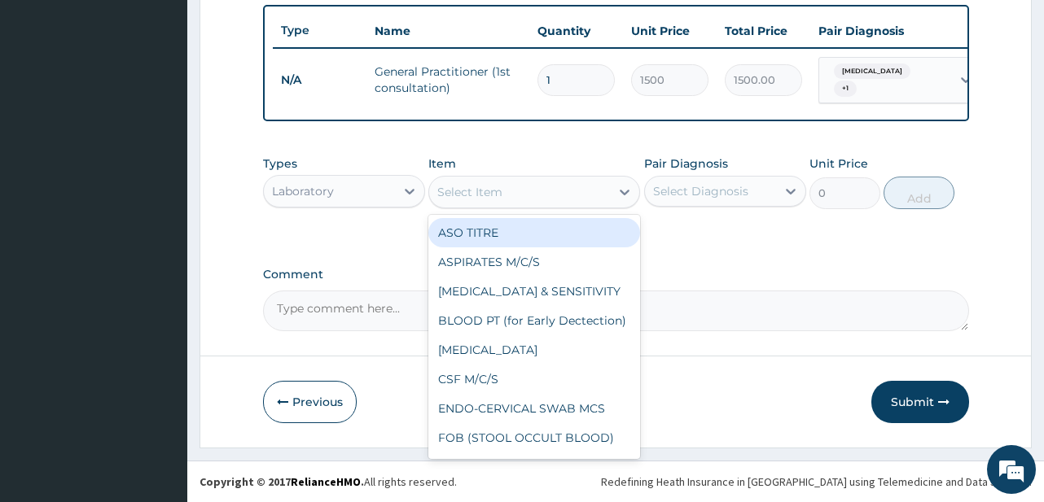
click at [514, 188] on div "Select Item" at bounding box center [519, 192] width 181 height 26
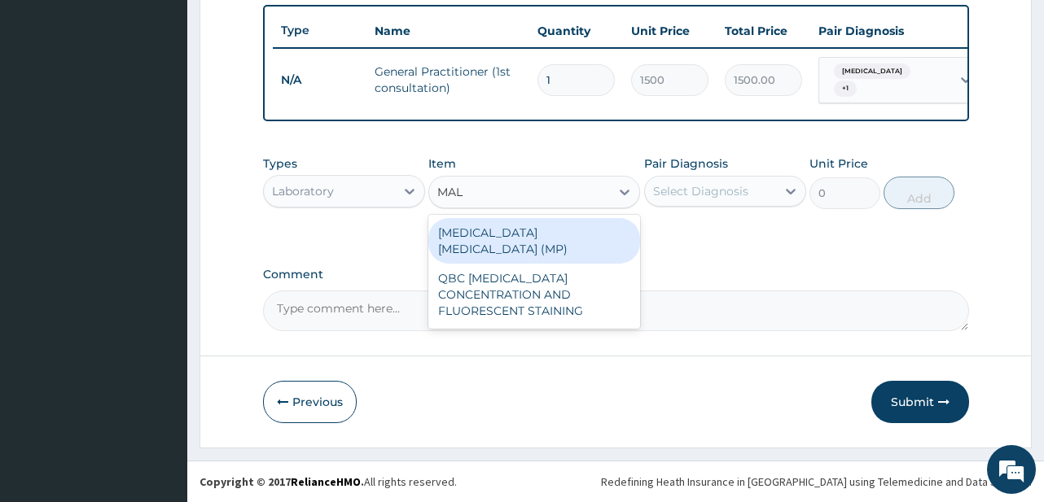
type input "MALA"
click at [551, 234] on div "MALARIA PARASITE (MP)" at bounding box center [534, 241] width 212 height 46
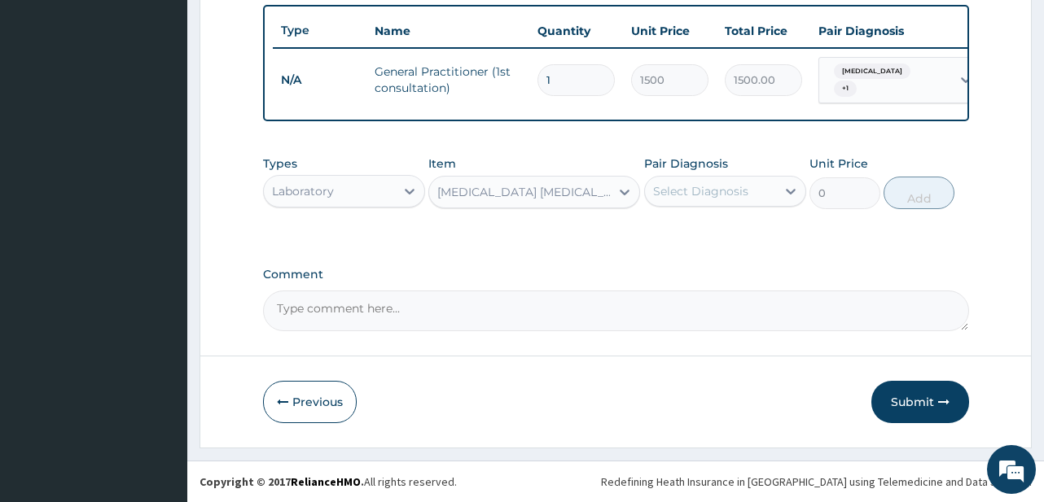
type input "728"
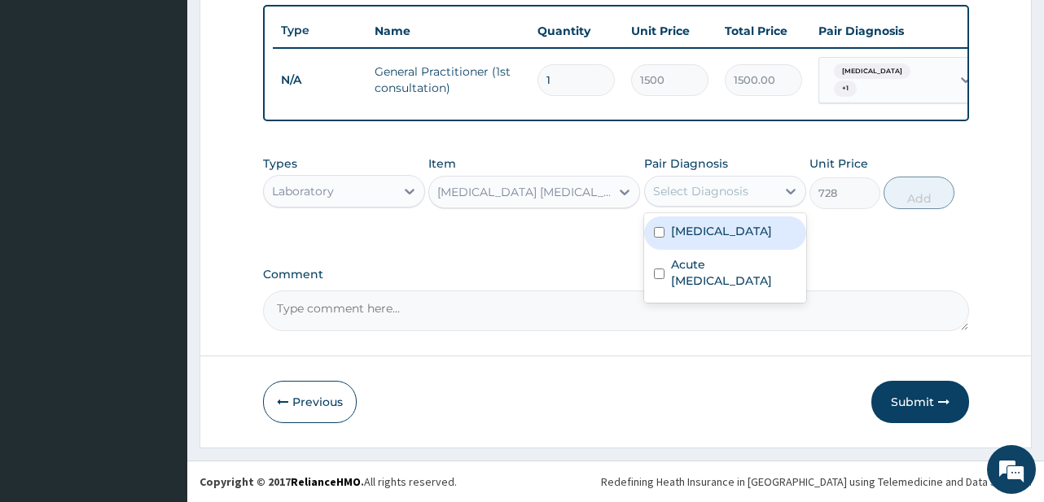
click at [738, 190] on div "Select Diagnosis" at bounding box center [700, 191] width 95 height 16
click at [730, 241] on div "[MEDICAL_DATA]" at bounding box center [725, 233] width 162 height 33
checkbox input "true"
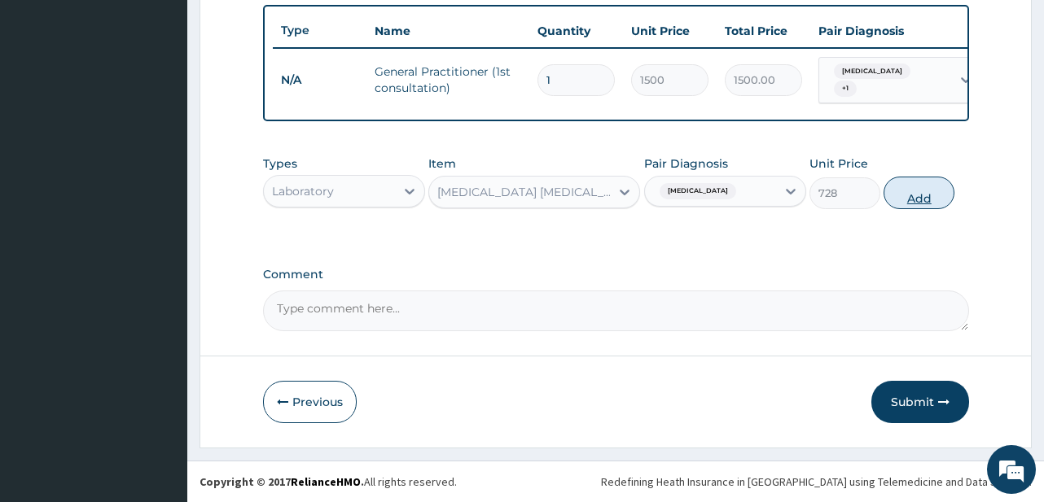
click at [910, 202] on button "Add" at bounding box center [918, 193] width 71 height 33
type input "0"
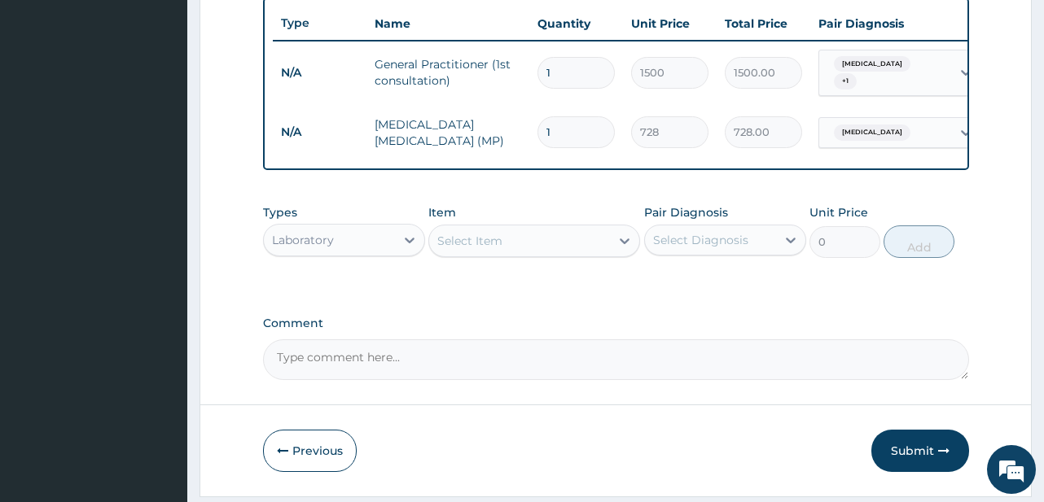
click at [505, 242] on div "Select Item" at bounding box center [519, 241] width 181 height 26
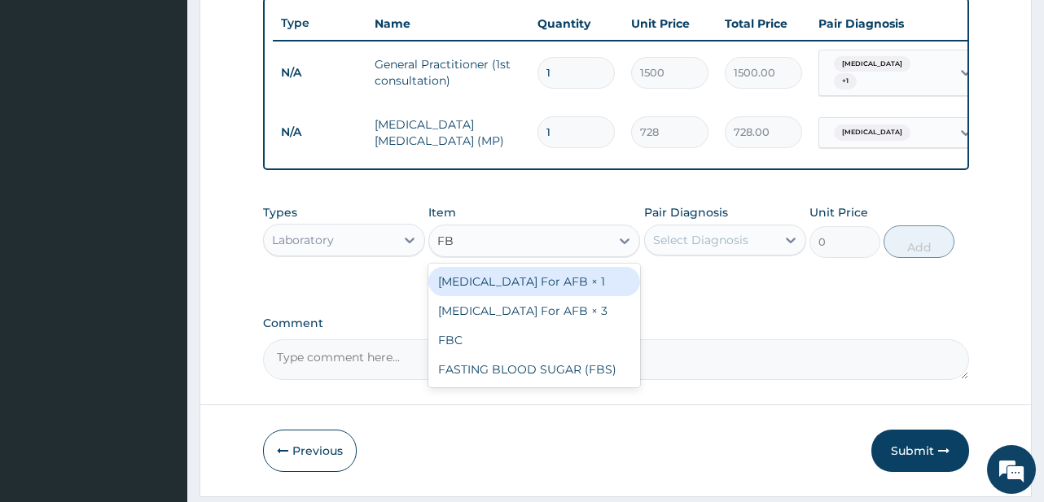
type input "FBC"
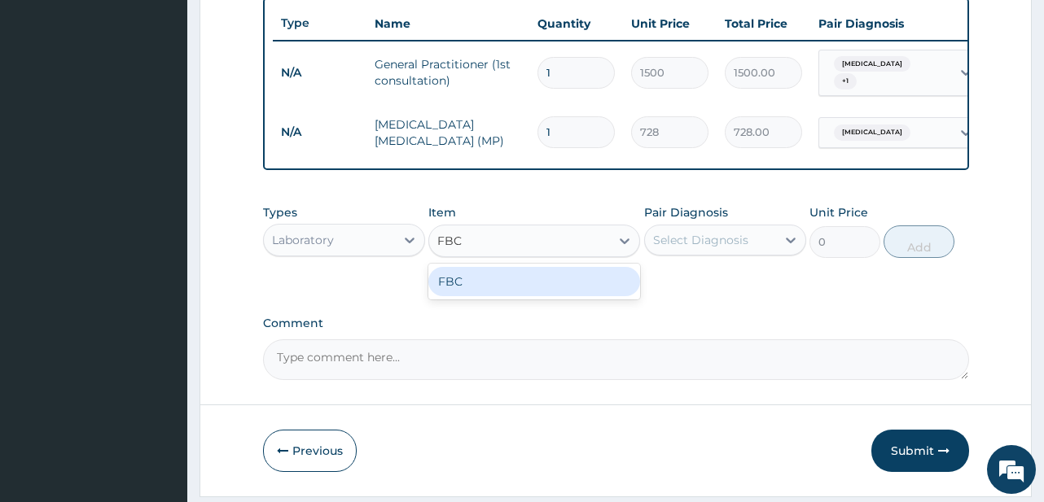
click at [522, 281] on div "FBC" at bounding box center [534, 281] width 212 height 29
type input "2080"
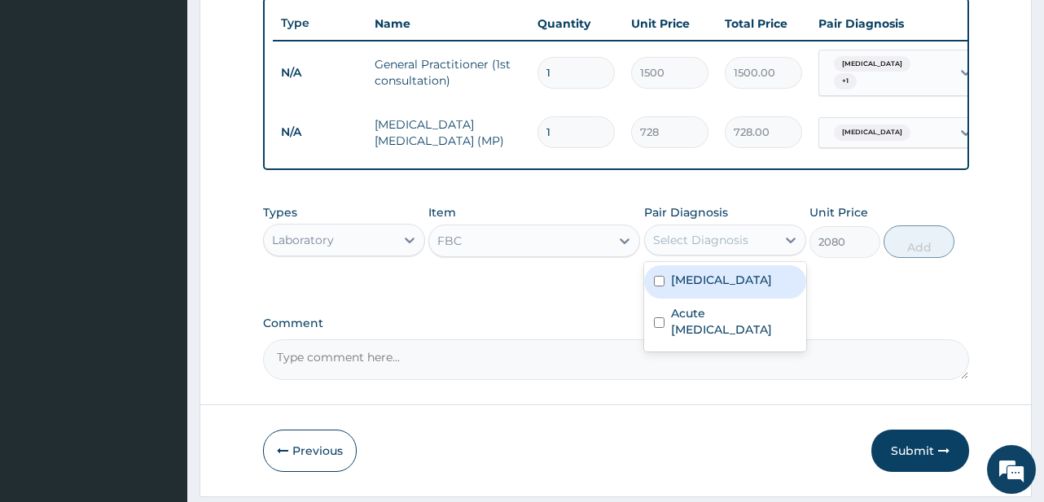
click at [671, 248] on div "Select Diagnosis" at bounding box center [700, 240] width 95 height 16
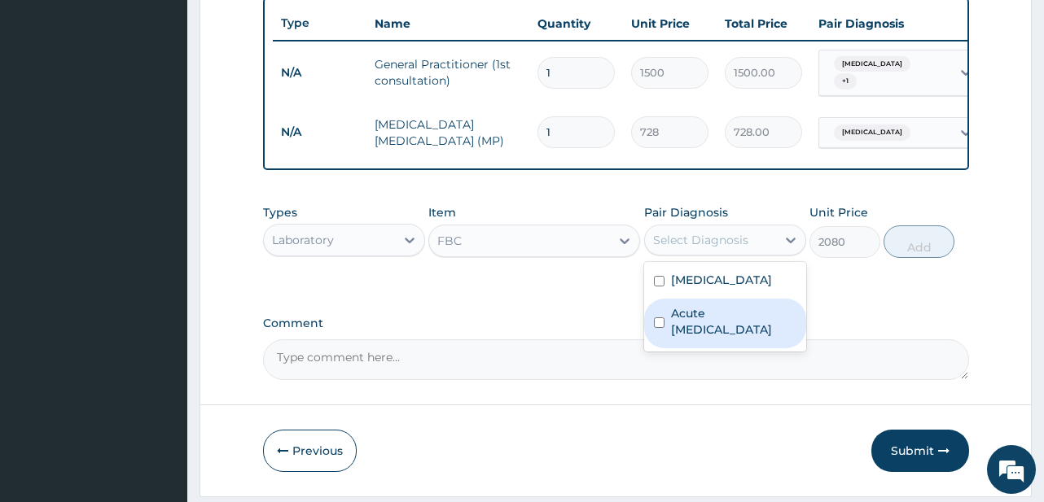
click at [707, 336] on label "Acute upper respiratory infection" at bounding box center [733, 321] width 125 height 33
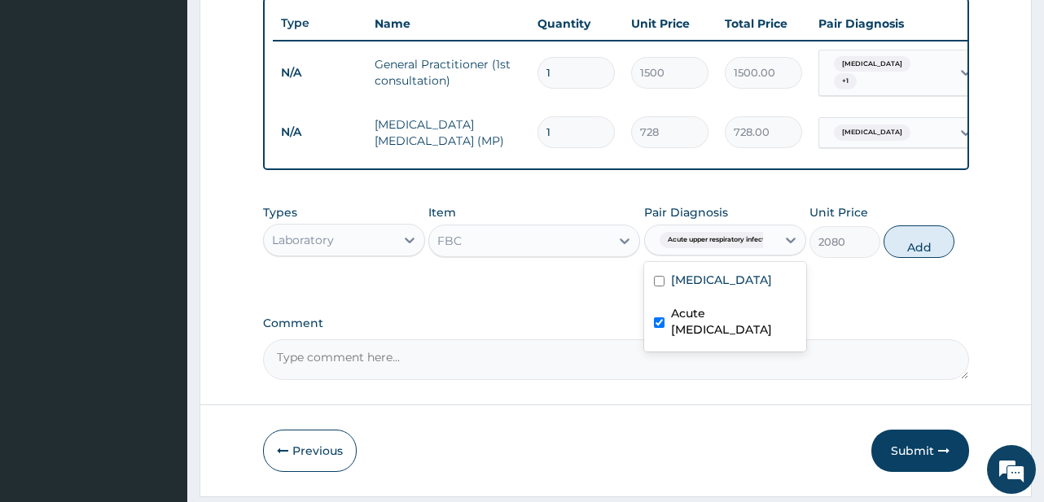
checkbox input "true"
click at [916, 252] on button "Add" at bounding box center [918, 241] width 71 height 33
type input "0"
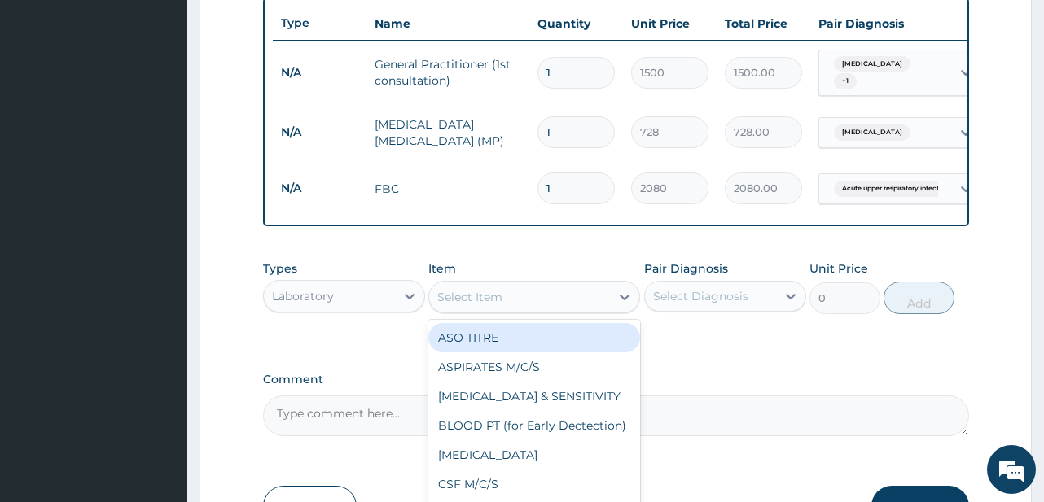
click at [478, 305] on div "Select Item" at bounding box center [469, 297] width 65 height 16
click at [400, 308] on div at bounding box center [409, 296] width 29 height 29
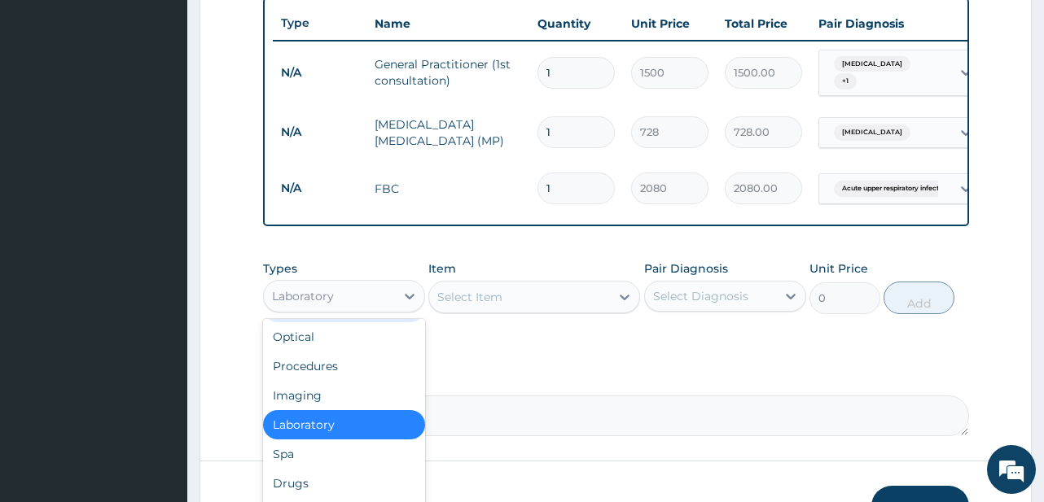
scroll to position [55, 0]
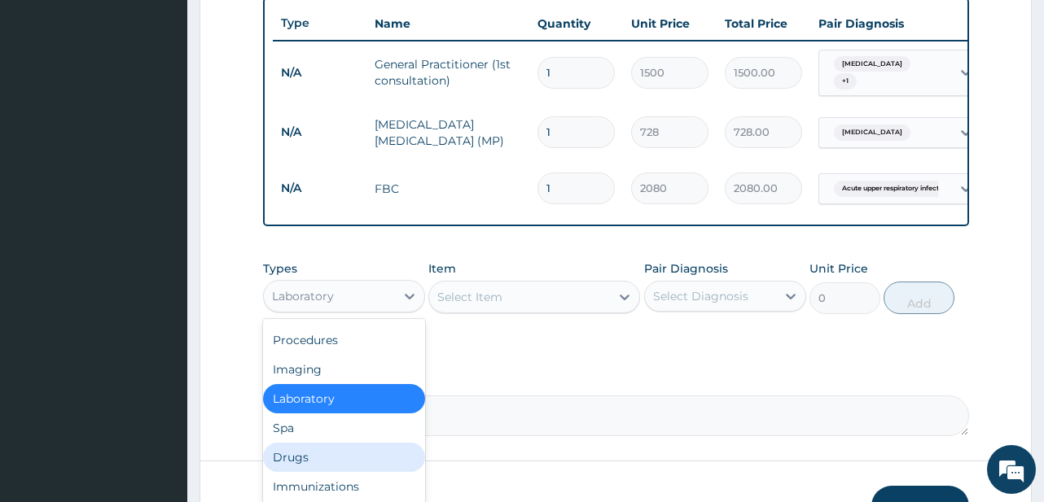
click at [302, 471] on div "Drugs" at bounding box center [344, 457] width 162 height 29
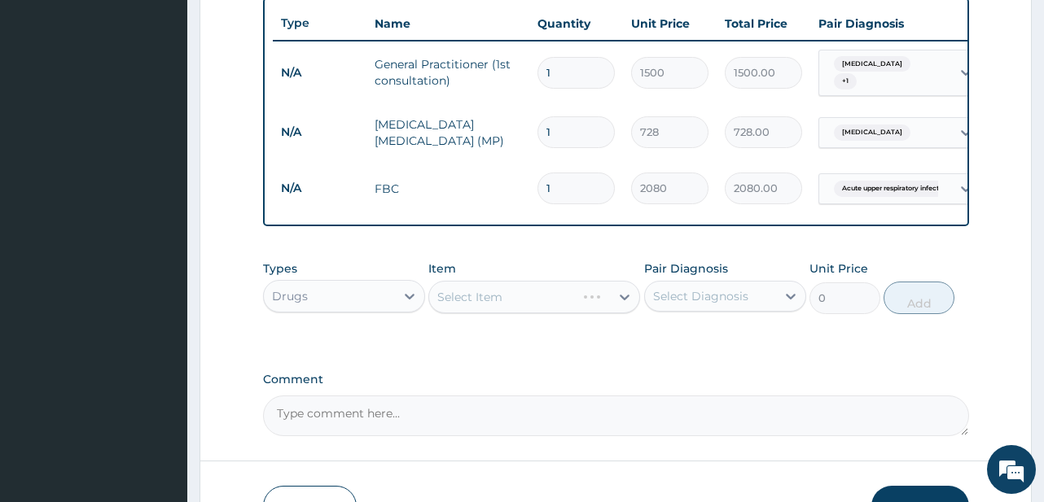
click at [521, 309] on div "Select Item" at bounding box center [534, 297] width 212 height 33
click at [558, 304] on div "Select Item" at bounding box center [519, 297] width 181 height 26
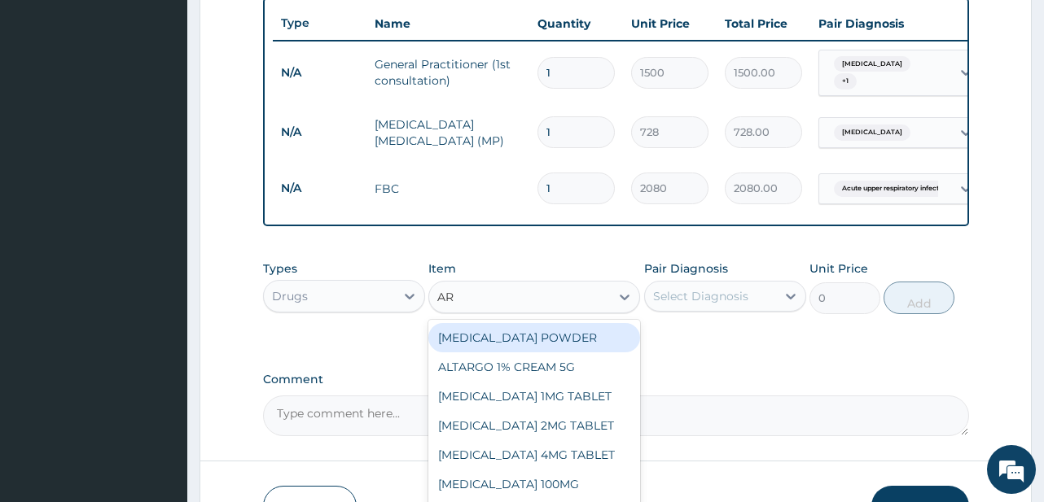
type input "ART"
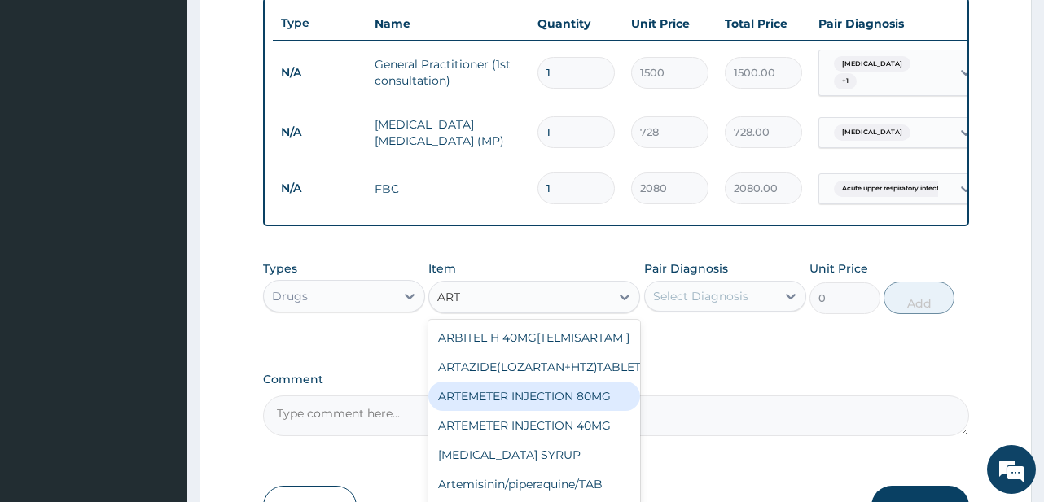
click at [599, 411] on div "ARTEMETER INJECTION 80MG" at bounding box center [534, 396] width 212 height 29
type input "273"
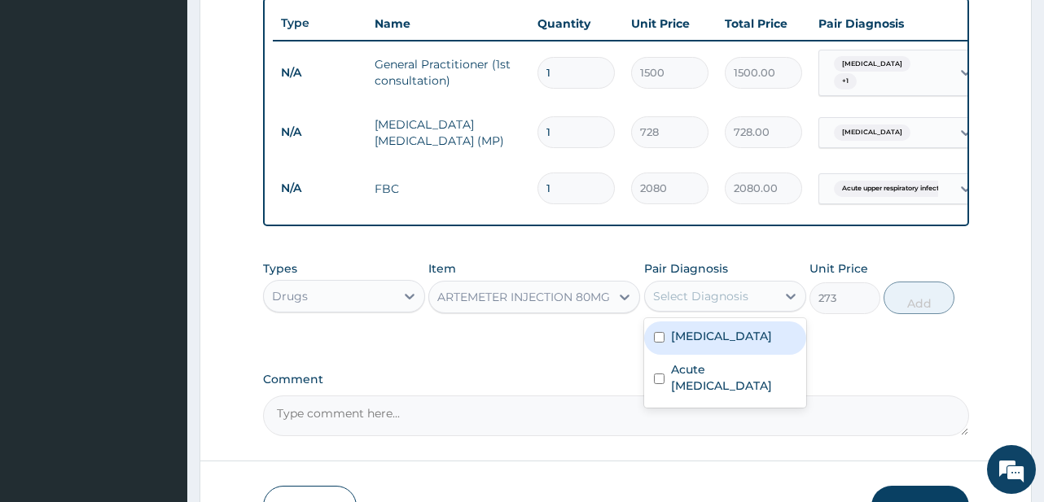
click at [733, 300] on div "Select Diagnosis" at bounding box center [700, 296] width 95 height 16
click at [728, 355] on div "[MEDICAL_DATA]" at bounding box center [725, 338] width 162 height 33
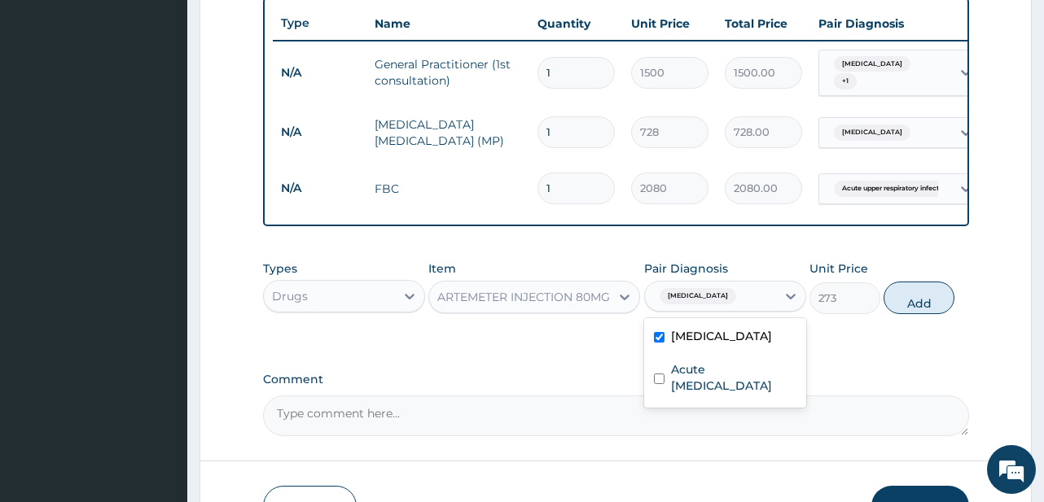
checkbox input "true"
click at [934, 309] on button "Add" at bounding box center [918, 298] width 71 height 33
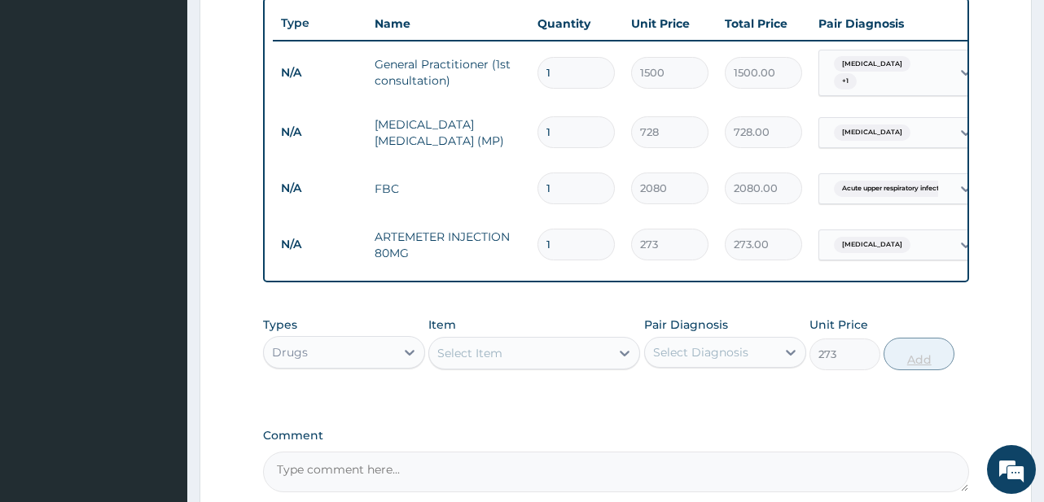
type input "0"
type input "16"
type input "4368.00"
type input "6"
type input "1638.00"
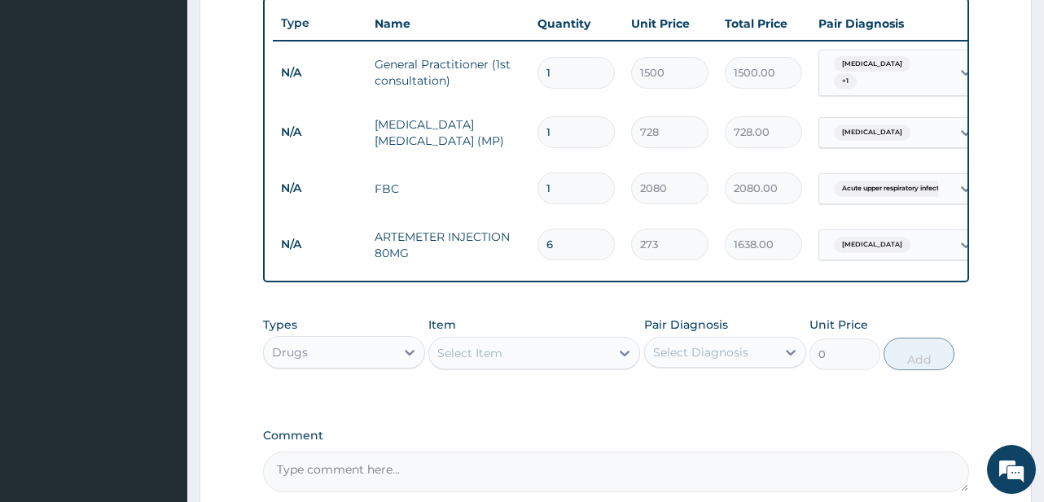
type input "6"
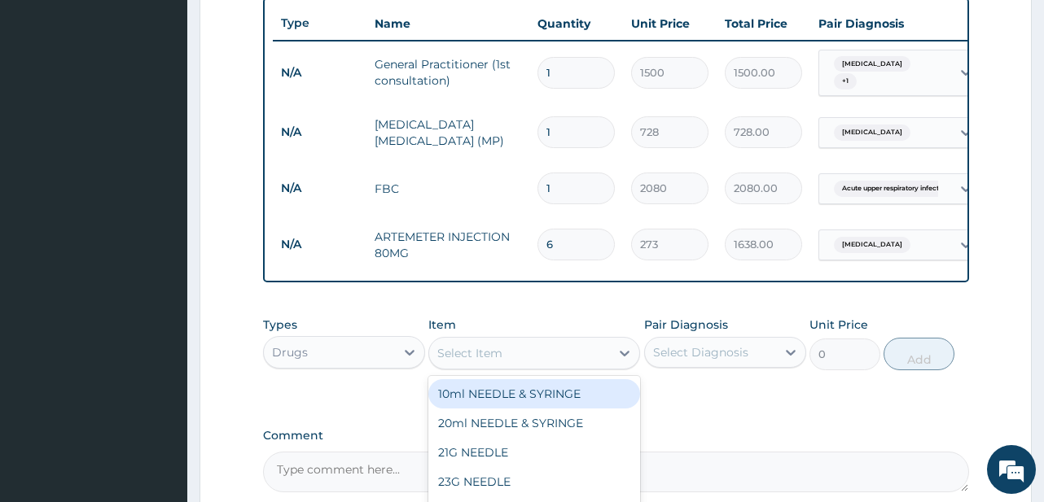
click at [489, 361] on div "Select Item" at bounding box center [469, 353] width 65 height 16
type input "PARACE"
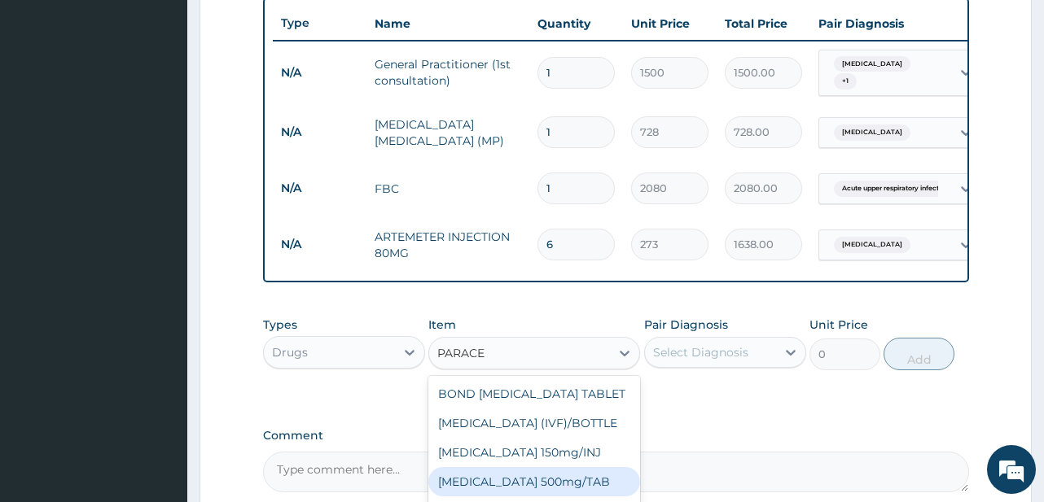
click at [538, 490] on div "PARACETAMOL 500mg/TAB" at bounding box center [534, 481] width 212 height 29
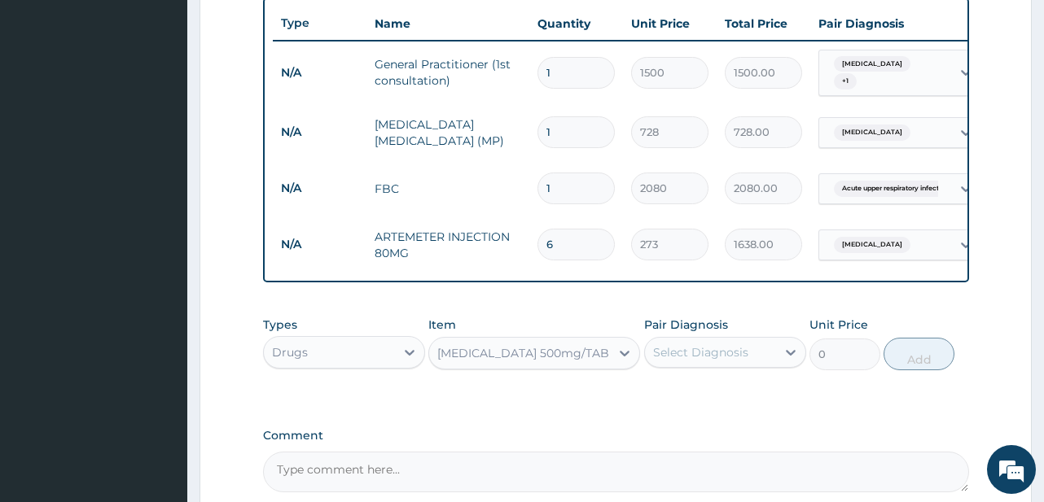
type input "6.83"
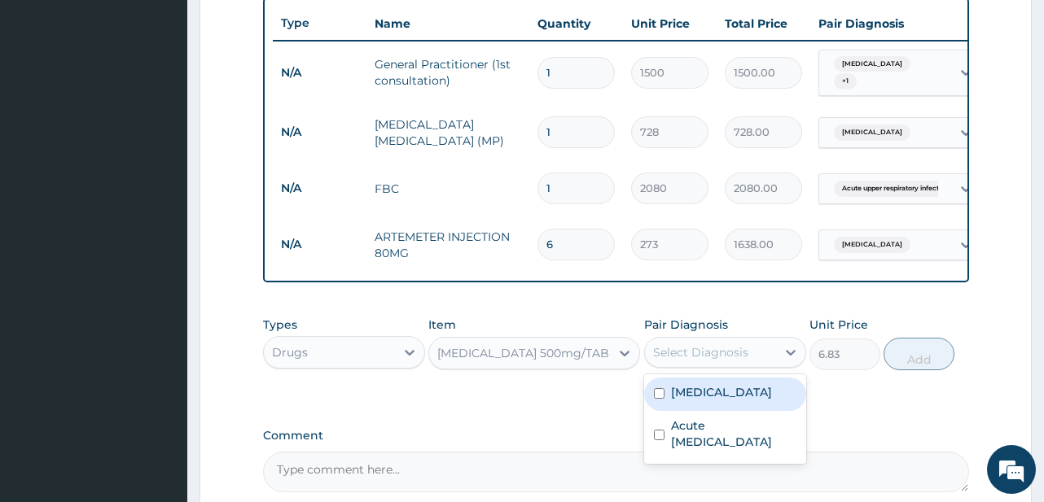
click at [750, 365] on div "Select Diagnosis" at bounding box center [710, 352] width 131 height 26
click at [733, 411] on div "[MEDICAL_DATA]" at bounding box center [725, 394] width 162 height 33
checkbox input "true"
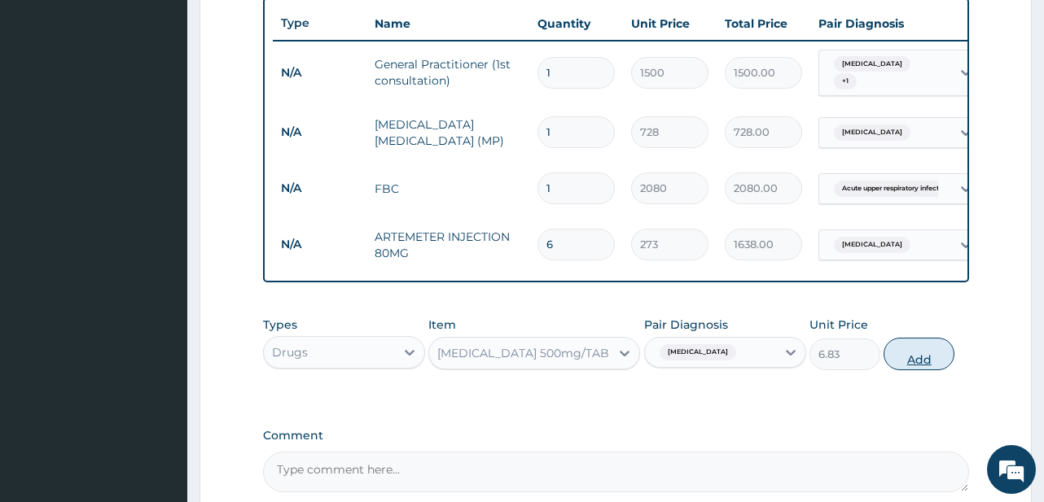
click at [899, 369] on button "Add" at bounding box center [918, 354] width 71 height 33
type input "0"
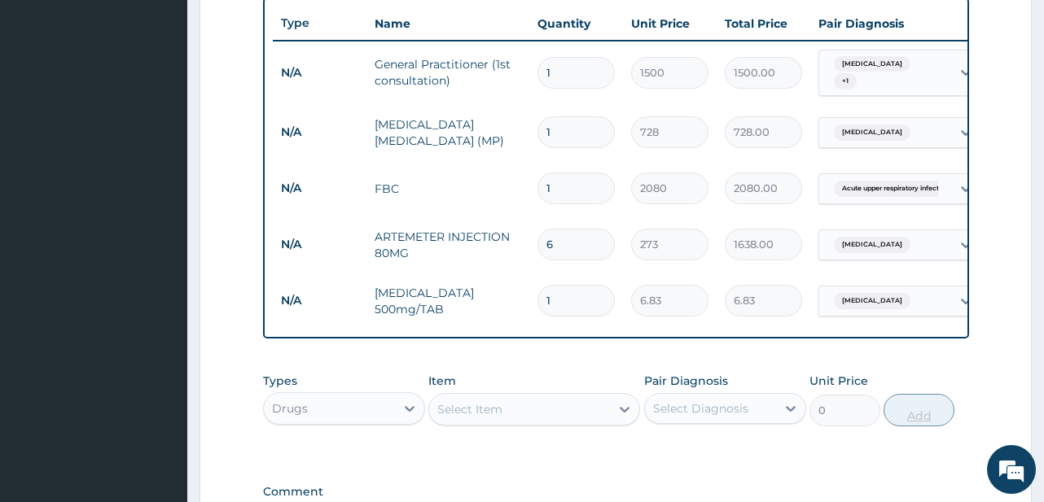
type input "0.00"
type input "2"
type input "13.66"
type input "20"
type input "136.60"
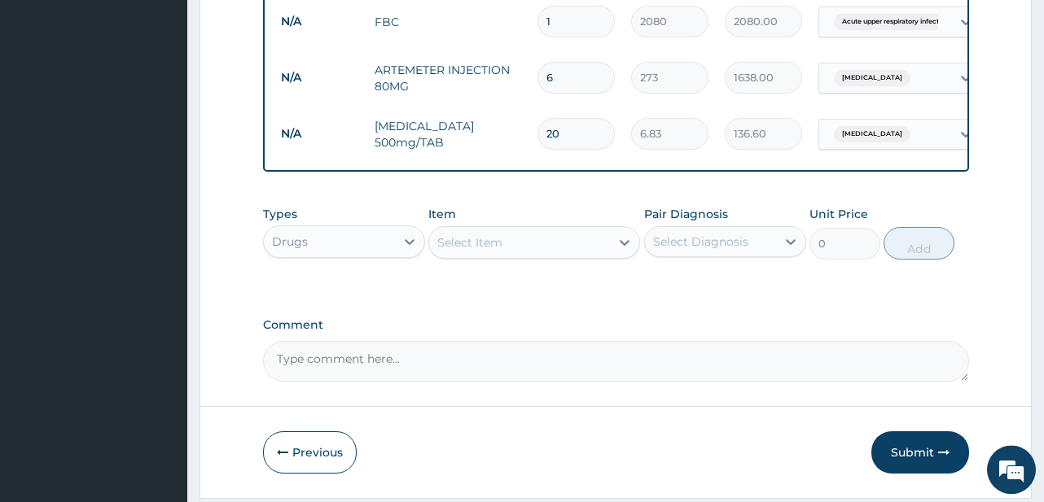
scroll to position [801, 0]
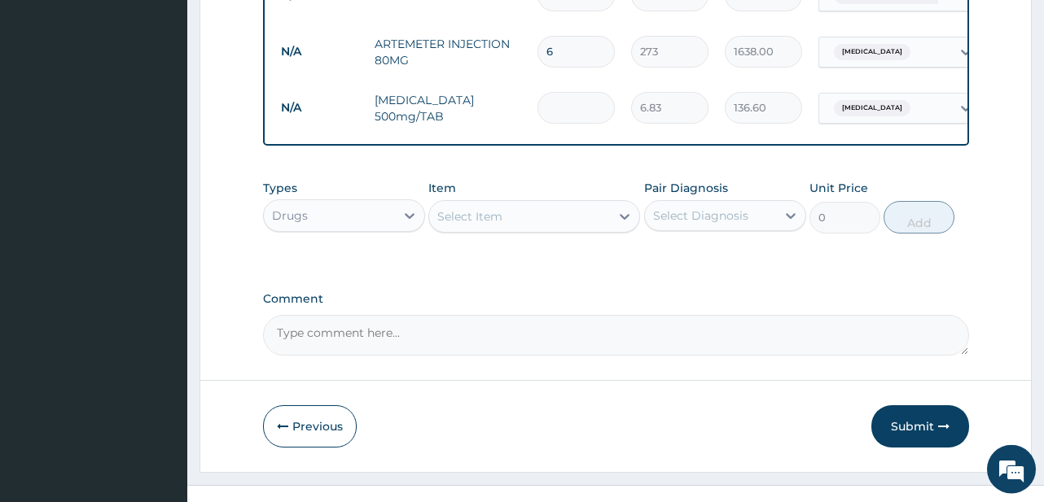
type input "0.00"
type input "2"
type input "13.66"
type input "20"
type input "136.60"
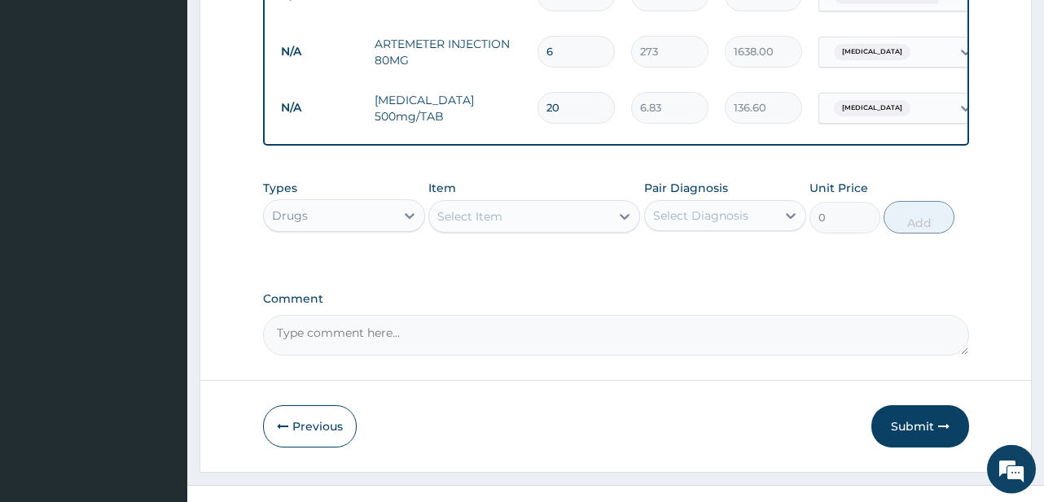
type input "20"
click at [444, 223] on div "Select Item" at bounding box center [469, 216] width 65 height 16
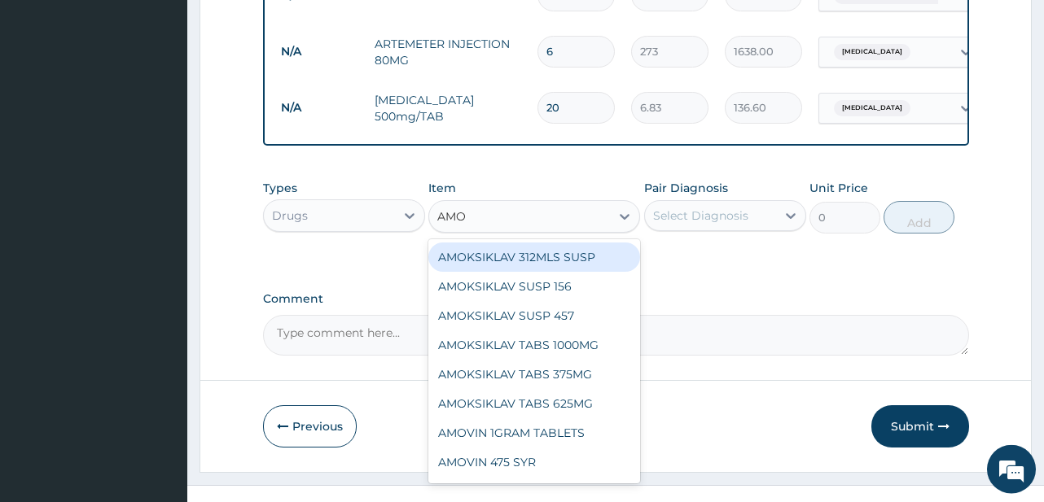
type input "AMOX"
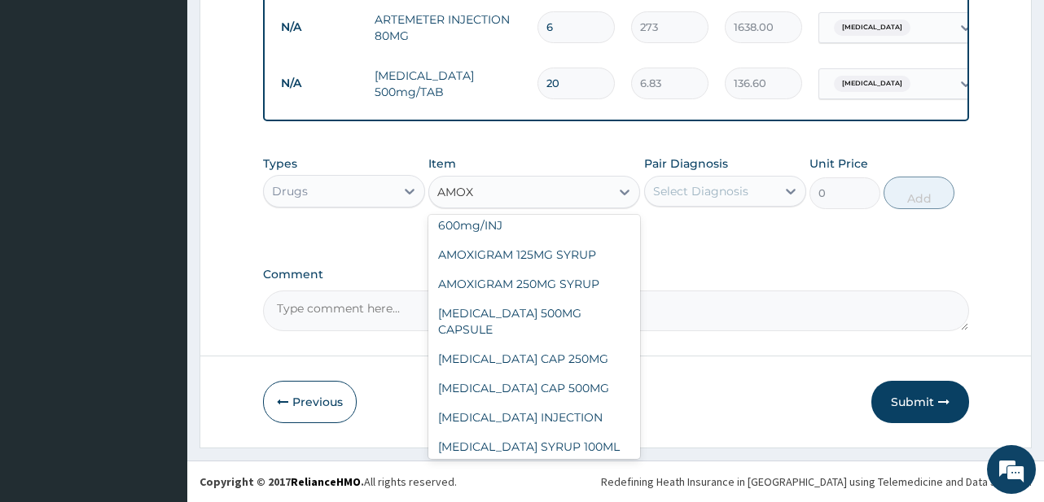
scroll to position [211, 0]
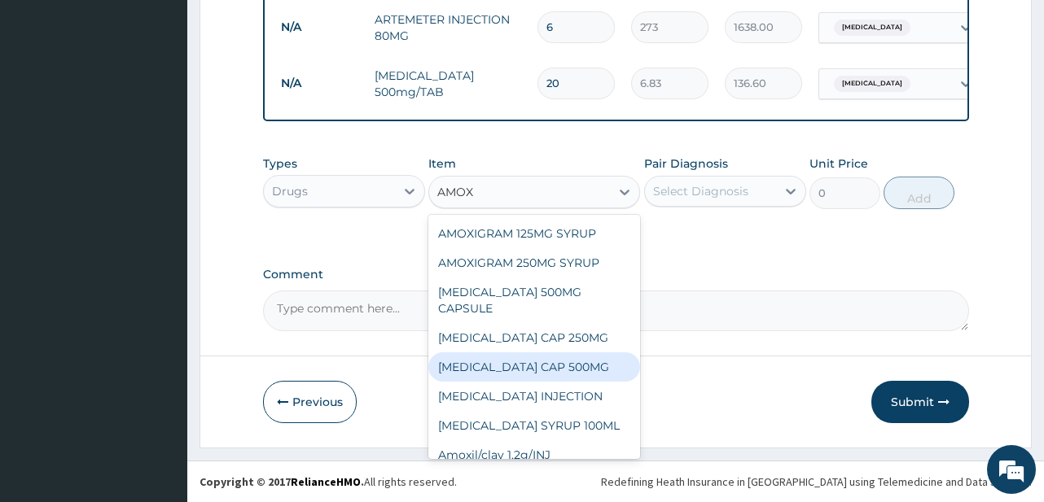
click at [582, 352] on div "AMOXIL CAP 500MG" at bounding box center [534, 366] width 212 height 29
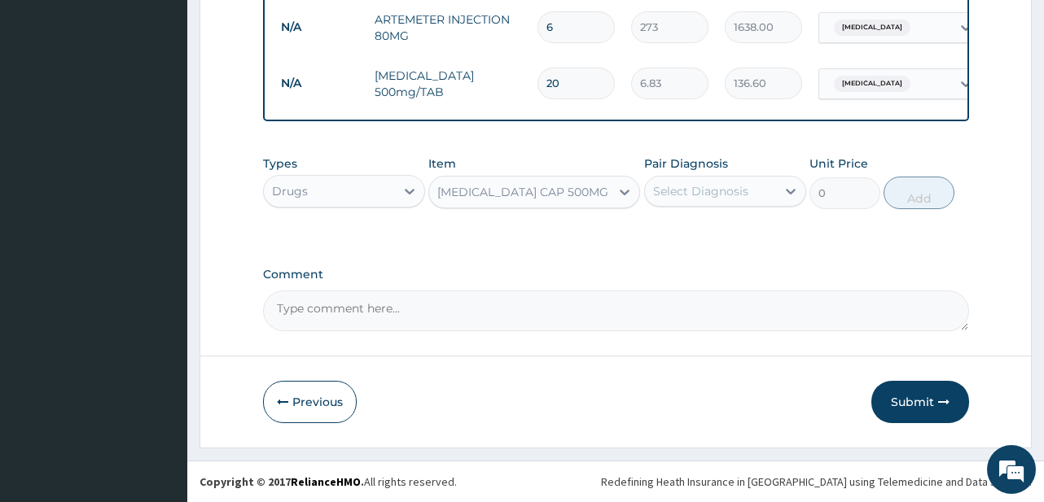
type input "81.9"
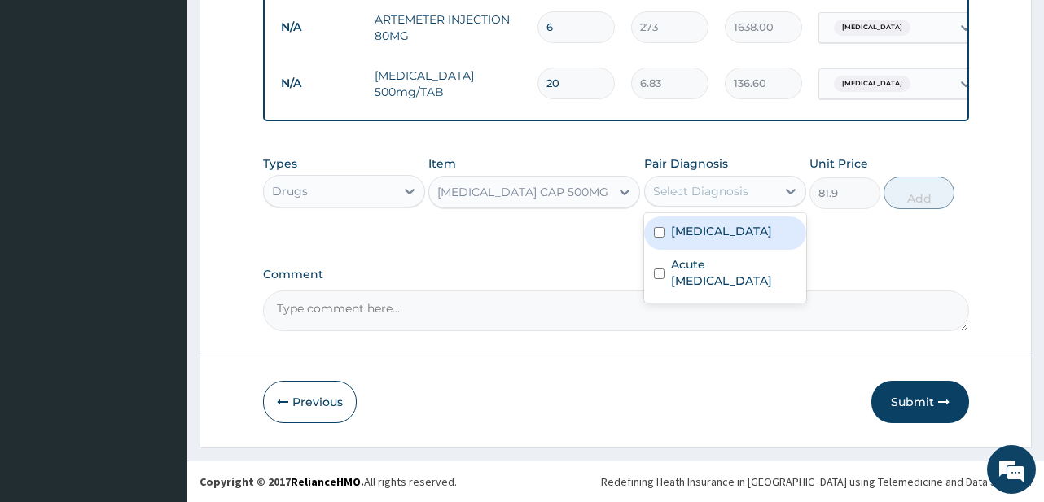
click at [758, 190] on div "Select Diagnosis" at bounding box center [710, 191] width 131 height 26
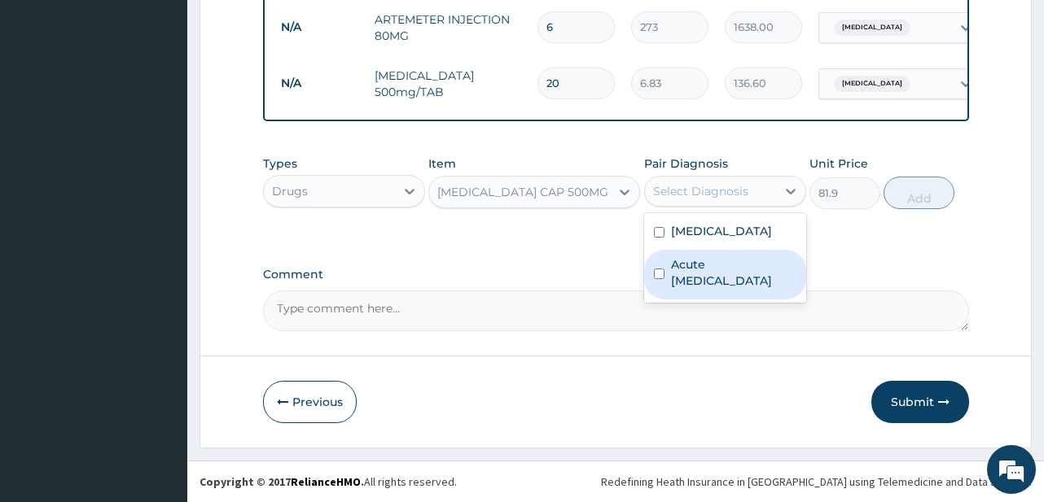
click at [739, 270] on label "Acute upper respiratory infection" at bounding box center [733, 272] width 125 height 33
checkbox input "true"
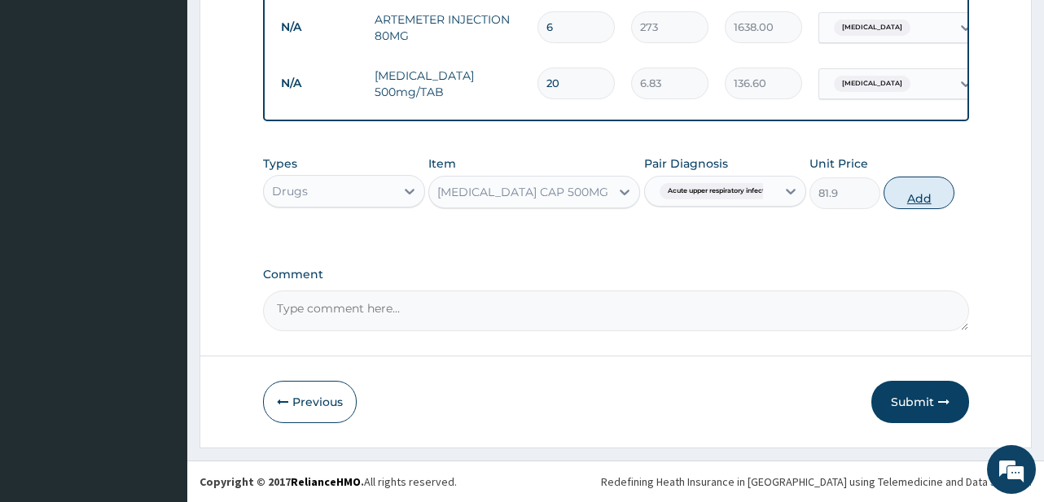
click at [912, 202] on button "Add" at bounding box center [918, 193] width 71 height 33
type input "0"
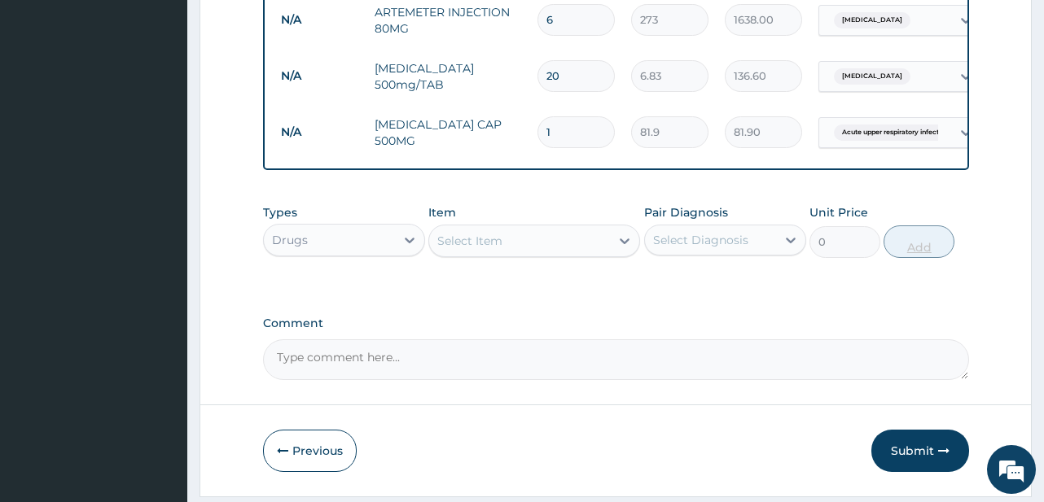
type input "10"
type input "819.00"
type input "10"
click at [461, 247] on div "Select Item" at bounding box center [469, 241] width 65 height 16
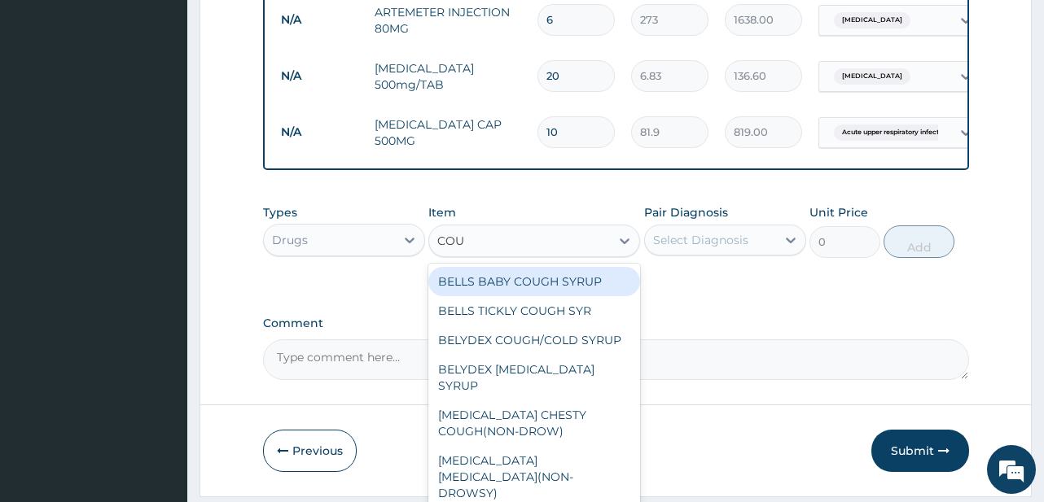
type input "COUG"
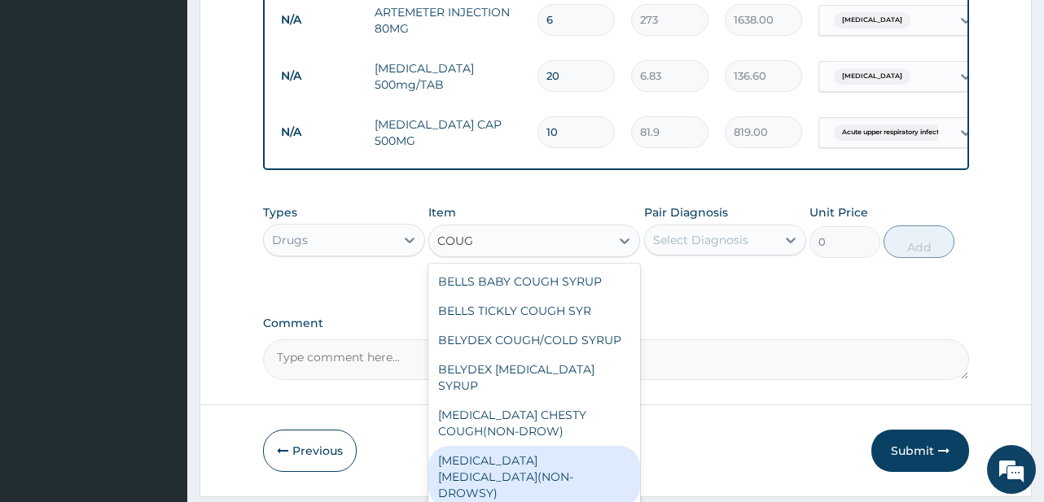
click at [518, 469] on div "BENYLIN DRY COUGH(NON-DROWSY)" at bounding box center [534, 477] width 212 height 62
type input "921.37"
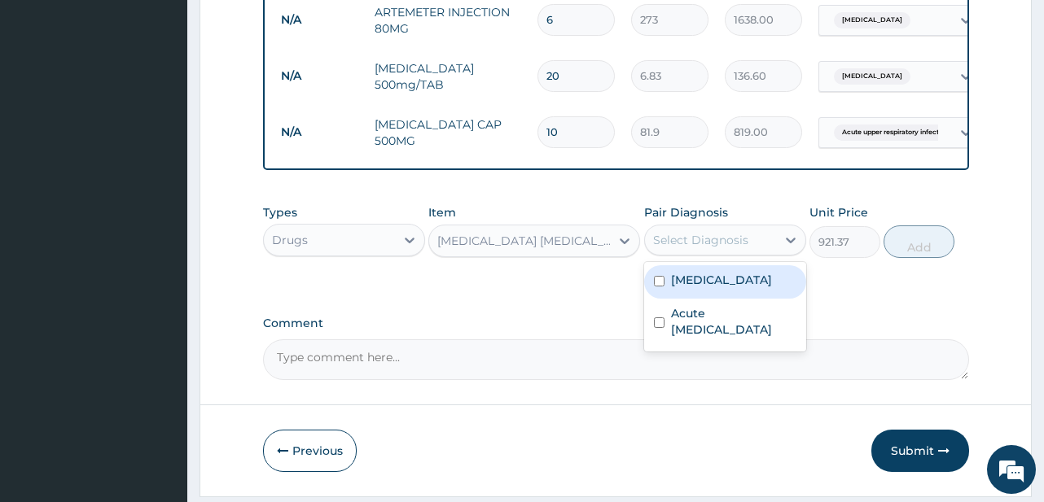
click at [740, 253] on div "Select Diagnosis" at bounding box center [710, 240] width 131 height 26
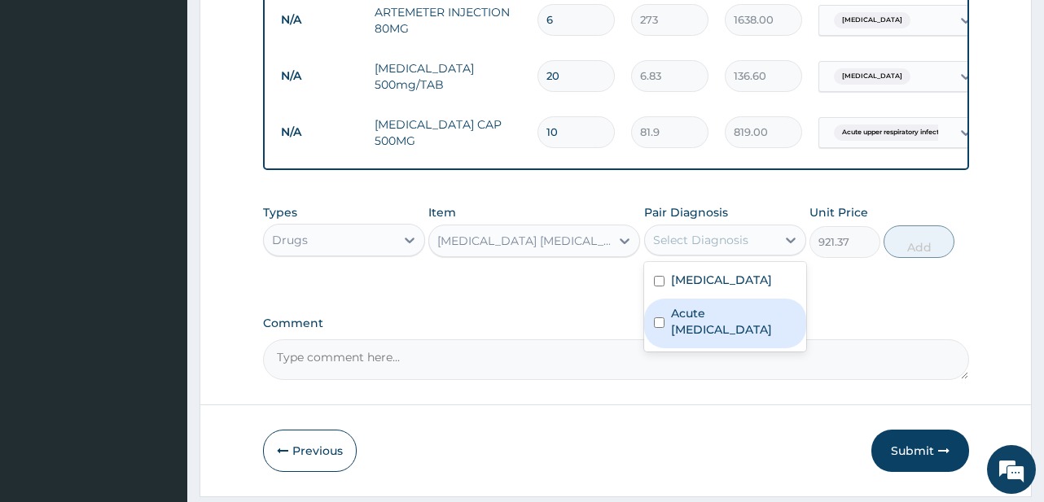
drag, startPoint x: 737, startPoint y: 324, endPoint x: 899, endPoint y: 277, distance: 168.7
click at [742, 324] on label "Acute upper respiratory infection" at bounding box center [733, 321] width 125 height 33
checkbox input "true"
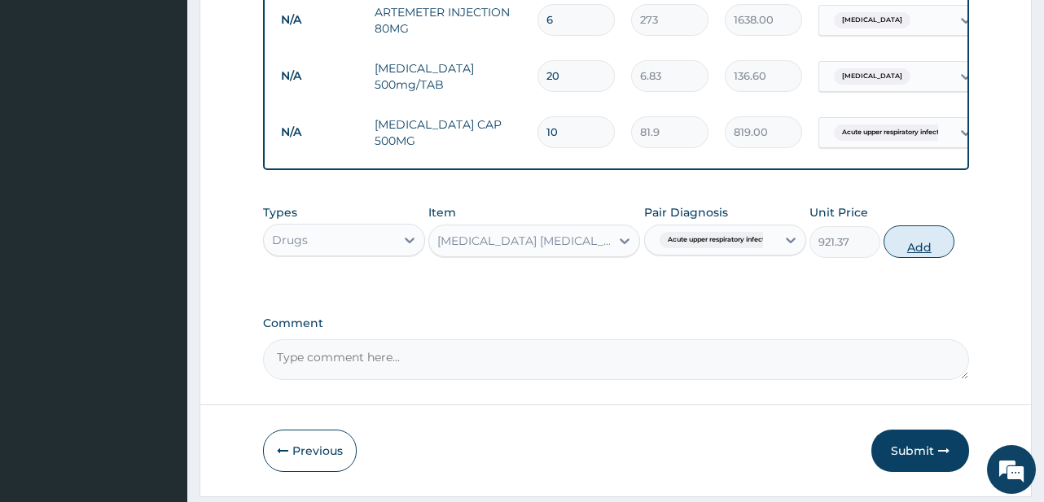
click at [916, 256] on button "Add" at bounding box center [918, 241] width 71 height 33
type input "0"
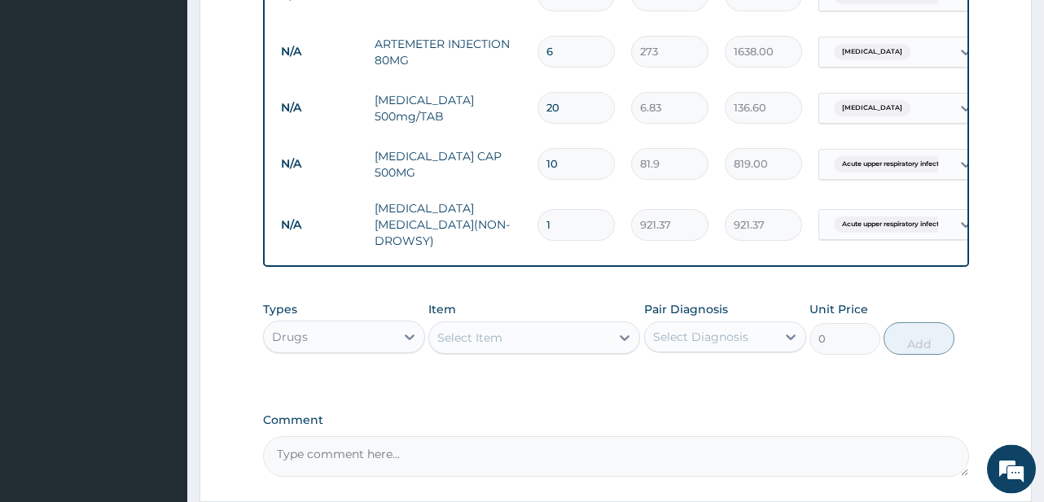
scroll to position [945, 0]
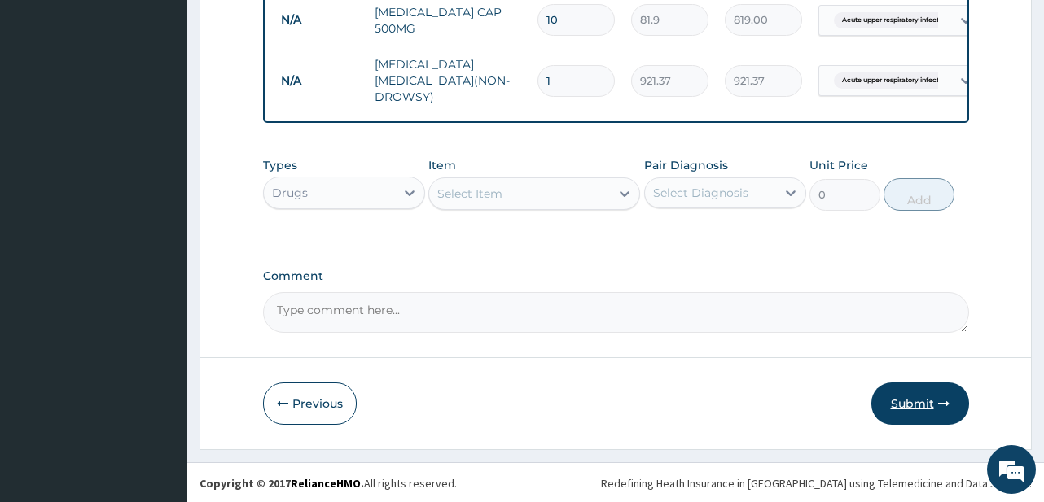
click at [912, 404] on button "Submit" at bounding box center [920, 404] width 98 height 42
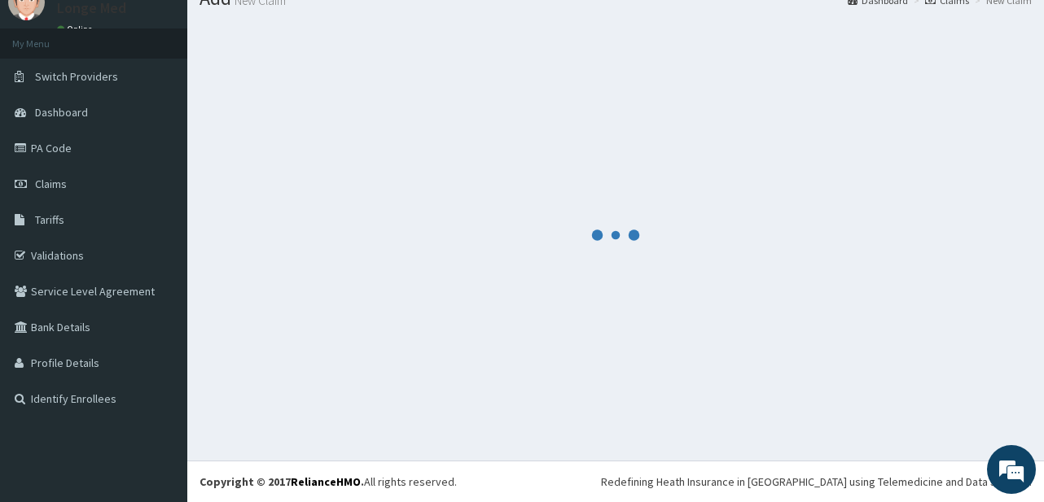
scroll to position [65, 0]
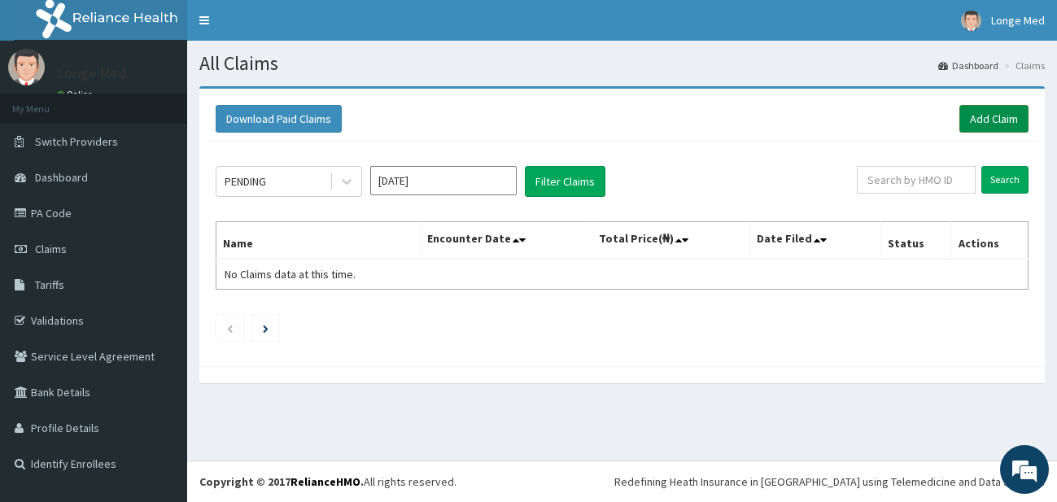
click at [1007, 120] on link "Add Claim" at bounding box center [994, 119] width 69 height 28
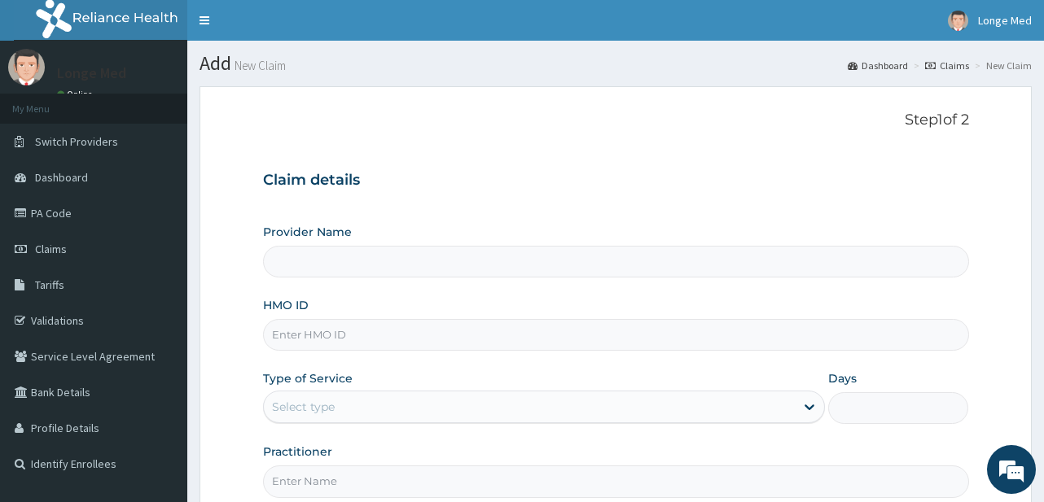
type input "[GEOGRAPHIC_DATA]"
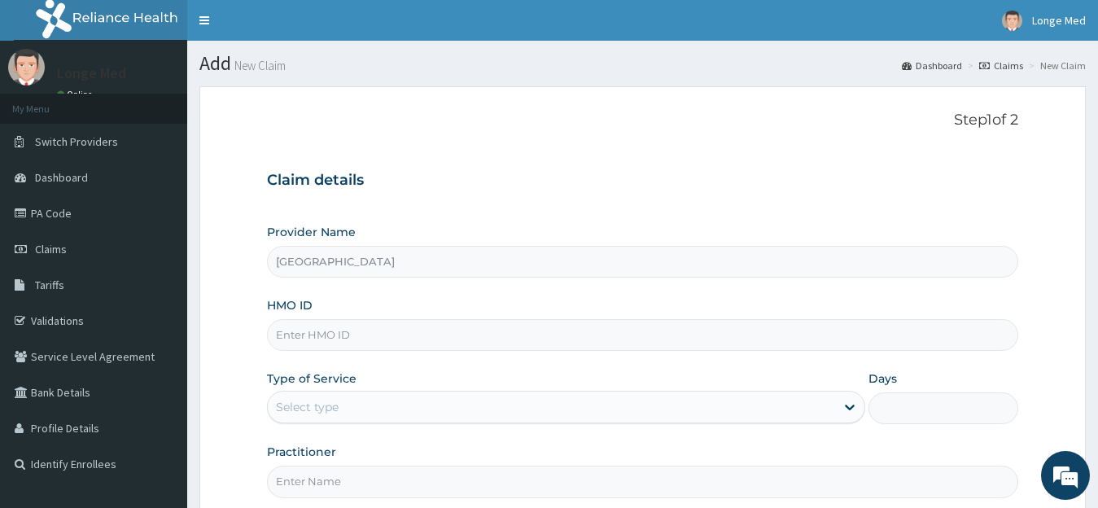
click at [281, 341] on input "HMO ID" at bounding box center [643, 335] width 752 height 32
type input "ELN/10154/B"
click at [300, 405] on div "Select type" at bounding box center [307, 407] width 63 height 16
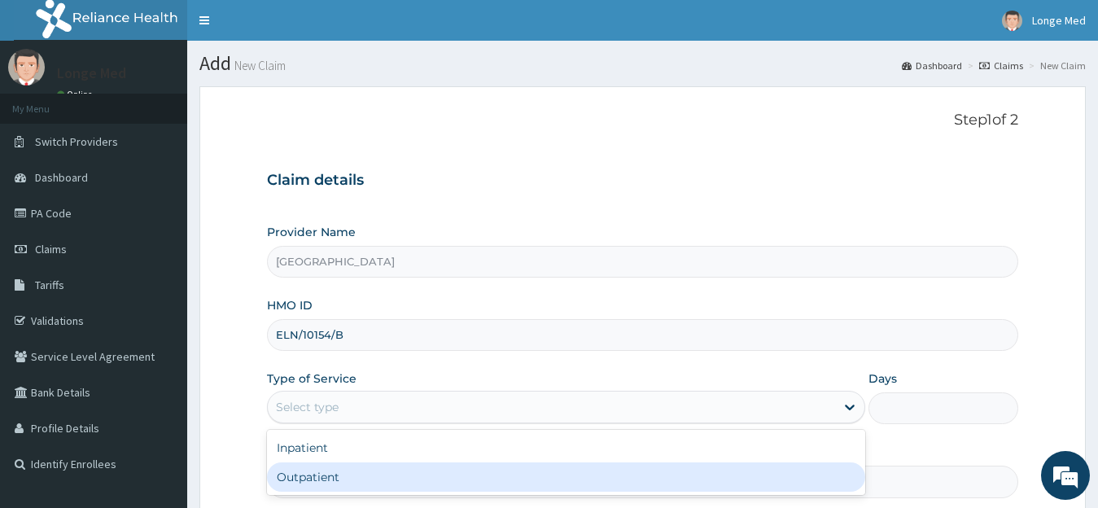
click at [295, 477] on div "Outpatient" at bounding box center [566, 476] width 599 height 29
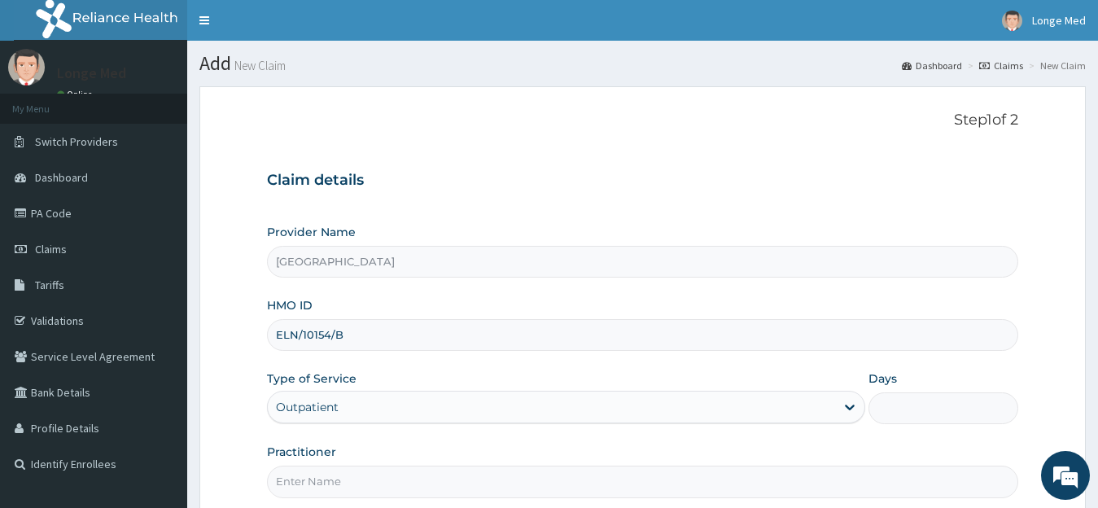
type input "1"
click at [305, 482] on input "Practitioner" at bounding box center [643, 482] width 752 height 32
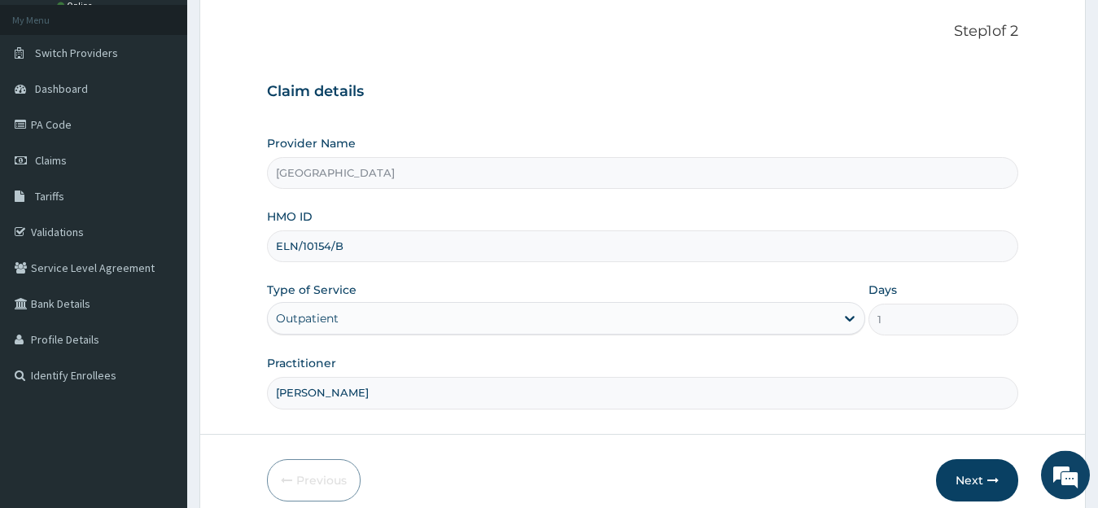
scroll to position [140, 0]
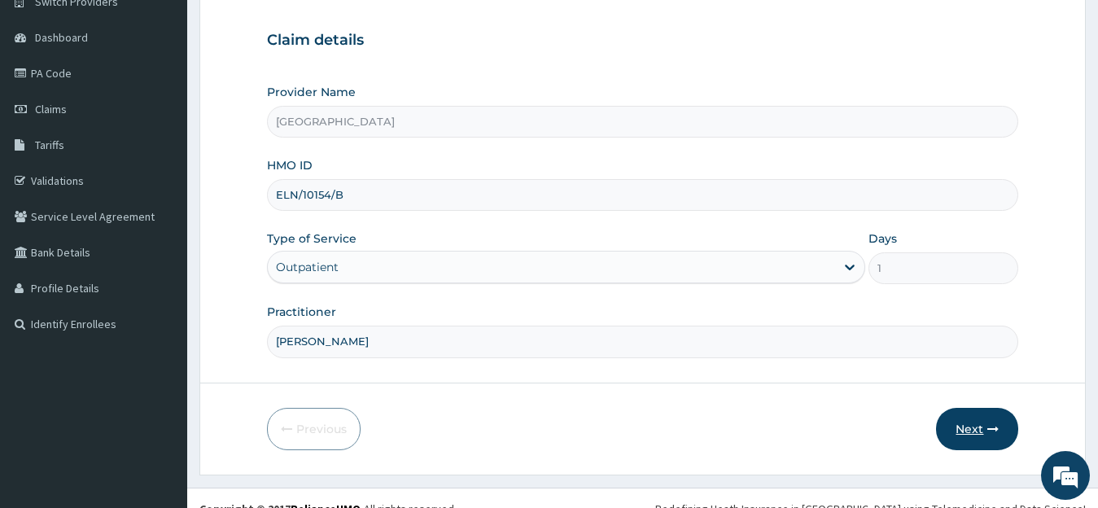
type input "[PERSON_NAME]"
click at [981, 425] on button "Next" at bounding box center [977, 429] width 82 height 42
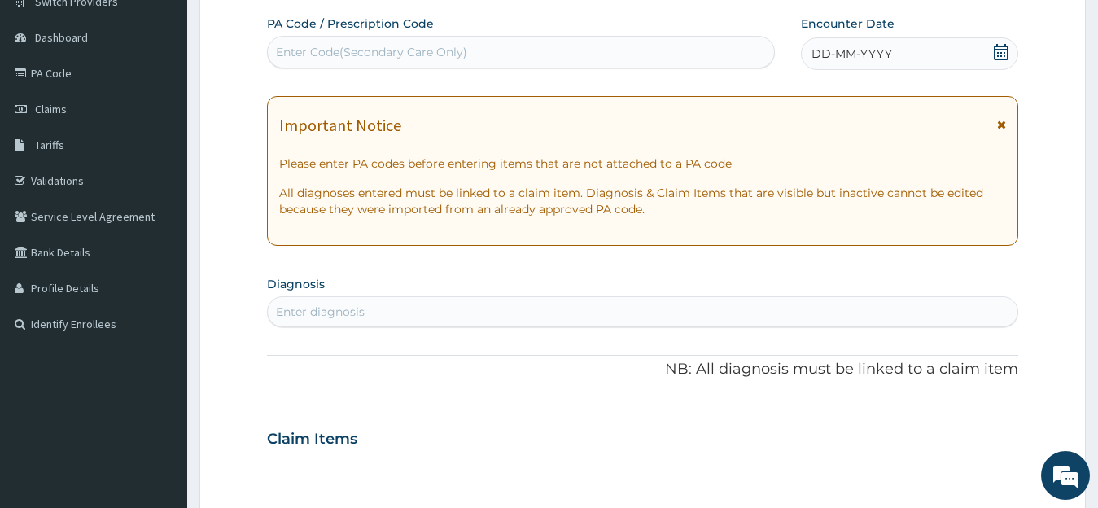
click at [995, 59] on icon at bounding box center [1001, 52] width 15 height 16
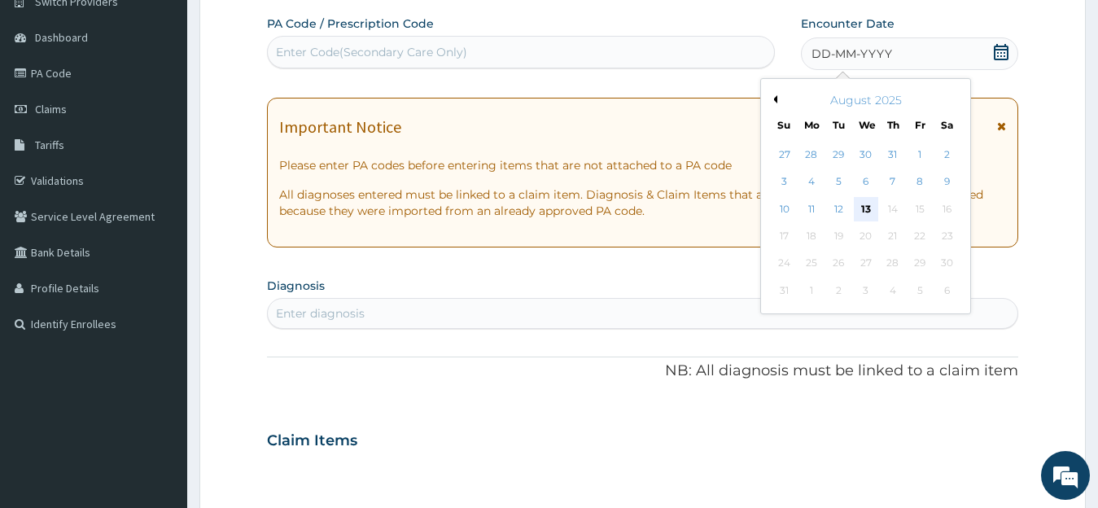
click at [864, 207] on div "13" at bounding box center [865, 209] width 24 height 24
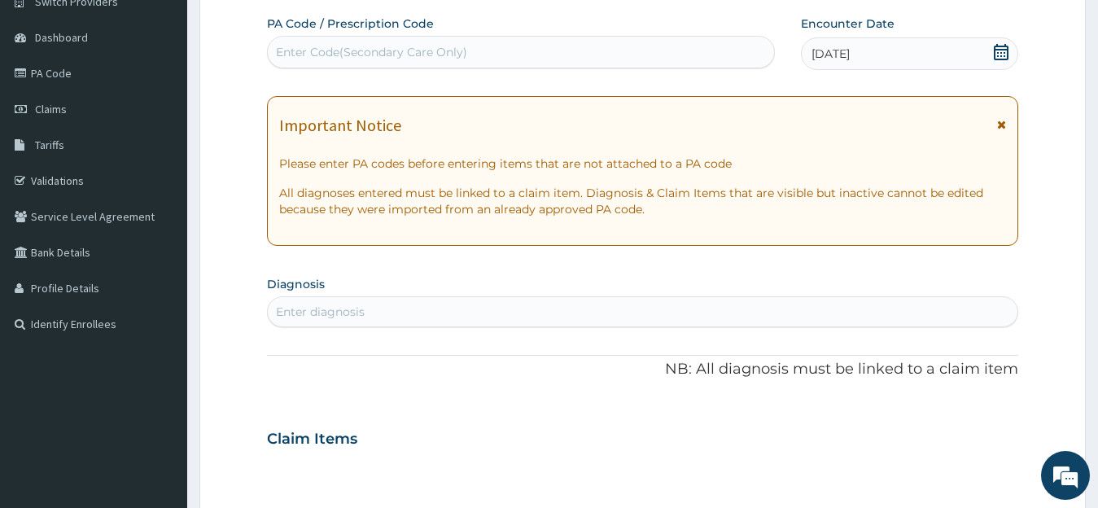
click at [294, 310] on div "Enter diagnosis" at bounding box center [320, 312] width 89 height 16
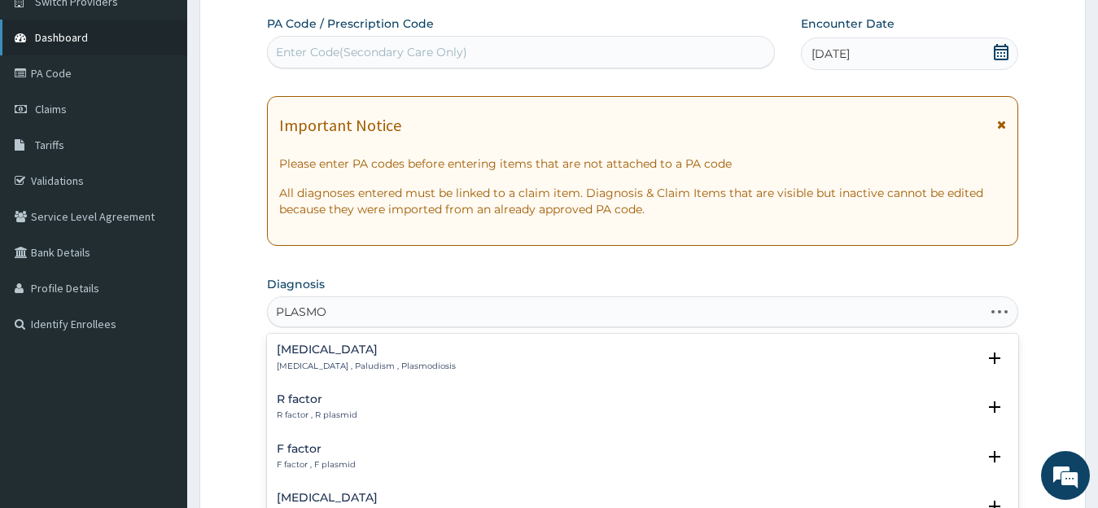
type input "PLASMOD"
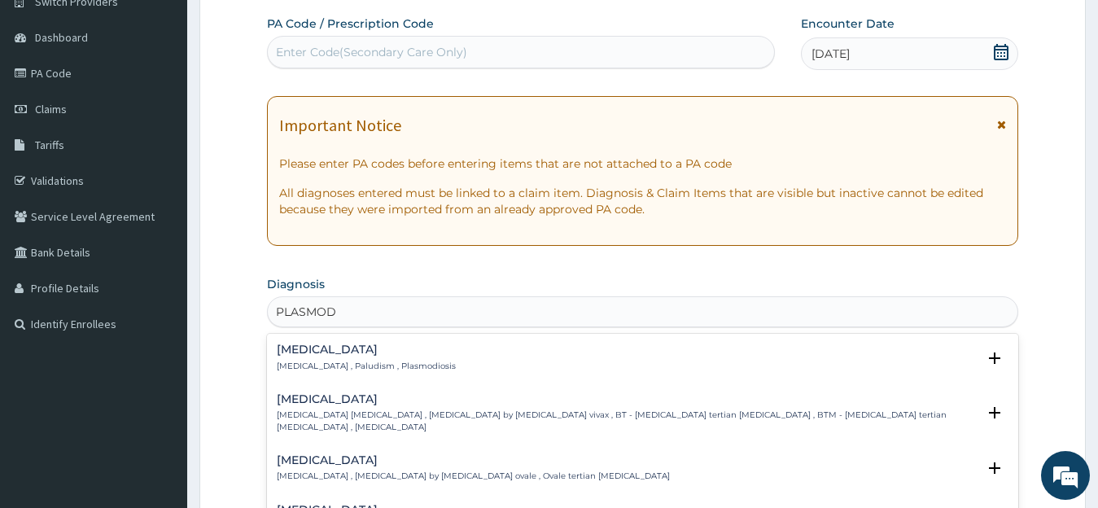
click at [348, 347] on h4 "[MEDICAL_DATA]" at bounding box center [366, 350] width 179 height 12
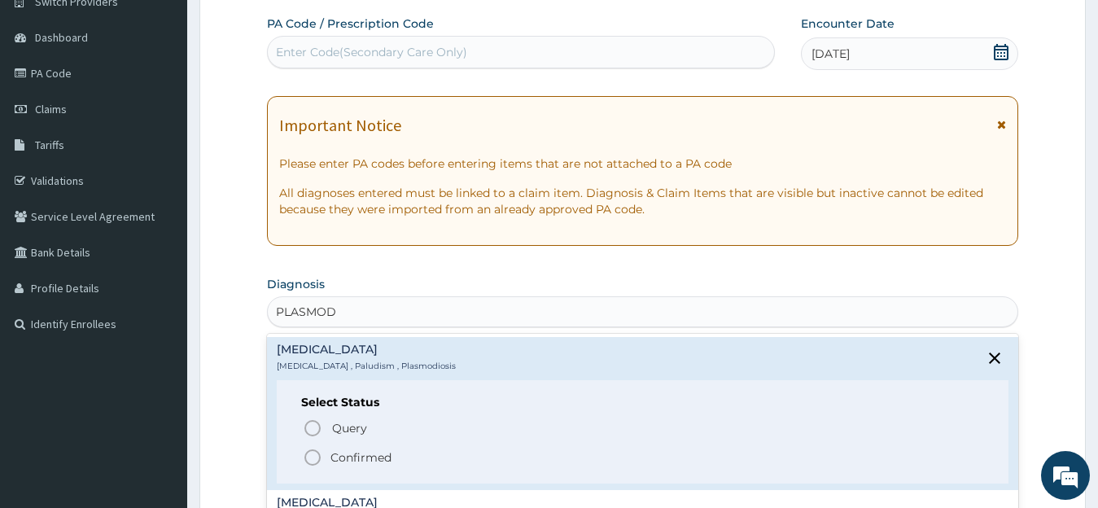
click at [339, 459] on p "Confirmed" at bounding box center [360, 457] width 61 height 16
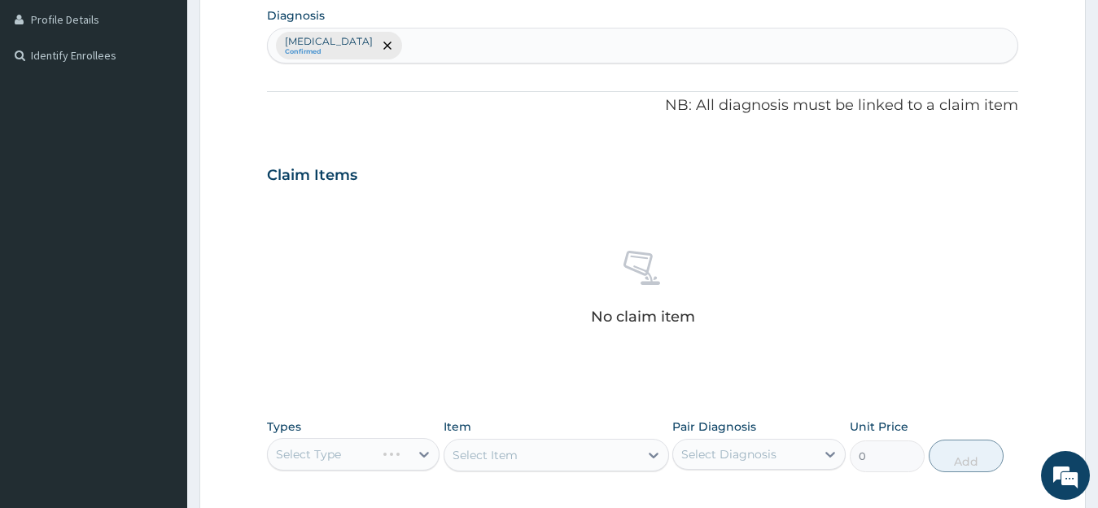
scroll to position [410, 0]
click at [339, 444] on div "Select Type" at bounding box center [353, 452] width 173 height 33
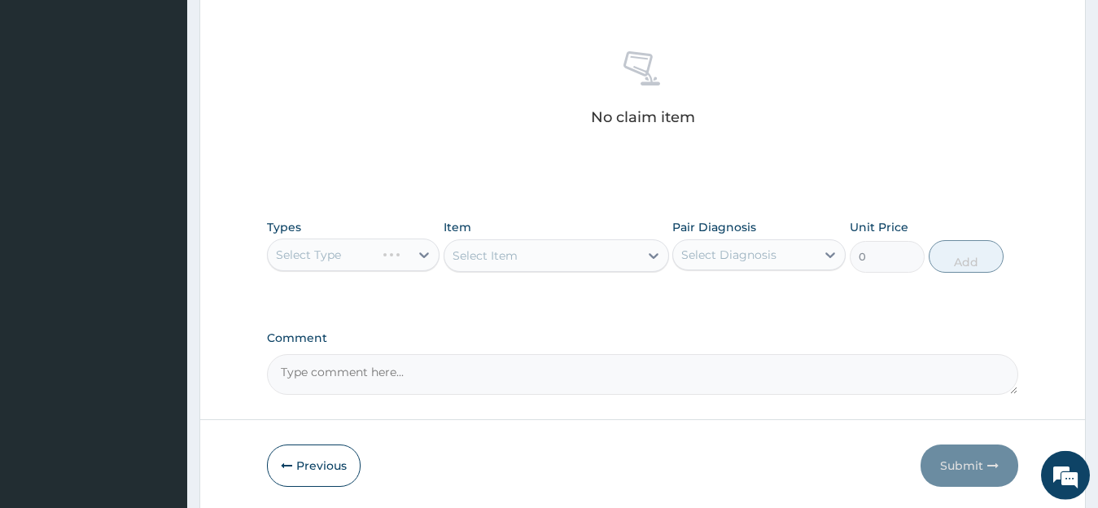
scroll to position [666, 0]
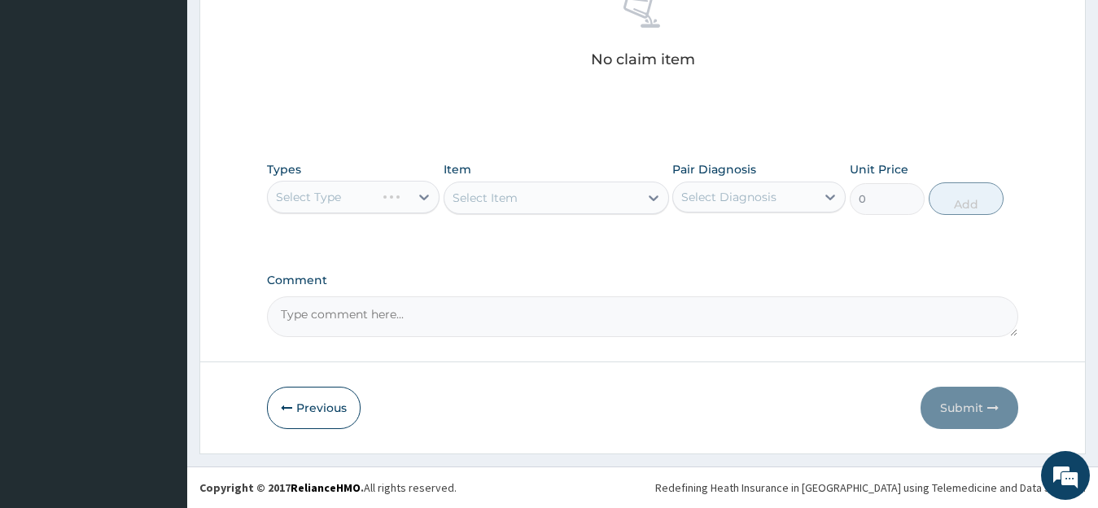
click at [393, 187] on div "Select Type" at bounding box center [353, 197] width 173 height 33
click at [427, 195] on div "Select Type" at bounding box center [353, 197] width 173 height 33
click at [426, 195] on div "Select Type" at bounding box center [353, 197] width 173 height 33
click at [381, 201] on div "Select Type" at bounding box center [353, 197] width 173 height 33
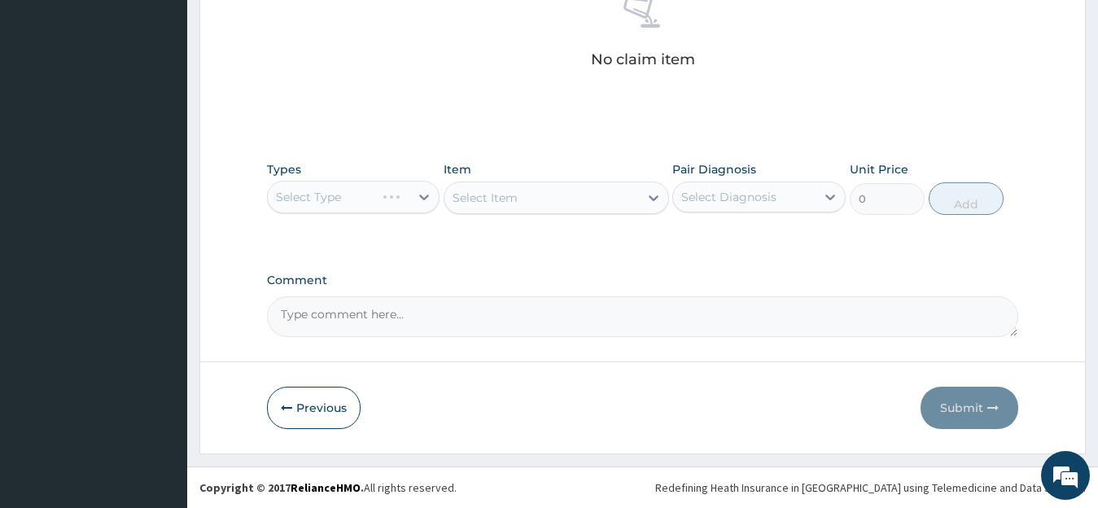
click at [418, 198] on div "Select Type" at bounding box center [353, 197] width 173 height 33
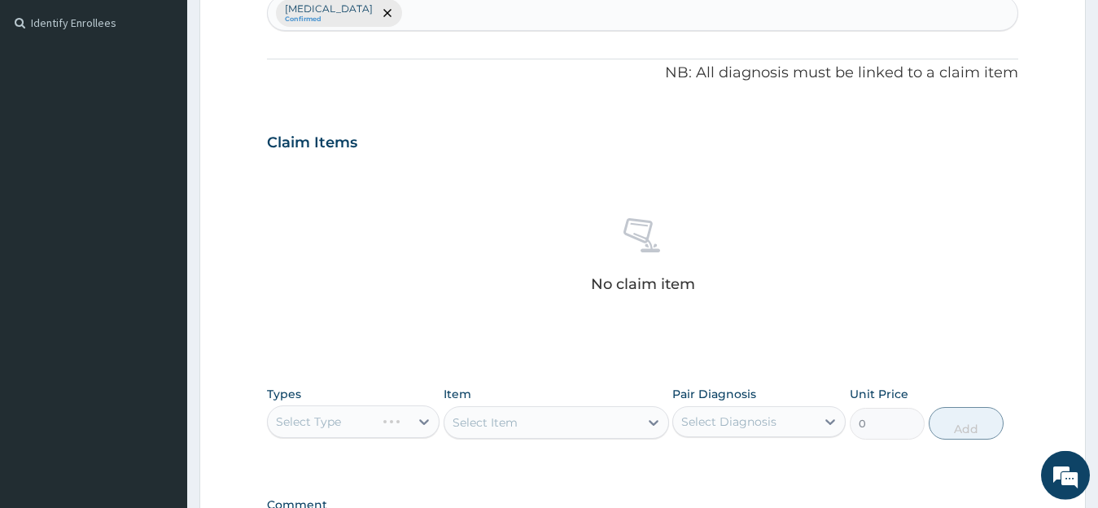
scroll to position [453, 0]
